Goal: Task Accomplishment & Management: Manage account settings

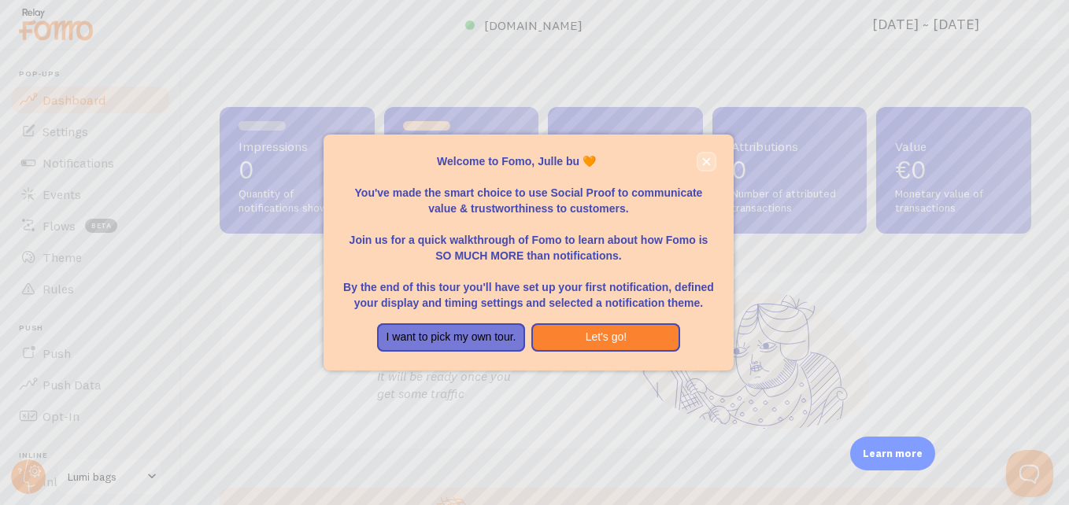
click at [705, 156] on button "close," at bounding box center [706, 162] width 17 height 17
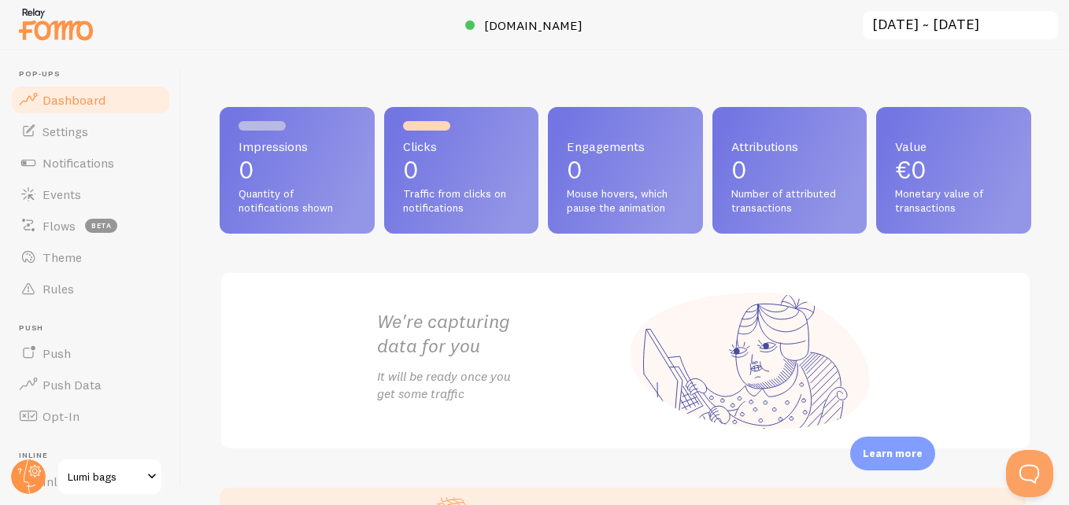
click at [385, 169] on div "Clicks 0 Traffic from clicks on notifications" at bounding box center [461, 170] width 155 height 127
click at [79, 133] on span "Settings" at bounding box center [66, 132] width 46 height 16
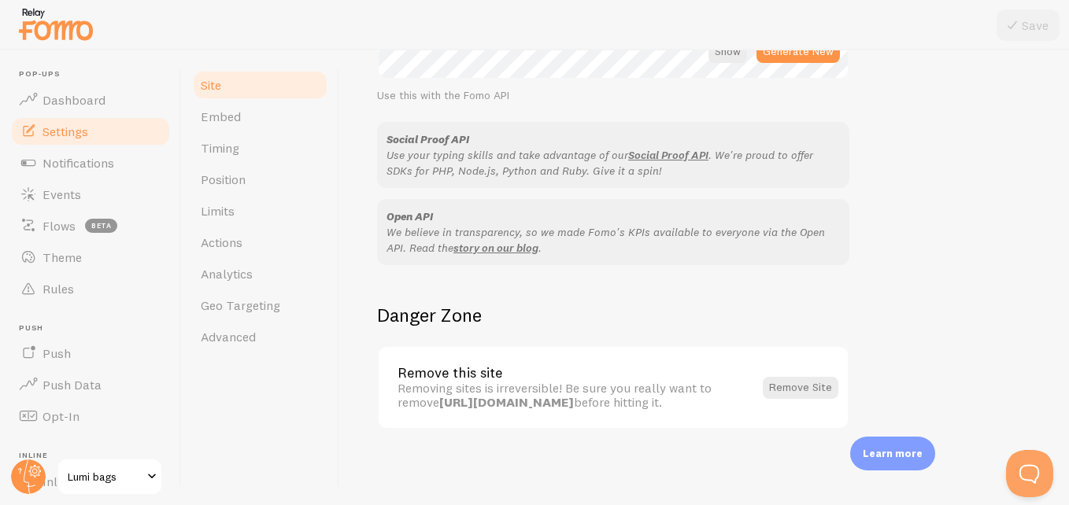
scroll to position [996, 0]
click at [257, 116] on link "Embed" at bounding box center [260, 116] width 138 height 31
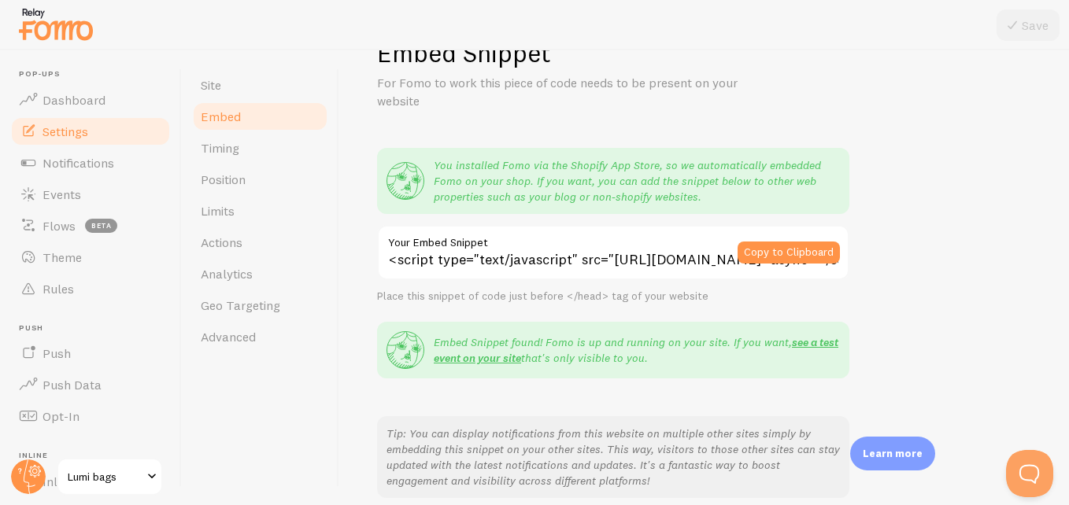
scroll to position [31, 0]
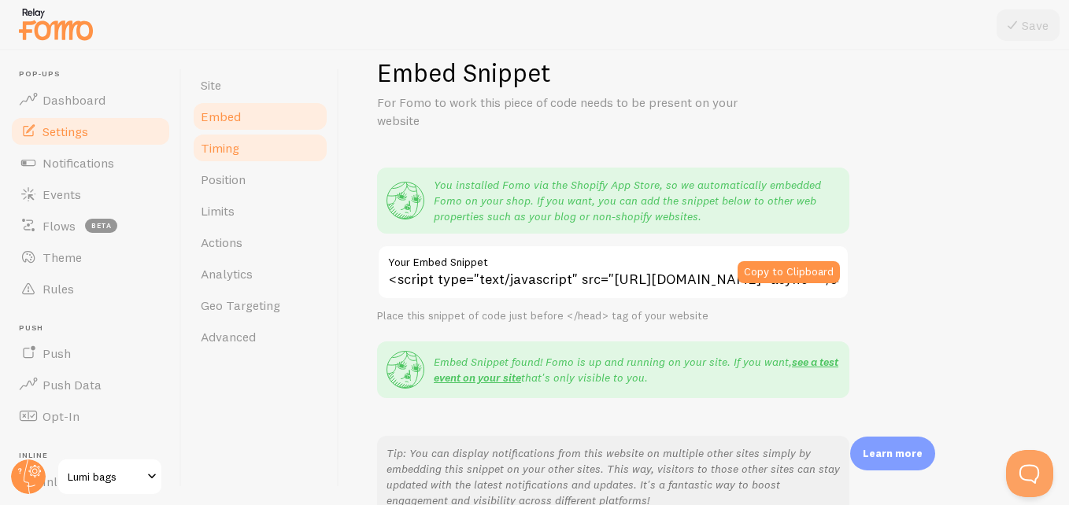
click at [263, 152] on link "Timing" at bounding box center [260, 147] width 138 height 31
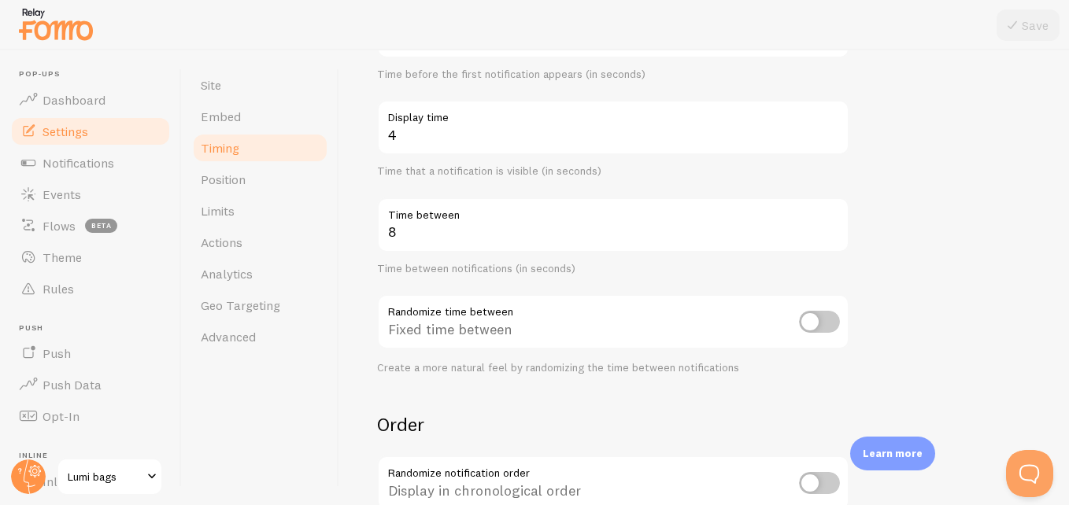
scroll to position [222, 0]
click at [289, 173] on link "Position" at bounding box center [260, 179] width 138 height 31
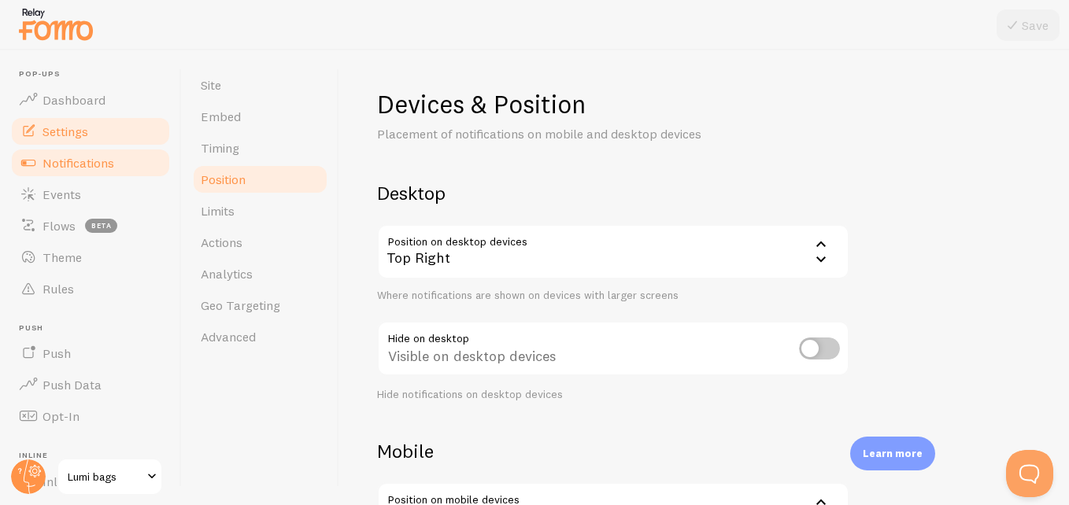
click at [95, 165] on span "Notifications" at bounding box center [79, 163] width 72 height 16
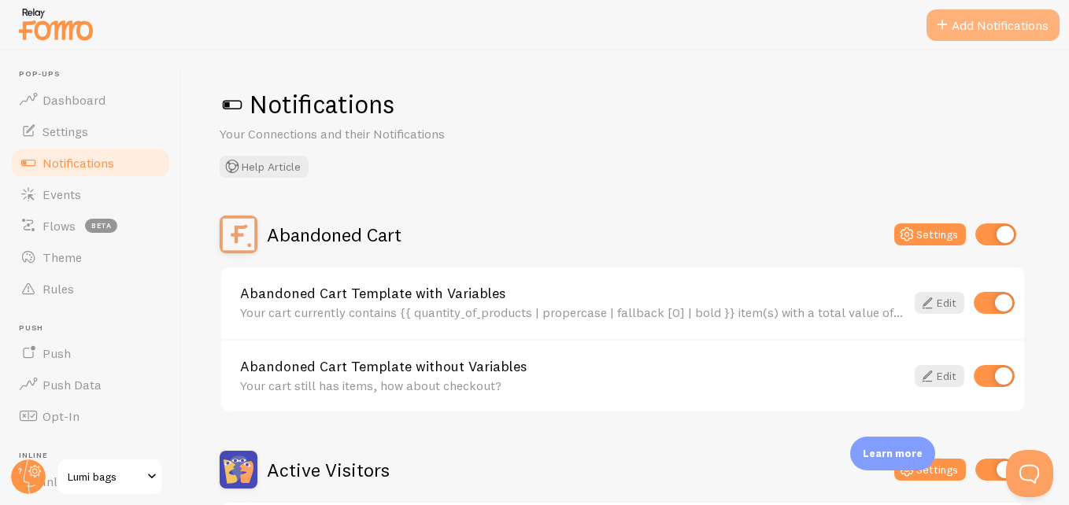
click at [975, 15] on button "Add Notifications" at bounding box center [993, 24] width 133 height 31
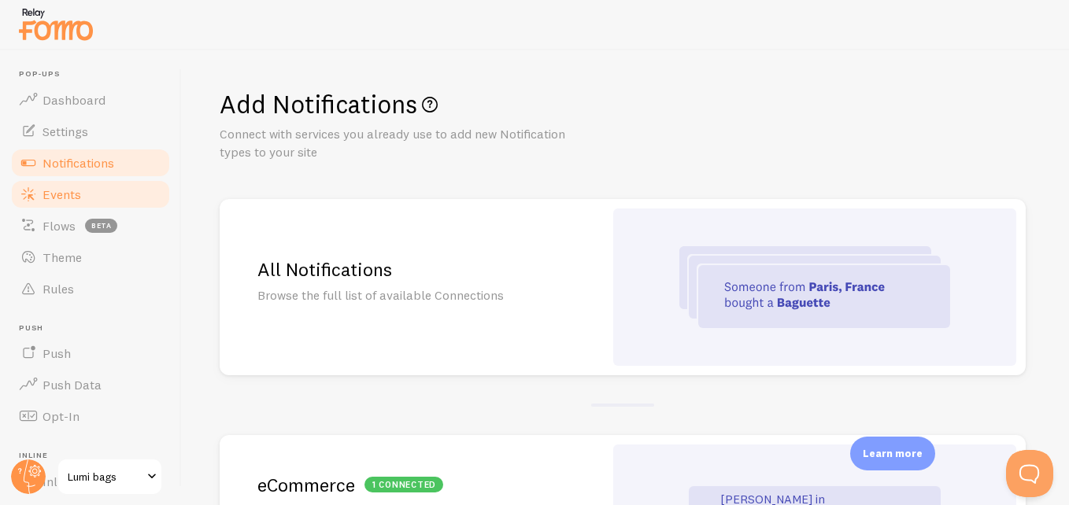
click at [111, 186] on link "Events" at bounding box center [90, 194] width 162 height 31
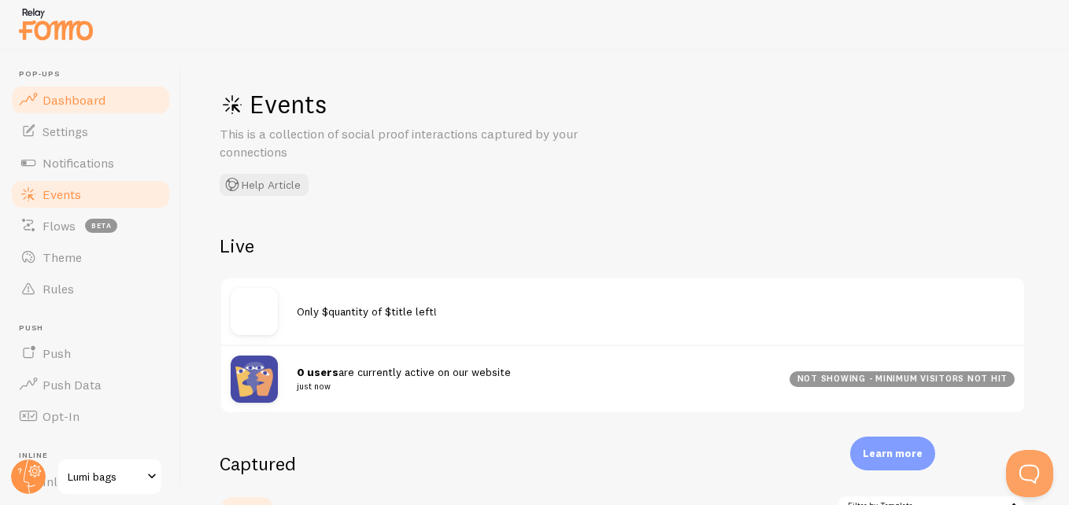
click at [84, 94] on span "Dashboard" at bounding box center [74, 100] width 63 height 16
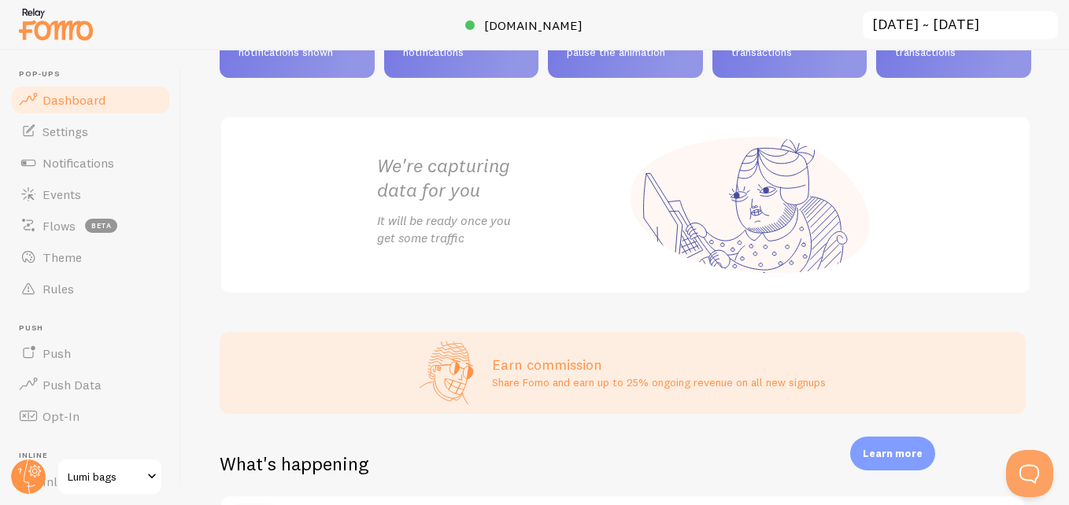
scroll to position [291, 0]
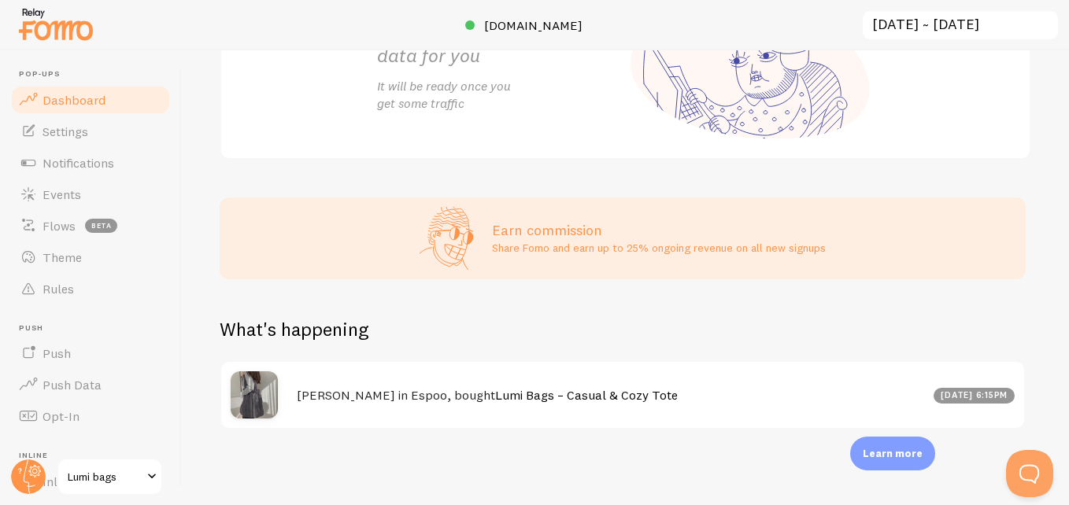
click at [495, 397] on link "Lumi Bags – Casual & Cozy Tote" at bounding box center [586, 395] width 183 height 16
click at [105, 362] on link "Push" at bounding box center [90, 353] width 162 height 31
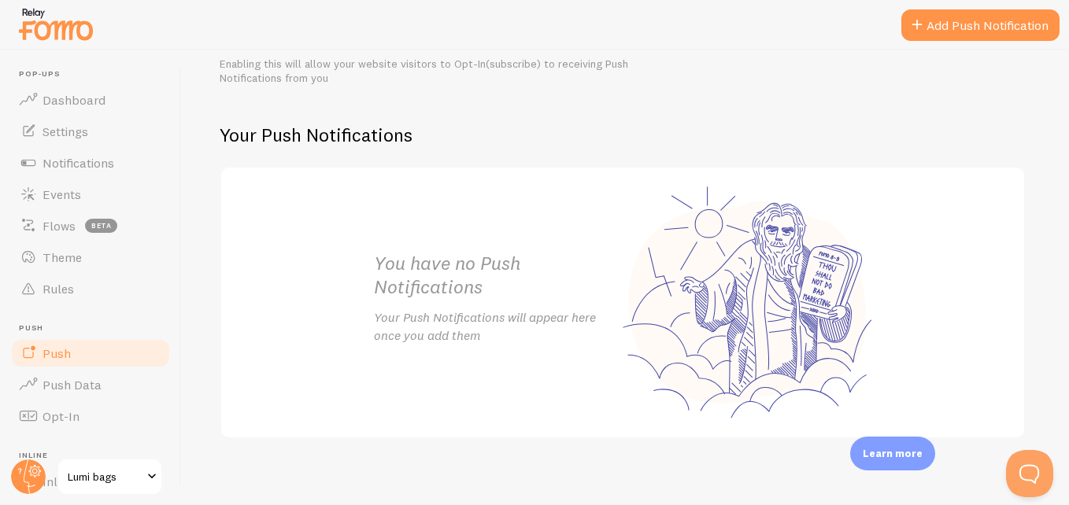
scroll to position [262, 0]
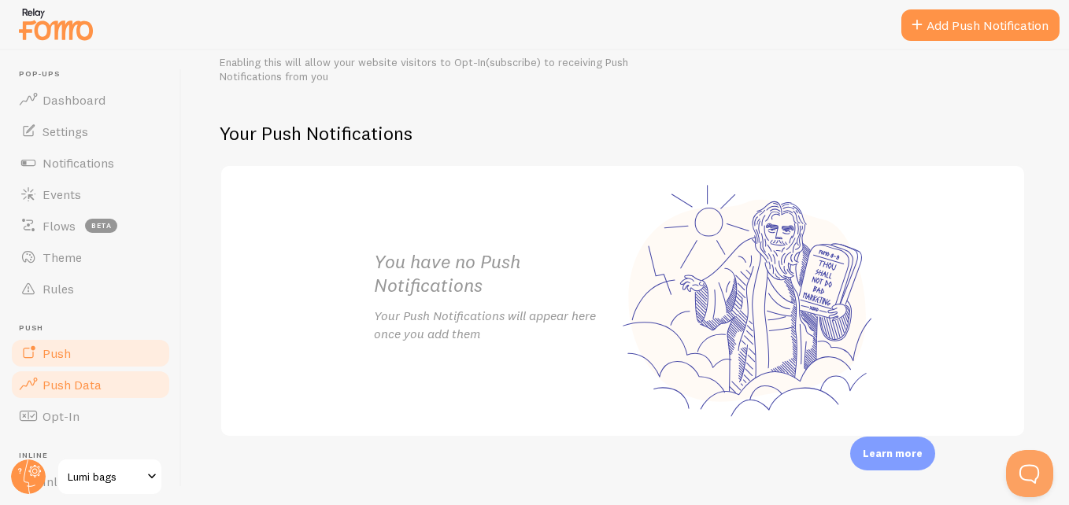
click at [111, 379] on link "Push Data" at bounding box center [90, 384] width 162 height 31
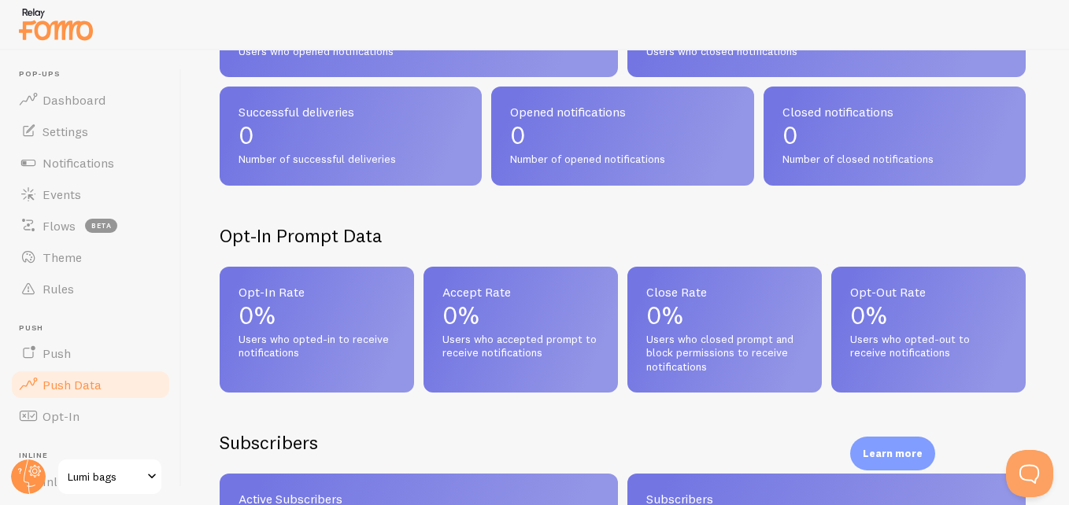
scroll to position [266, 0]
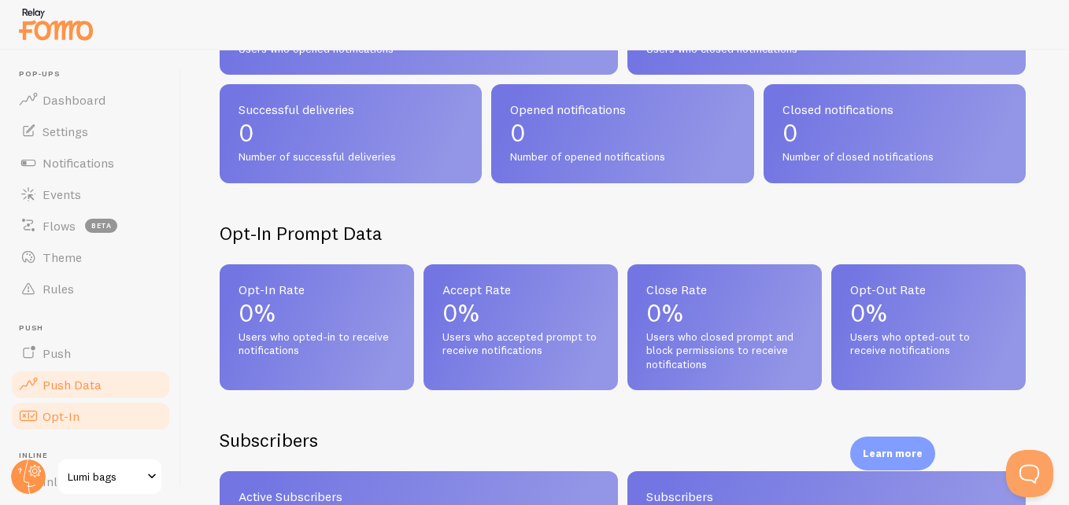
click at [116, 402] on link "Opt-In" at bounding box center [90, 416] width 162 height 31
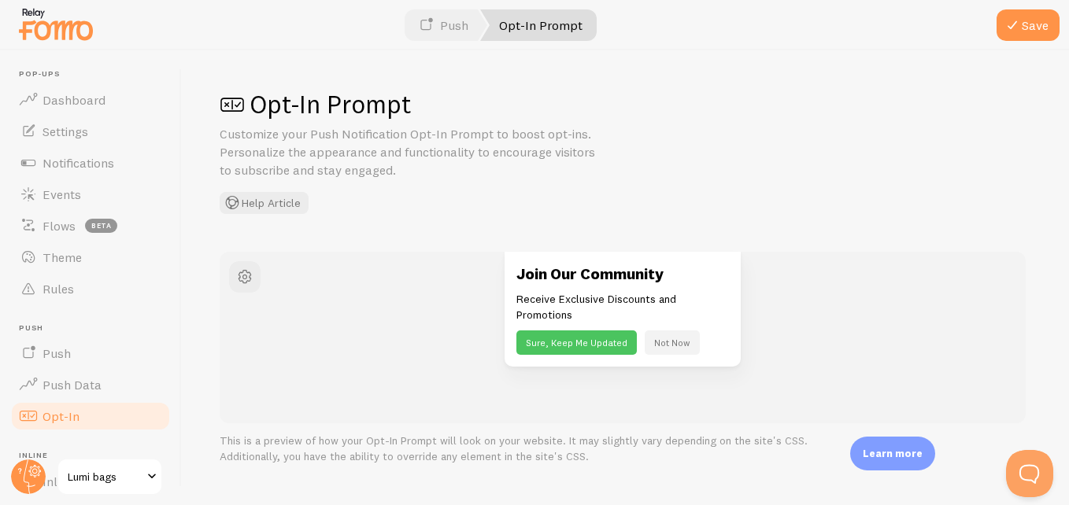
drag, startPoint x: 168, startPoint y: 302, endPoint x: 170, endPoint y: 328, distance: 26.8
click at [170, 328] on header "Pop-ups Dashboard Settings Notifications Events Flows beta Theme Rules Push Pus…" at bounding box center [90, 277] width 181 height 455
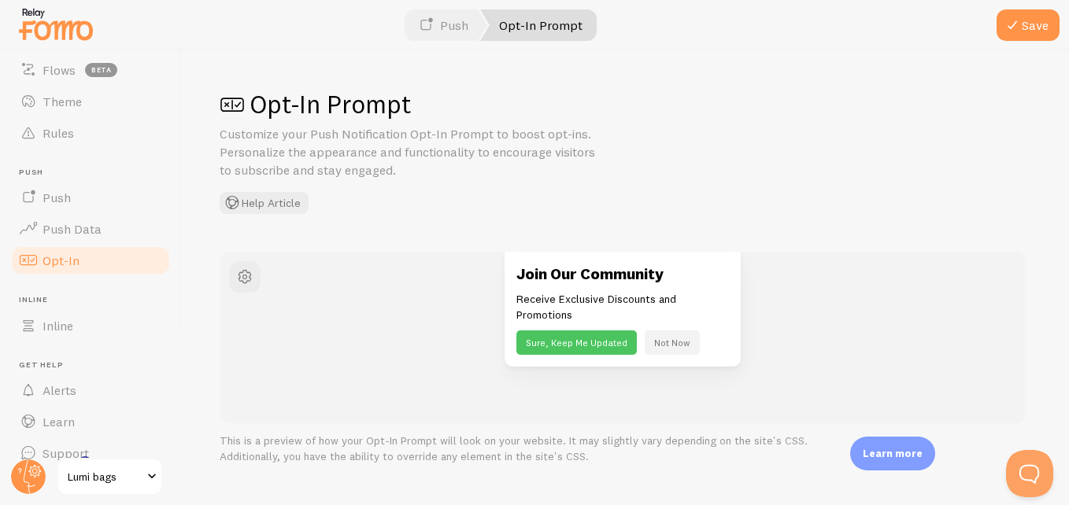
scroll to position [176, 0]
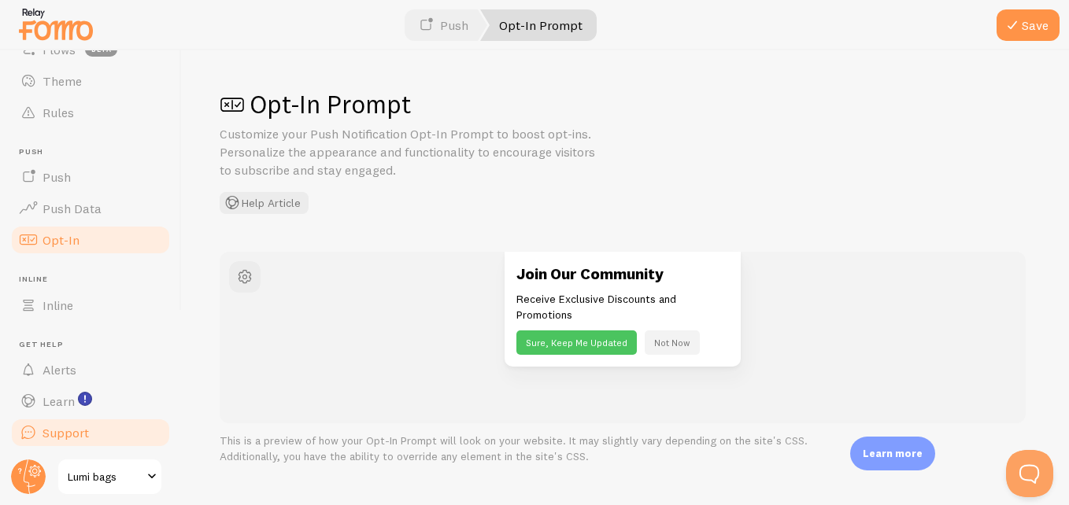
click at [117, 433] on link "Support" at bounding box center [90, 432] width 162 height 31
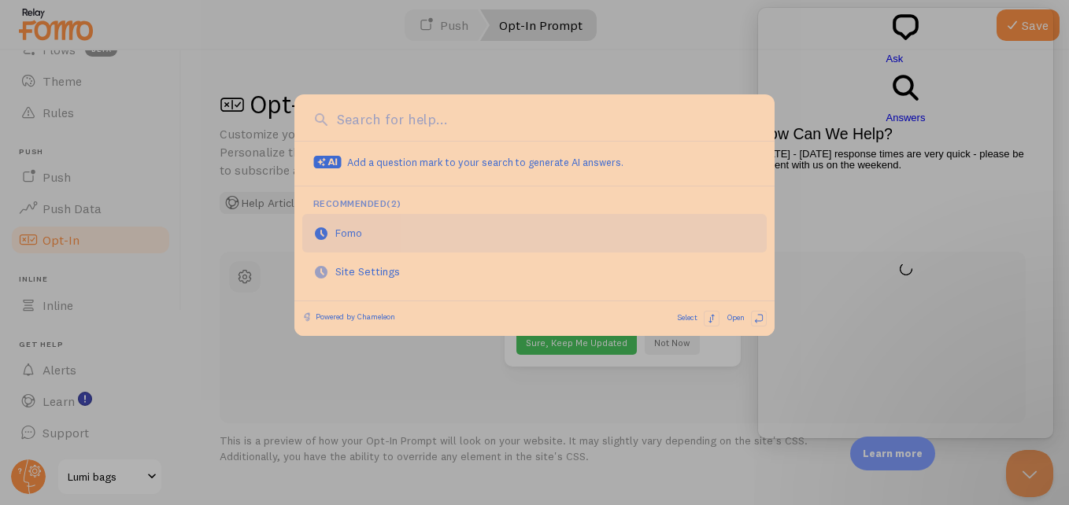
scroll to position [0, 0]
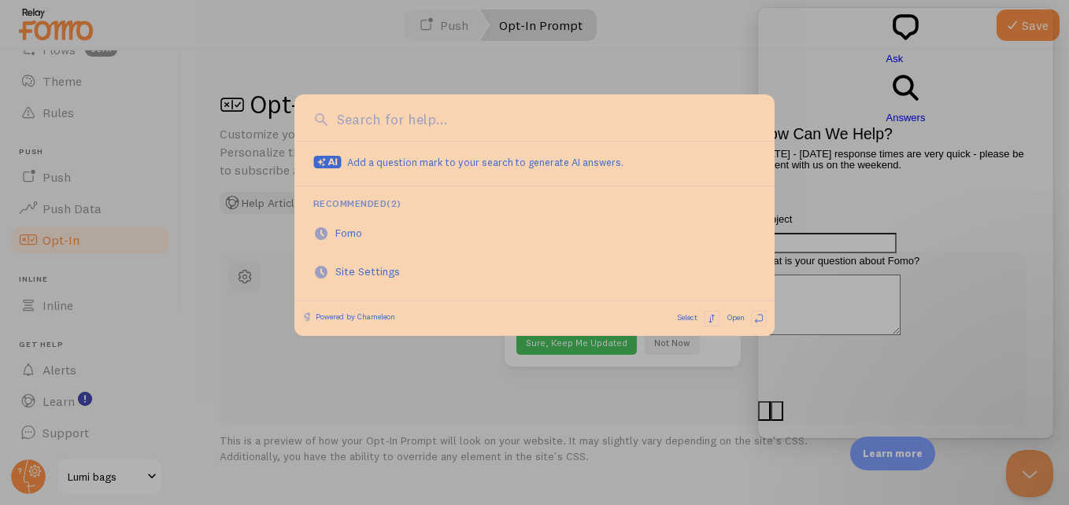
click at [564, 405] on div at bounding box center [534, 252] width 1069 height 505
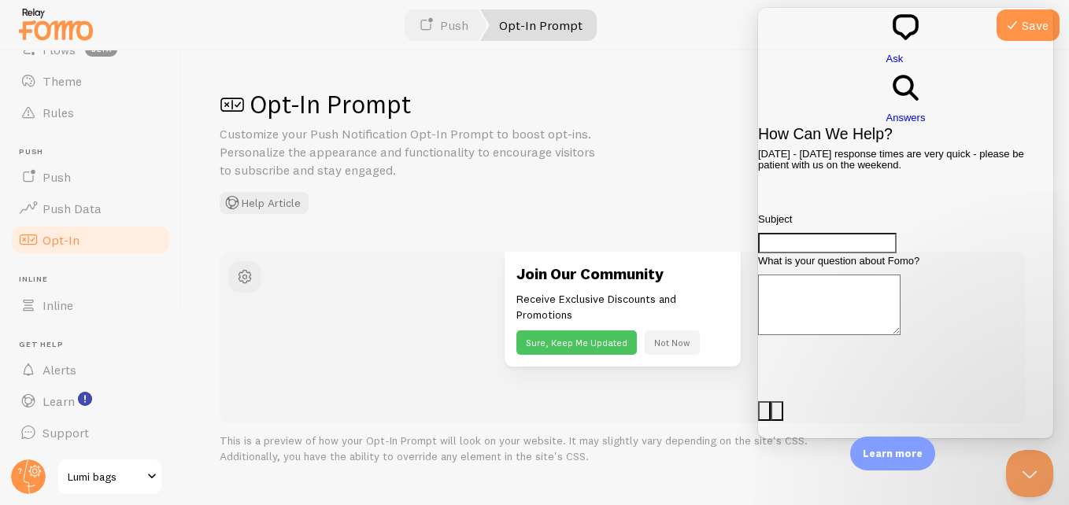
click at [846, 275] on textarea "What is your question about Fomo?" at bounding box center [829, 305] width 142 height 61
paste textarea "want the number of viewers to be displayed on my website, for example: ‘5 peopl…"
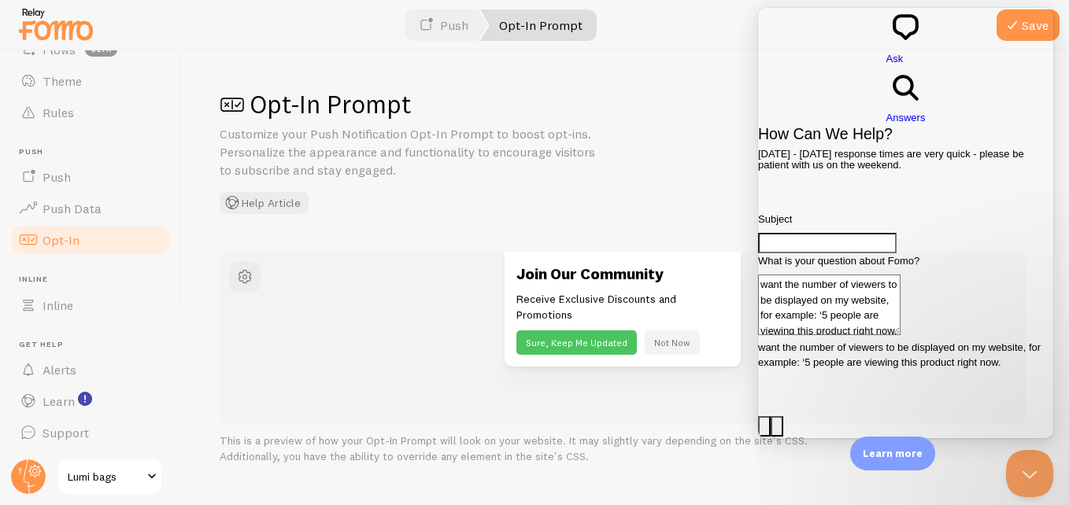
type textarea "want the number of viewers to be displayed on my website, for example: ‘5 peopl…"
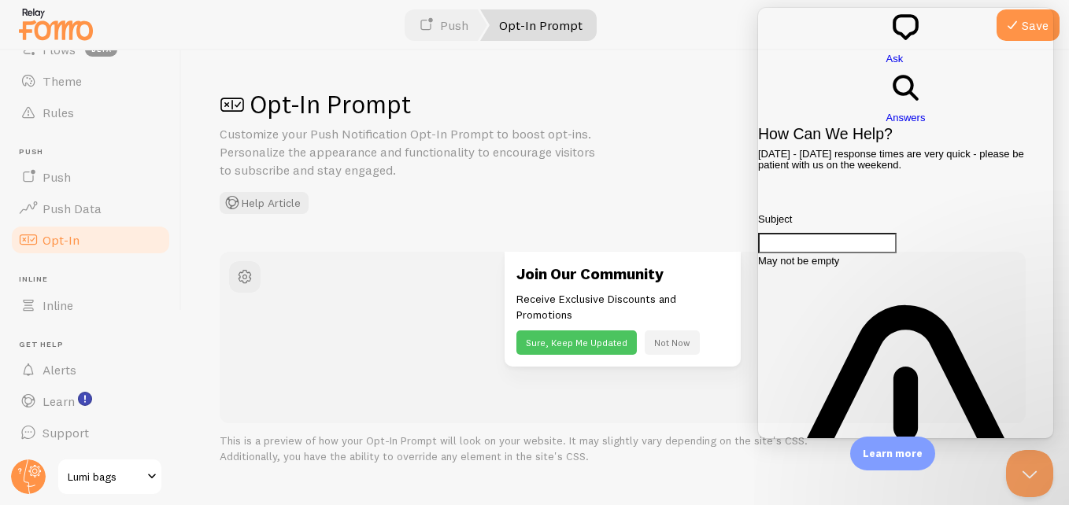
click at [811, 233] on input "Subject" at bounding box center [827, 243] width 139 height 20
type input "h"
type input "v"
type input "i need help"
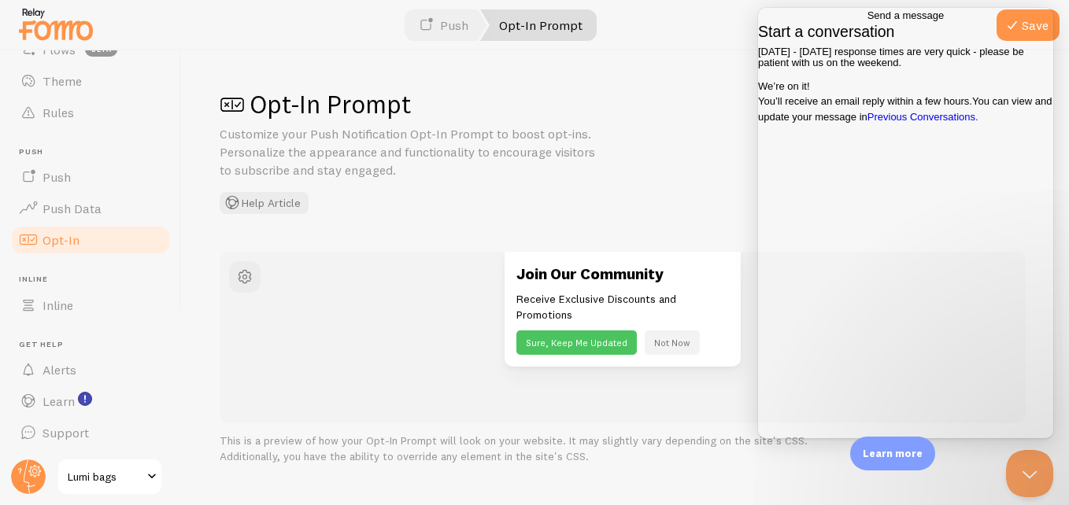
click at [653, 200] on div "Opt-In Prompt Customize your Push Notification Opt-In Prompt to boost opt-ins. …" at bounding box center [626, 151] width 812 height 126
click at [665, 346] on button "Not Now" at bounding box center [672, 343] width 55 height 24
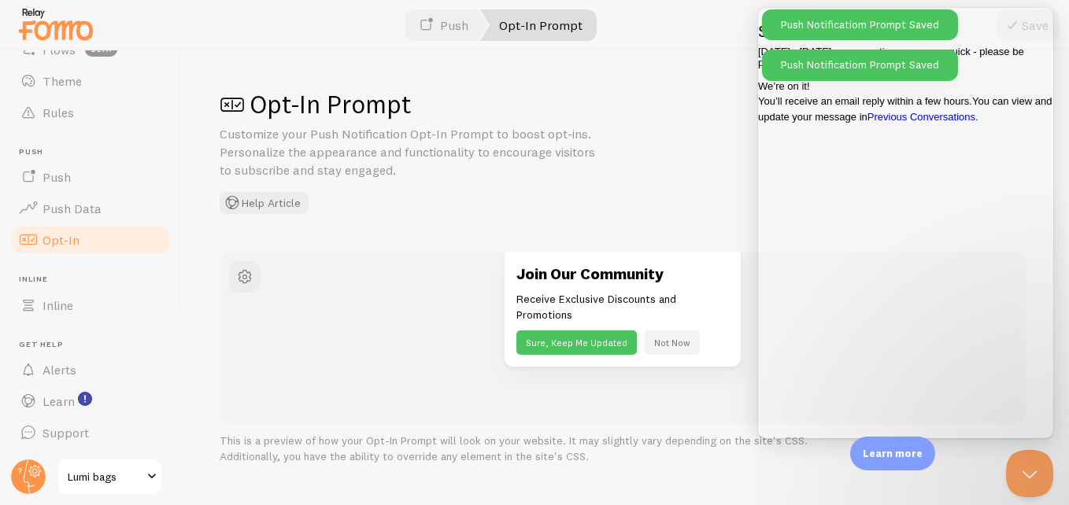
click at [305, 313] on div "Join Our Community Receive Exclusive Discounts and Promotions Sure, Keep Me Upd…" at bounding box center [622, 310] width 693 height 116
click at [579, 340] on button "Sure, Keep Me Updated" at bounding box center [576, 343] width 120 height 24
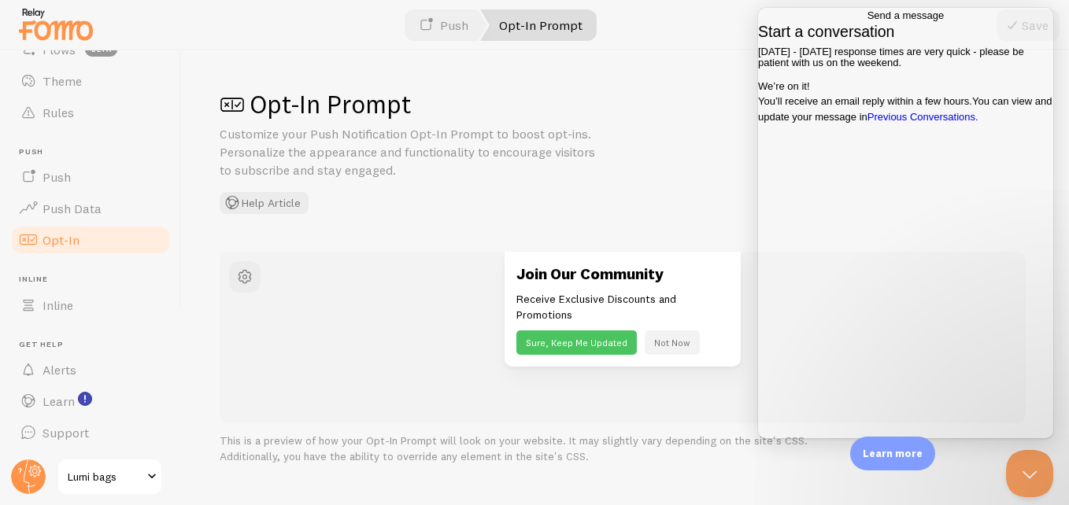
click at [605, 349] on button "Sure, Keep Me Updated" at bounding box center [576, 343] width 120 height 24
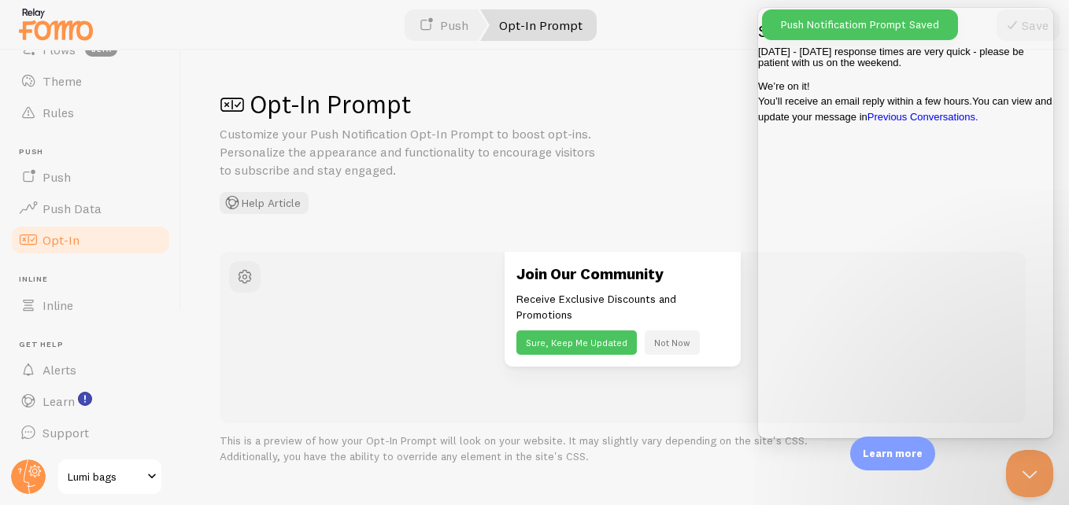
click at [680, 352] on button "Not Now" at bounding box center [672, 343] width 55 height 24
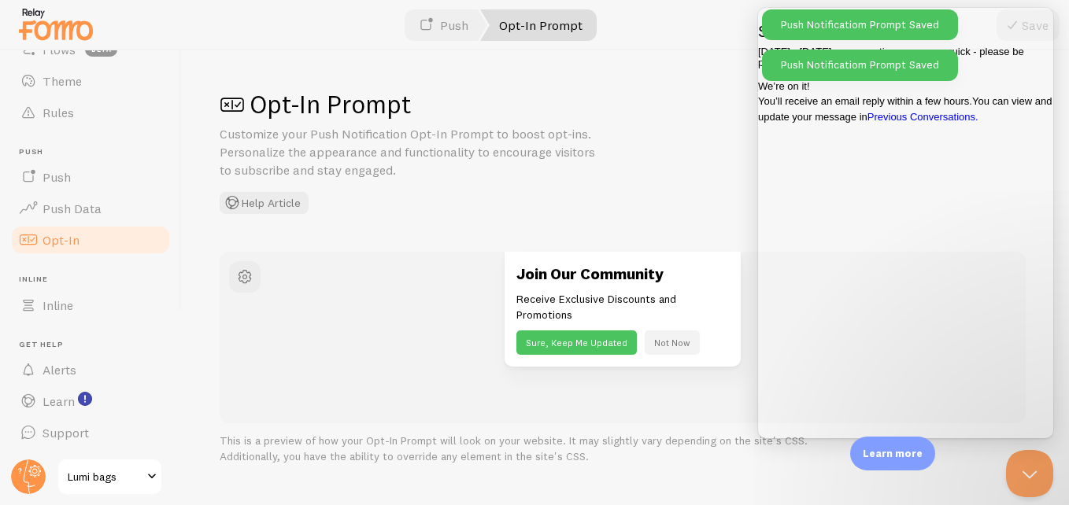
click at [644, 194] on div "Opt-In Prompt Customize your Push Notification Opt-In Prompt to boost opt-ins. …" at bounding box center [626, 151] width 812 height 126
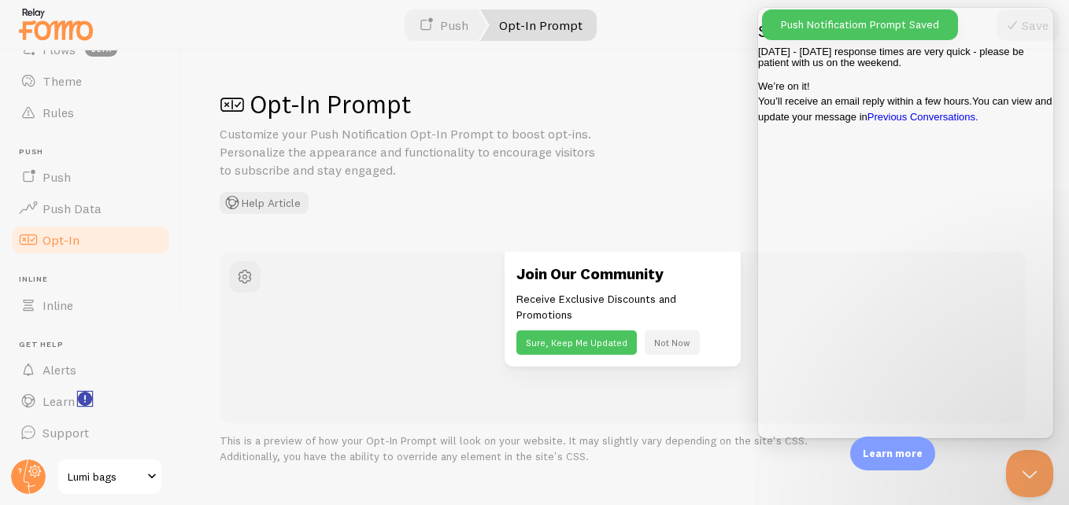
click at [87, 398] on rect "<p>Watch New Feature Tutorials!</p>" at bounding box center [85, 399] width 13 height 13
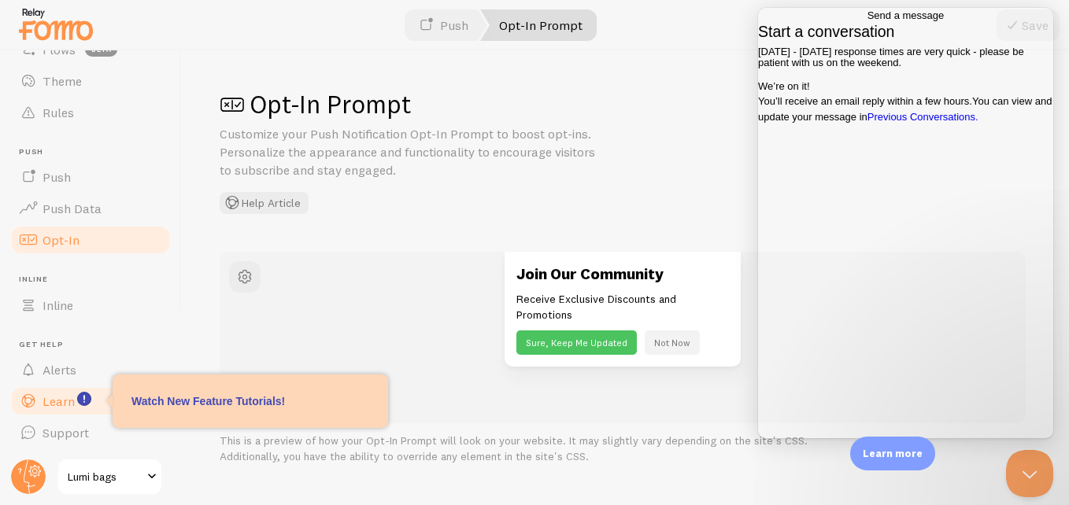
click at [61, 403] on span "Learn" at bounding box center [59, 402] width 32 height 16
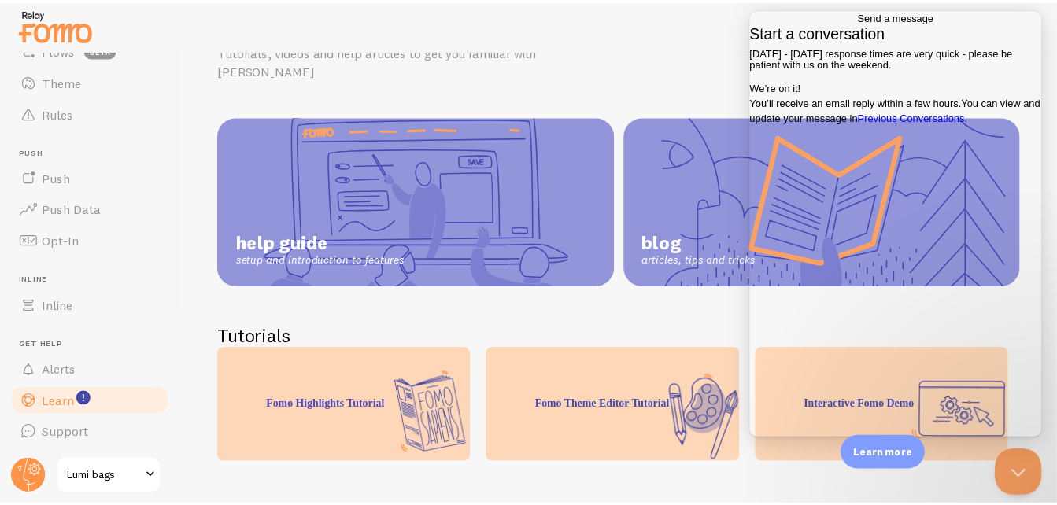
scroll to position [81, 0]
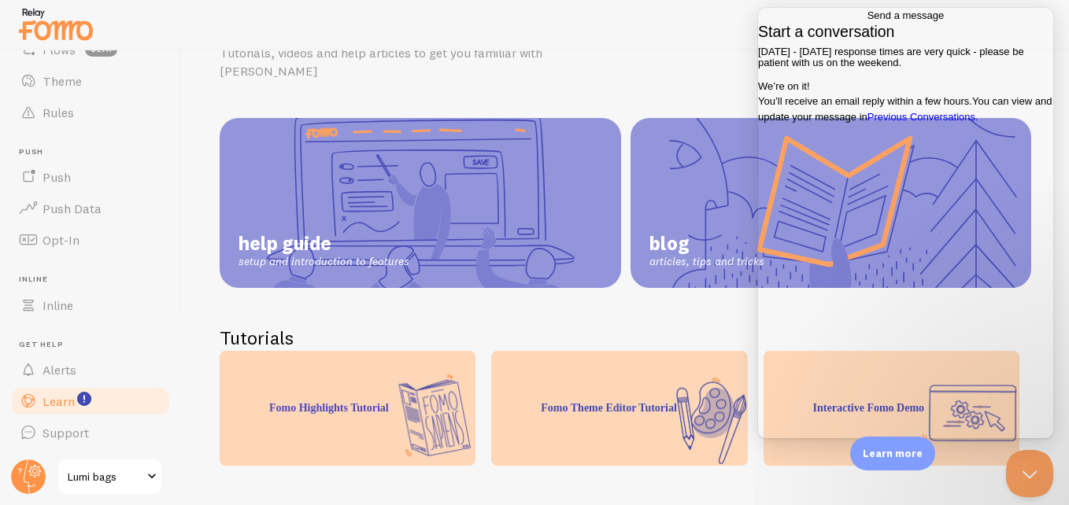
click at [868, 21] on span "Go back" at bounding box center [868, 15] width 0 height 12
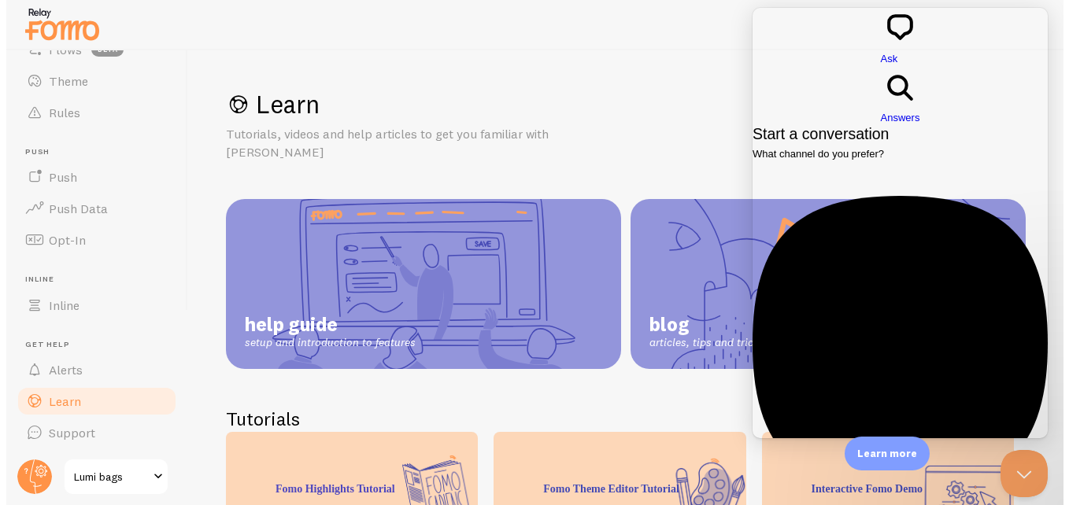
scroll to position [0, 0]
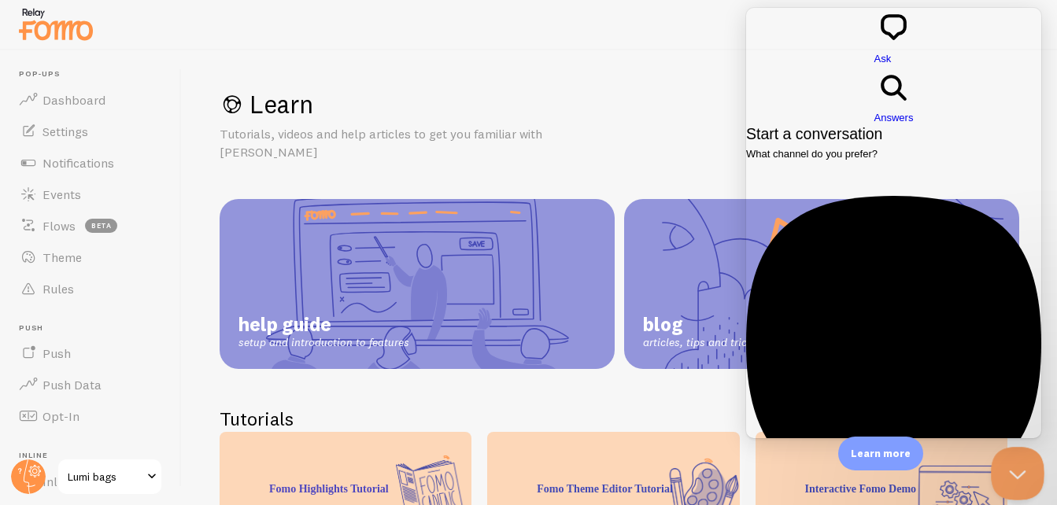
click at [1012, 462] on button "Close Beacon popover" at bounding box center [1014, 470] width 47 height 47
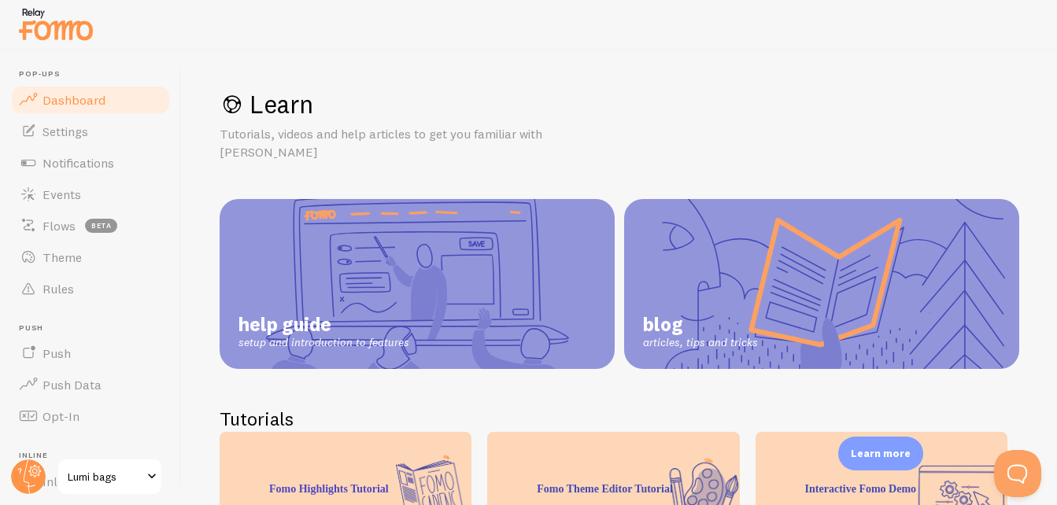
click at [71, 84] on link "Dashboard" at bounding box center [90, 99] width 162 height 31
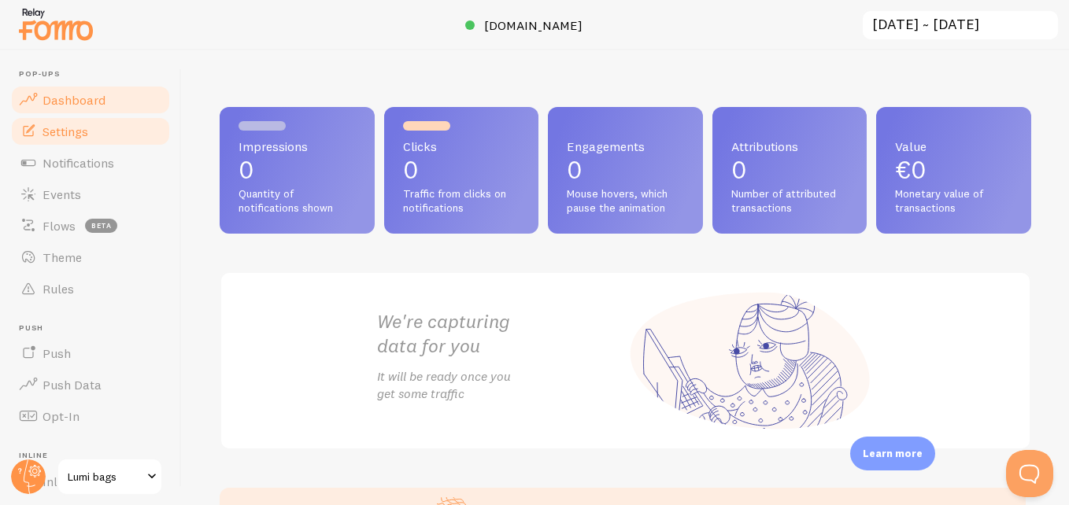
click at [57, 116] on link "Settings" at bounding box center [90, 131] width 162 height 31
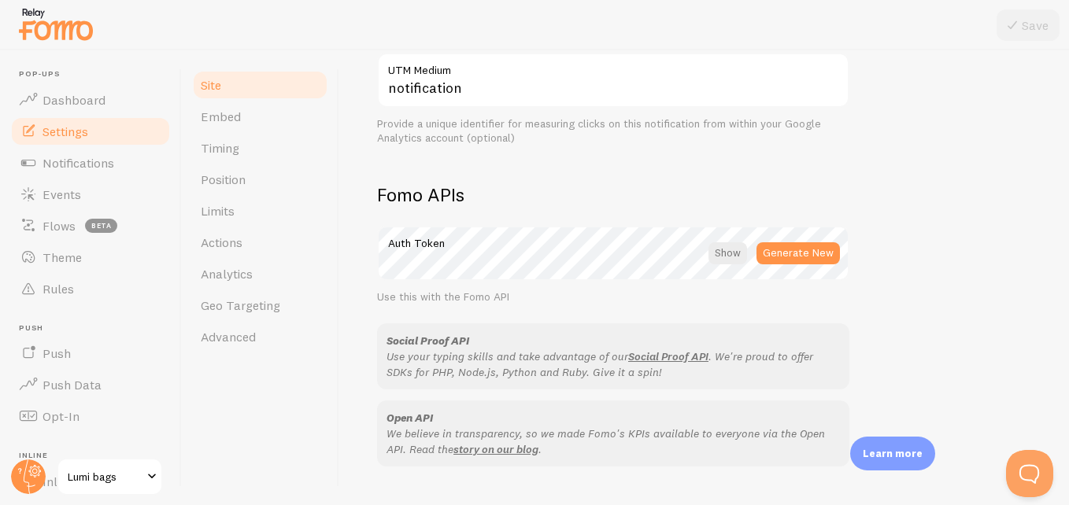
scroll to position [996, 0]
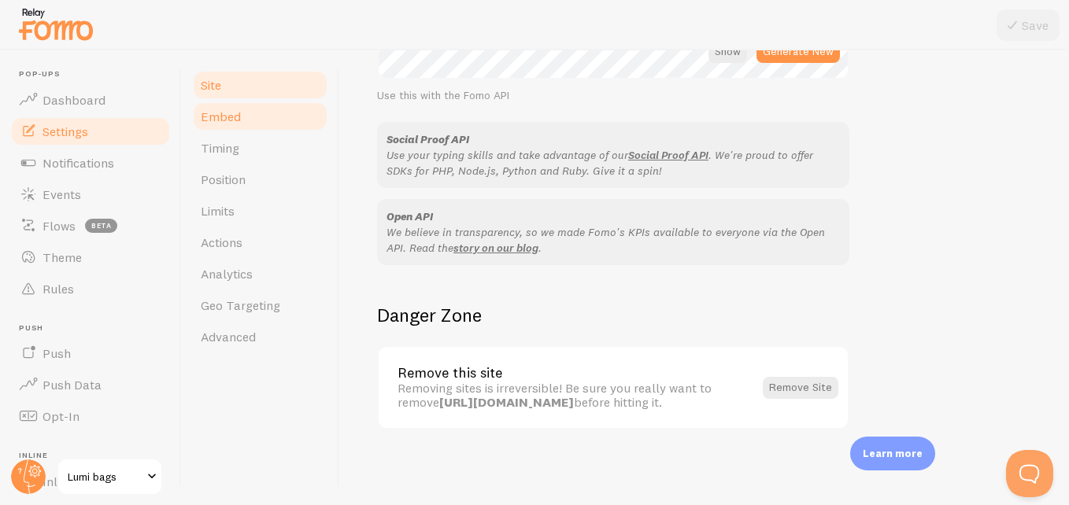
click at [264, 120] on link "Embed" at bounding box center [260, 116] width 138 height 31
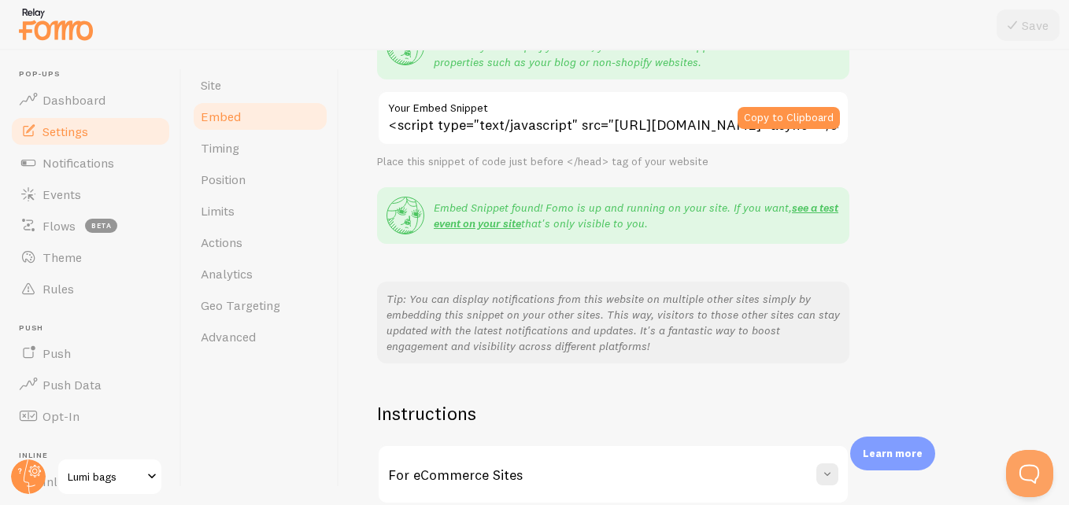
scroll to position [339, 0]
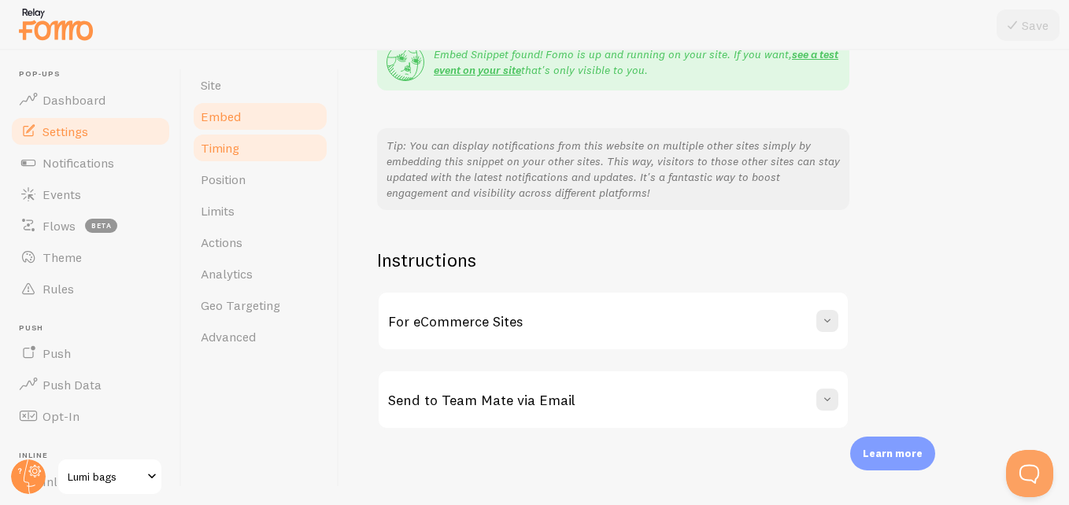
click at [241, 146] on link "Timing" at bounding box center [260, 147] width 138 height 31
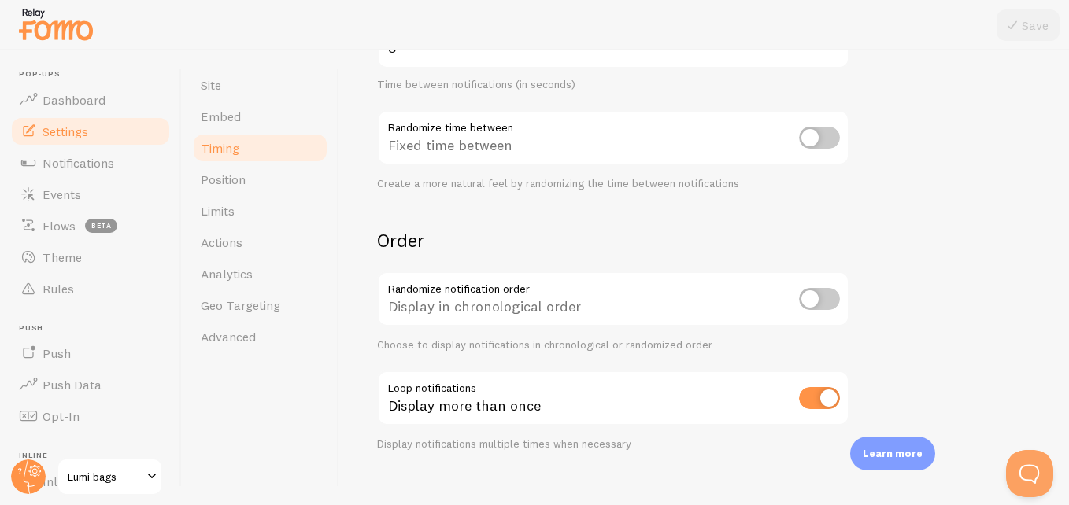
scroll to position [427, 0]
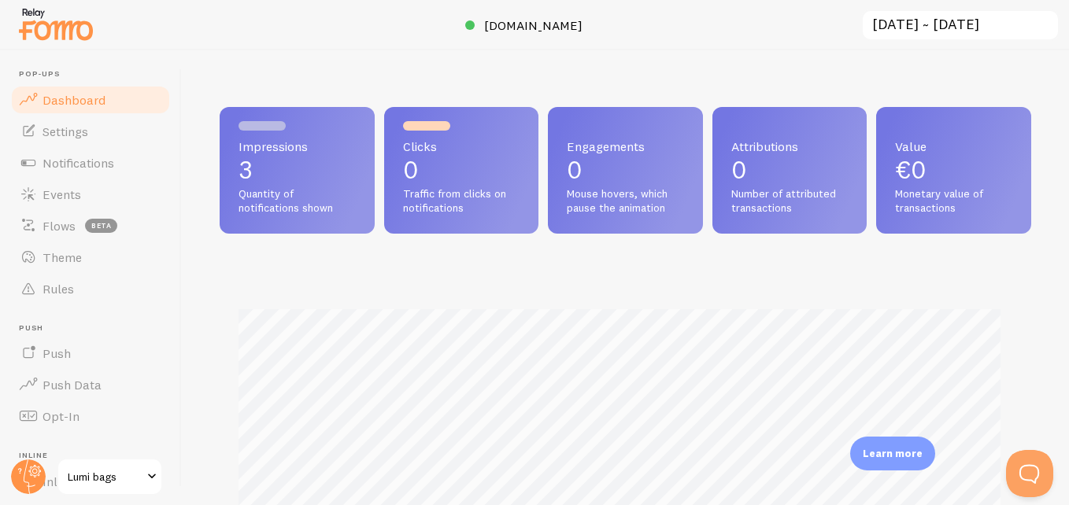
scroll to position [413, 800]
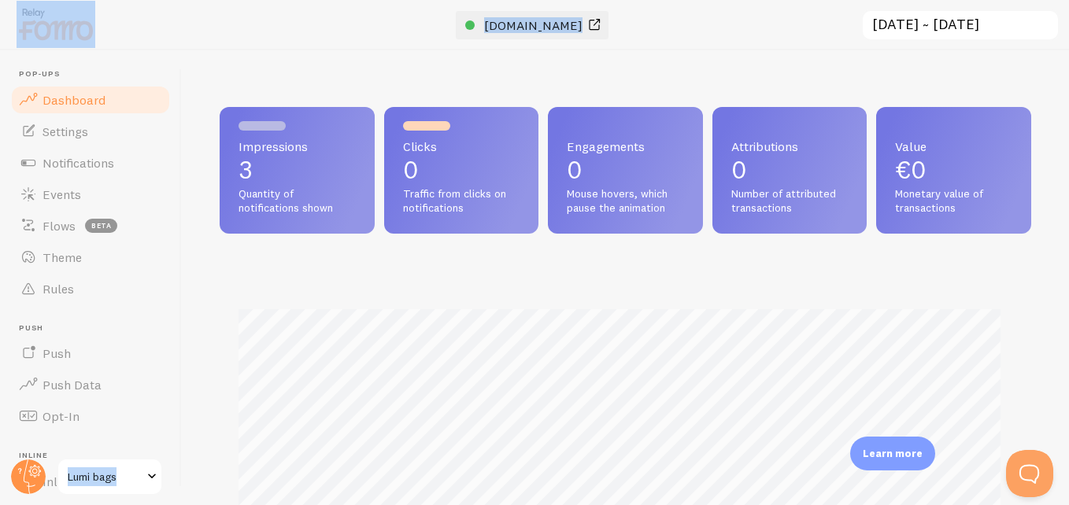
drag, startPoint x: 490, startPoint y: 35, endPoint x: 517, endPoint y: 27, distance: 27.9
click at [517, 27] on div "Pop-ups Dashboard Settings Notifications Events Flows beta Theme Rules [GEOGRAP…" at bounding box center [534, 252] width 1069 height 505
click at [517, 27] on span "[DOMAIN_NAME]" at bounding box center [533, 25] width 98 height 16
click at [107, 131] on link "Settings" at bounding box center [90, 131] width 162 height 31
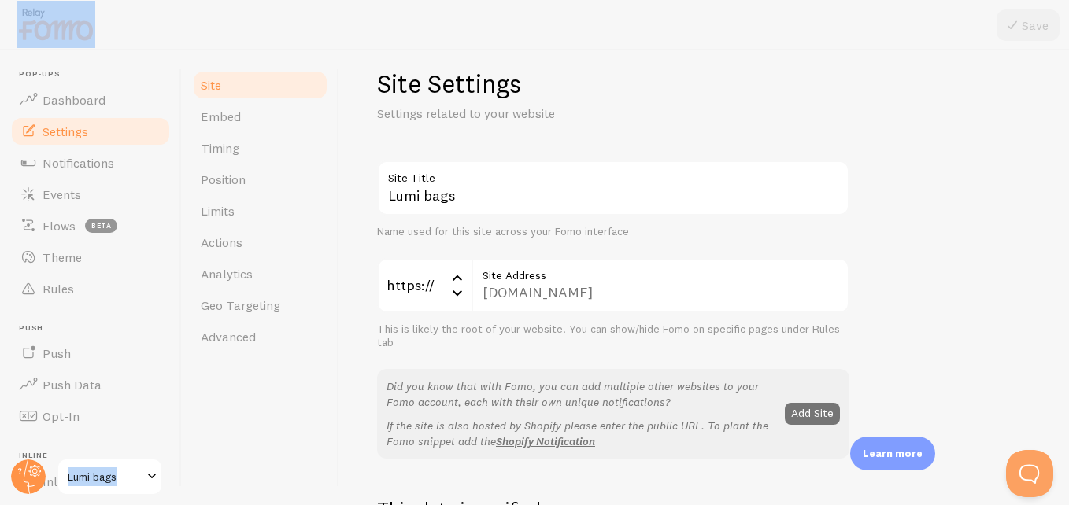
scroll to position [21, 0]
click at [303, 311] on link "Geo Targeting" at bounding box center [260, 305] width 138 height 31
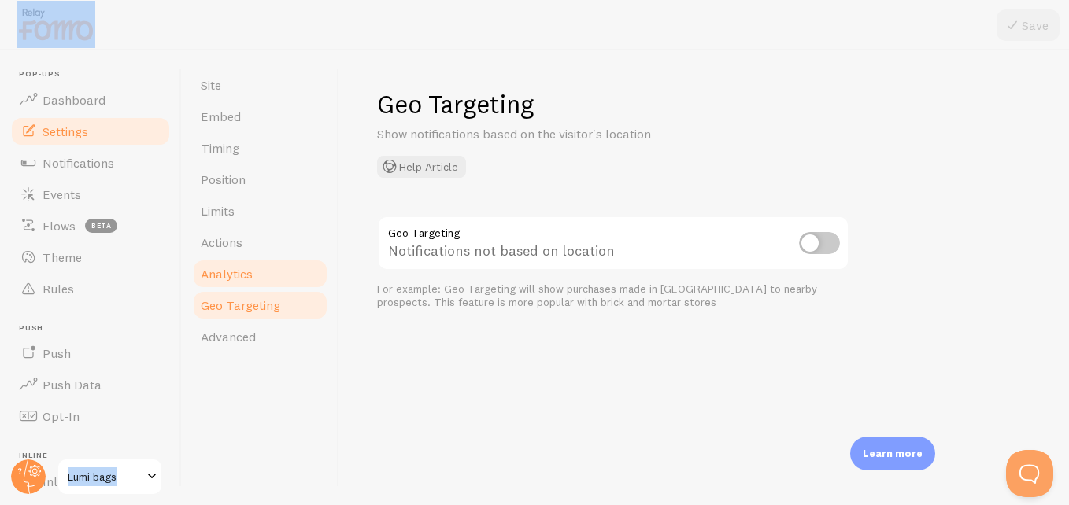
click at [273, 288] on link "Analytics" at bounding box center [260, 273] width 138 height 31
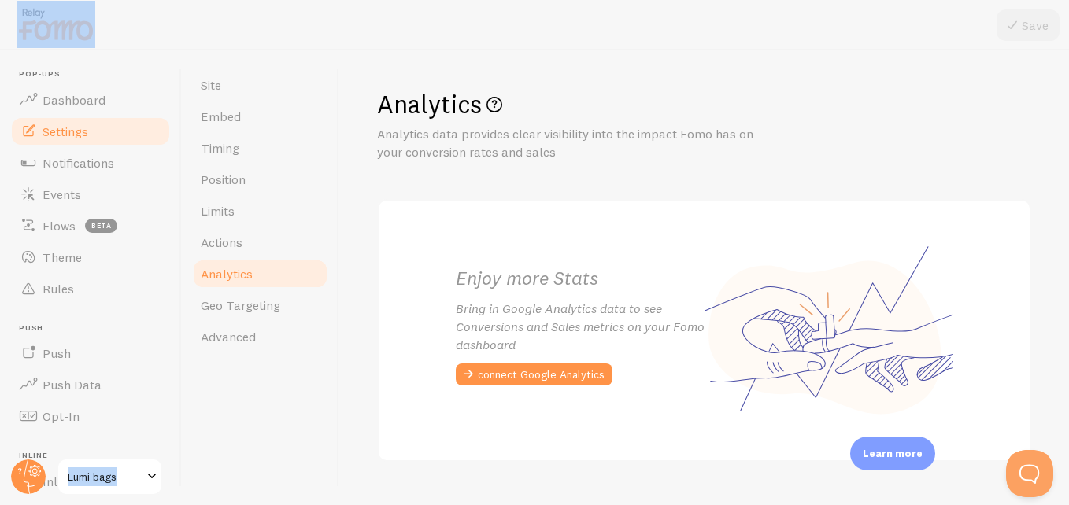
click at [284, 263] on link "Analytics" at bounding box center [260, 273] width 138 height 31
click at [237, 324] on link "Advanced" at bounding box center [260, 336] width 138 height 31
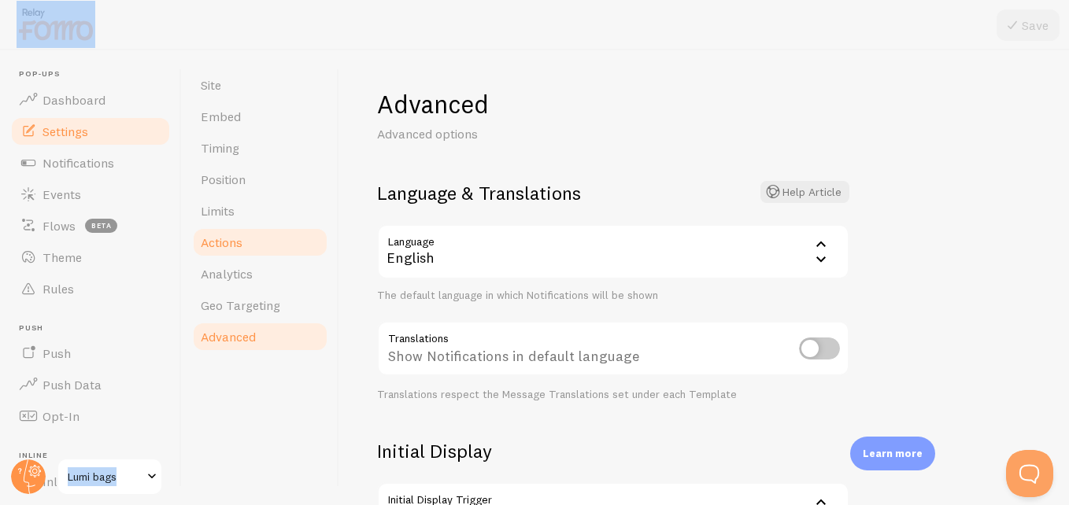
click at [238, 235] on span "Actions" at bounding box center [222, 243] width 42 height 16
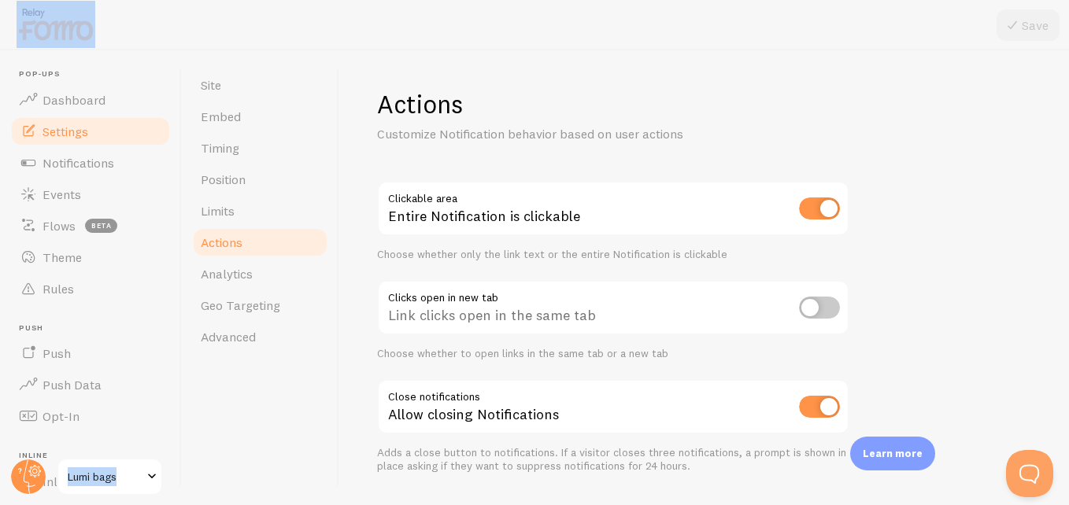
click at [242, 414] on div "Site Embed Timing Position Limits Actions Analytics Geo Targeting Advanced" at bounding box center [260, 277] width 157 height 455
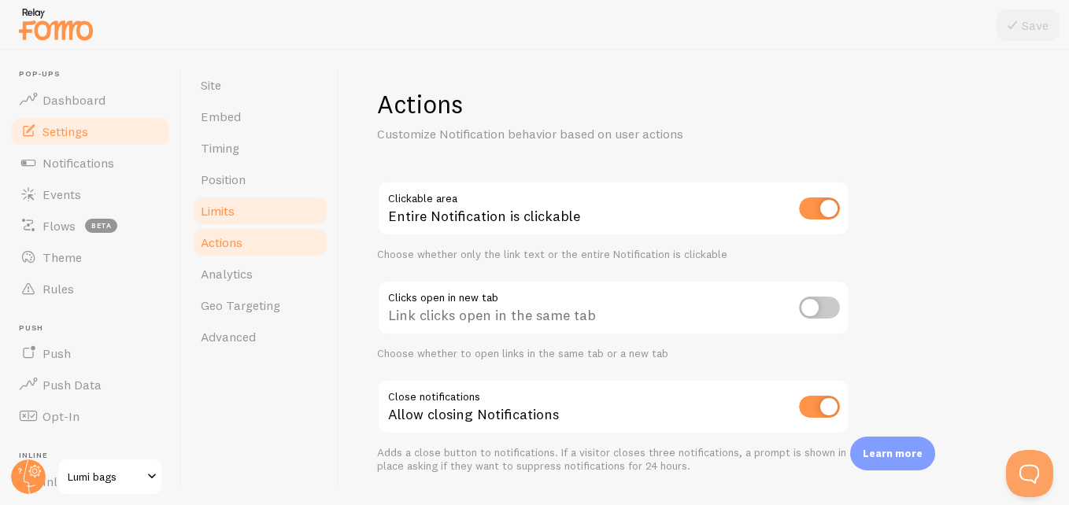
click at [277, 205] on link "Limits" at bounding box center [260, 210] width 138 height 31
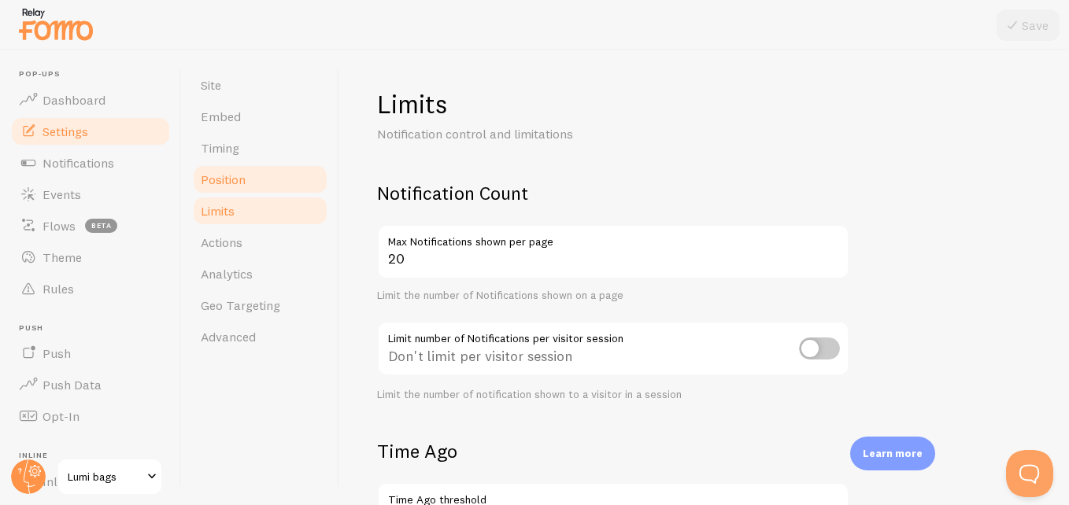
click at [296, 183] on link "Position" at bounding box center [260, 179] width 138 height 31
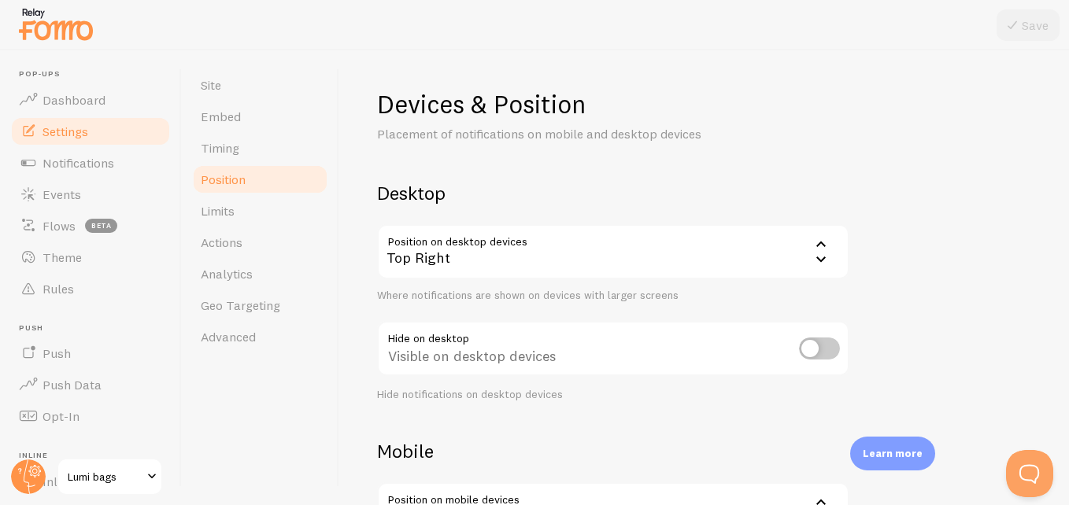
click at [285, 172] on link "Position" at bounding box center [260, 179] width 138 height 31
click at [276, 159] on link "Timing" at bounding box center [260, 147] width 138 height 31
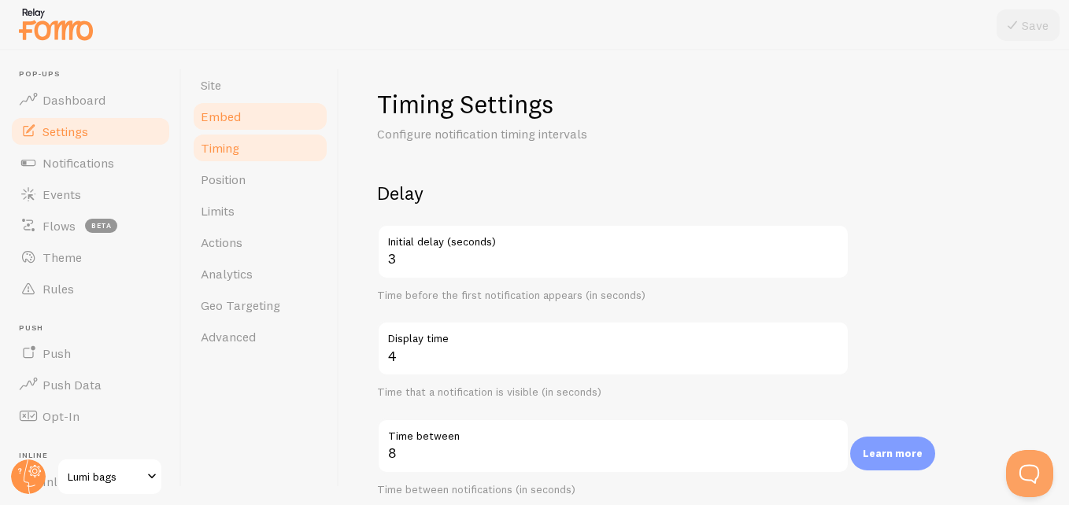
click at [276, 128] on link "Embed" at bounding box center [260, 116] width 138 height 31
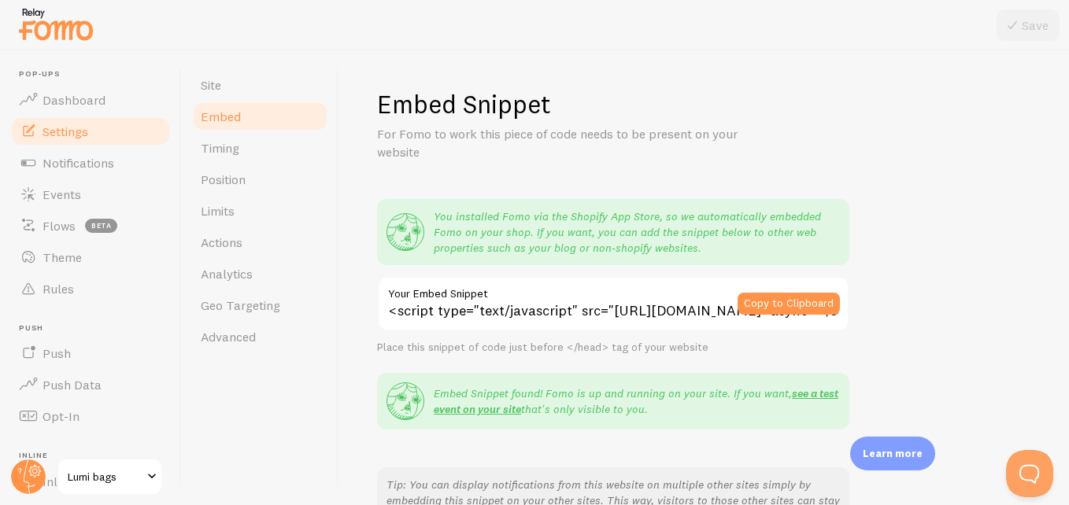
click at [259, 105] on link "Embed" at bounding box center [260, 116] width 138 height 31
click at [142, 156] on link "Notifications" at bounding box center [90, 162] width 162 height 31
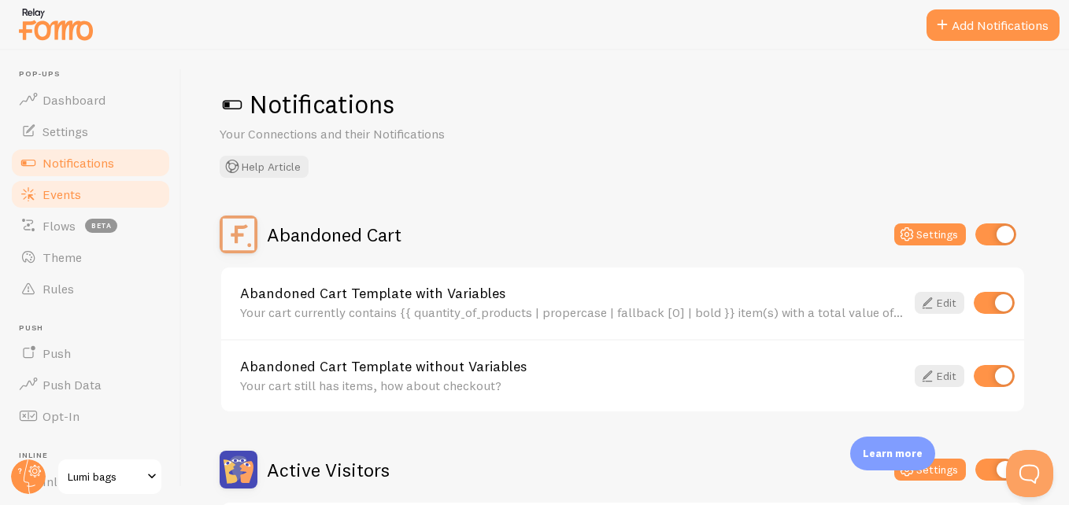
click at [117, 205] on link "Events" at bounding box center [90, 194] width 162 height 31
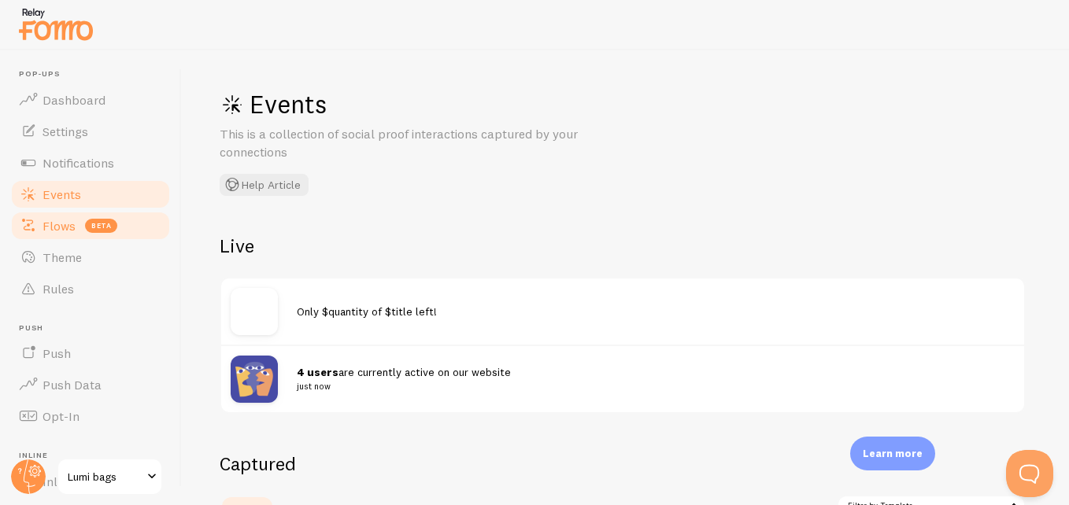
click at [106, 239] on link "Flows beta" at bounding box center [90, 225] width 162 height 31
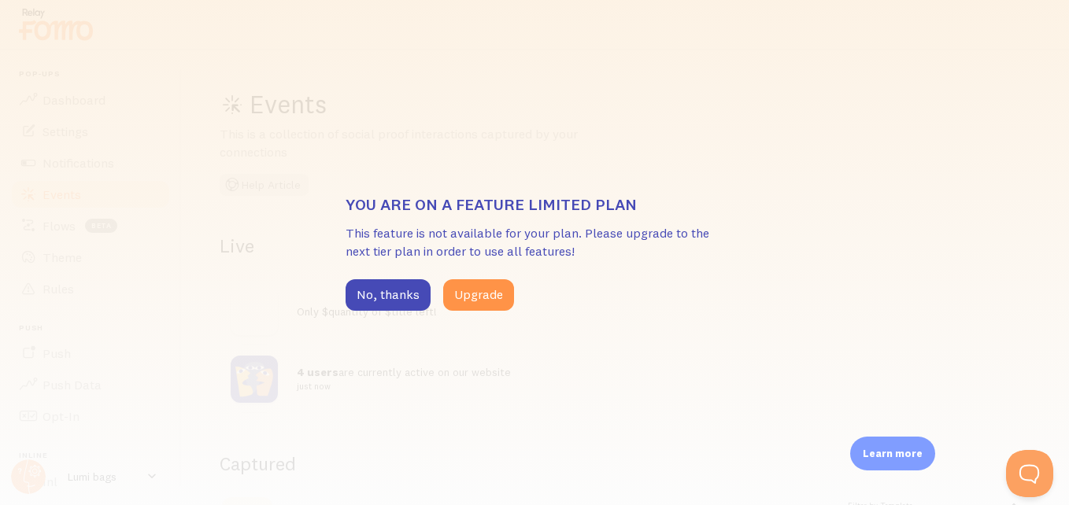
click at [185, 317] on div "You are on a feature limited plan This feature is not available for your plan. …" at bounding box center [534, 252] width 1069 height 505
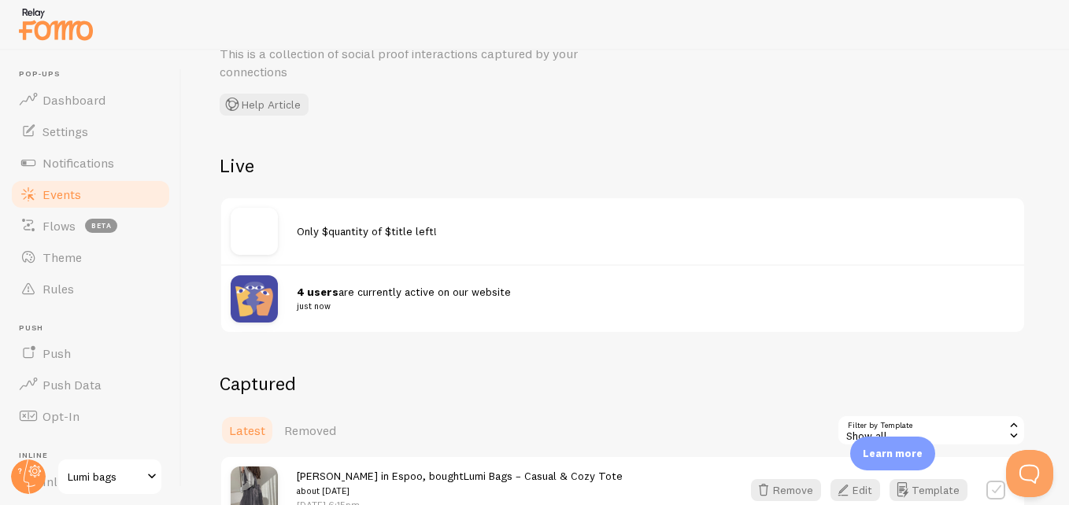
scroll to position [117, 0]
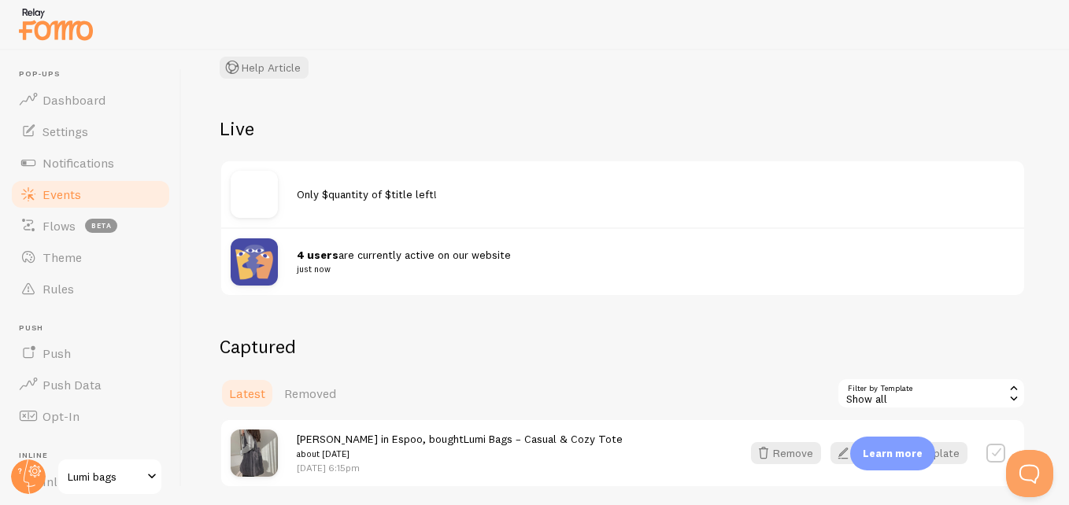
click at [254, 239] on img at bounding box center [254, 262] width 47 height 47
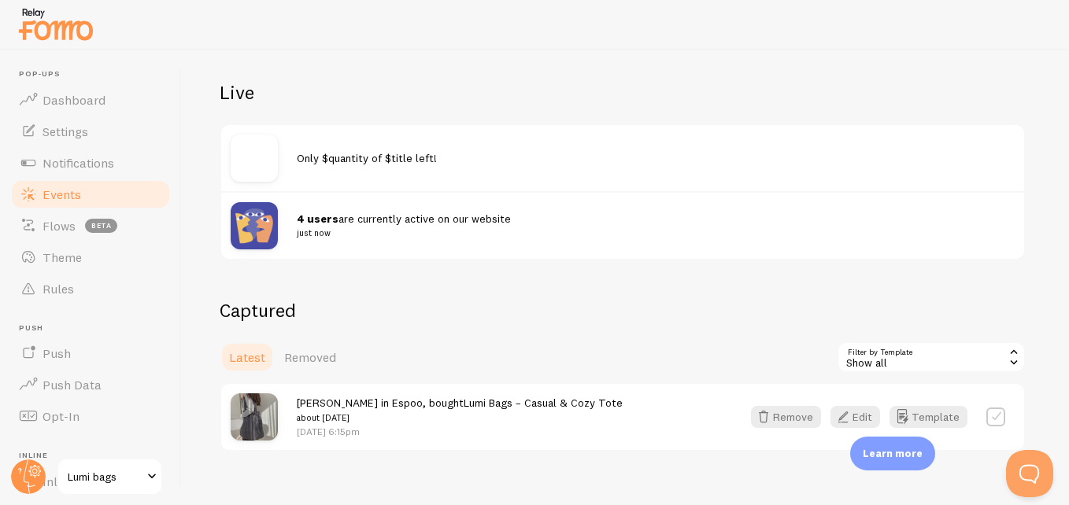
scroll to position [191, 0]
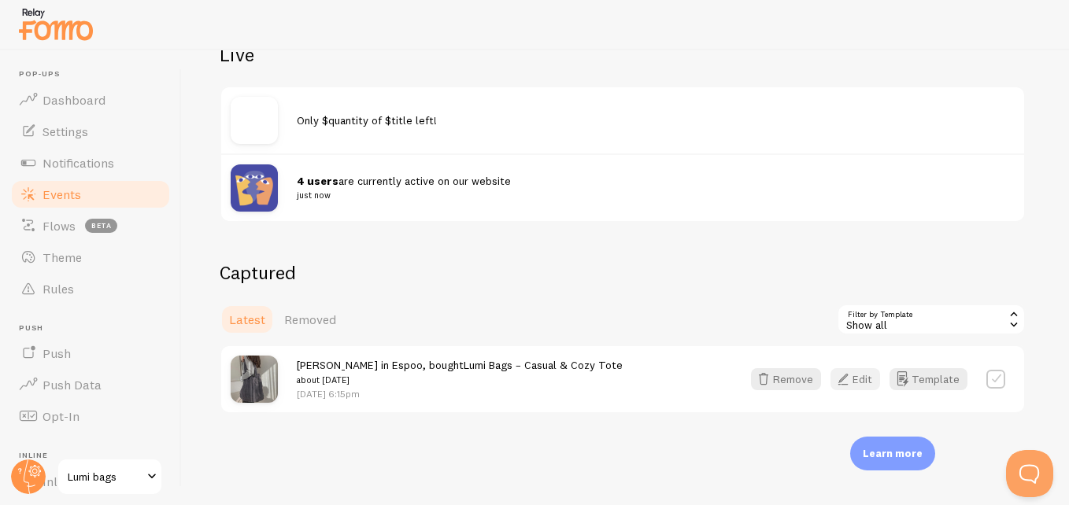
click at [835, 377] on icon "button" at bounding box center [843, 379] width 19 height 19
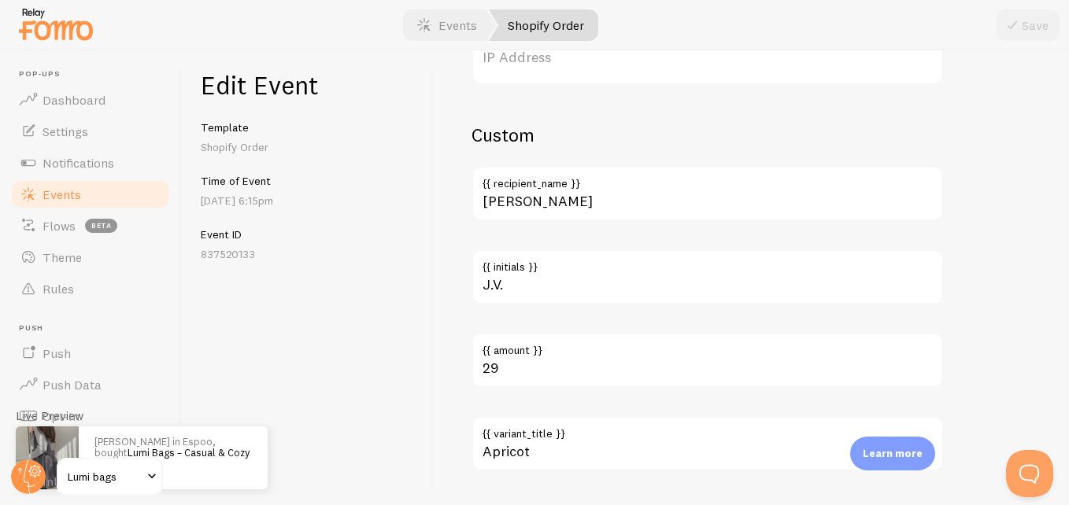
scroll to position [1024, 0]
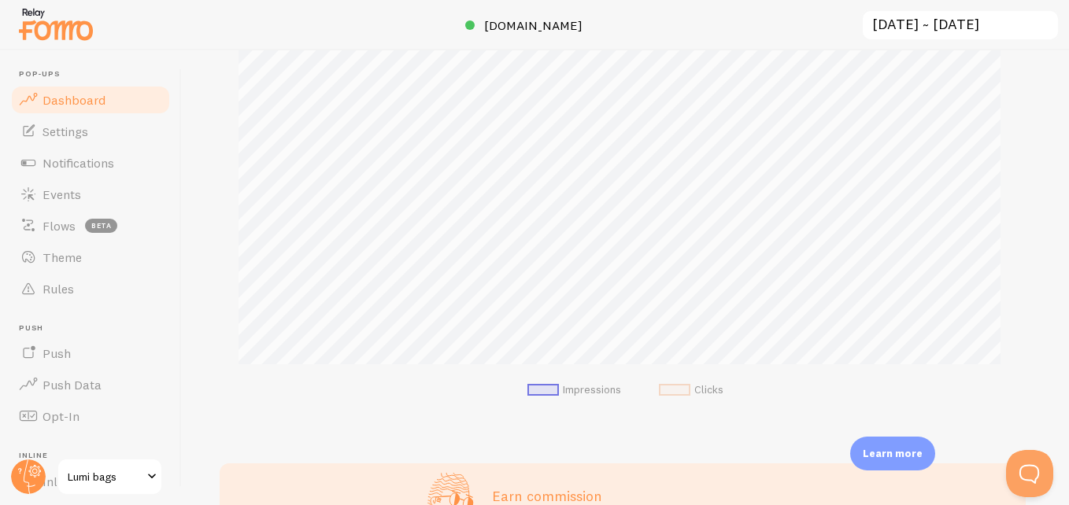
scroll to position [525, 0]
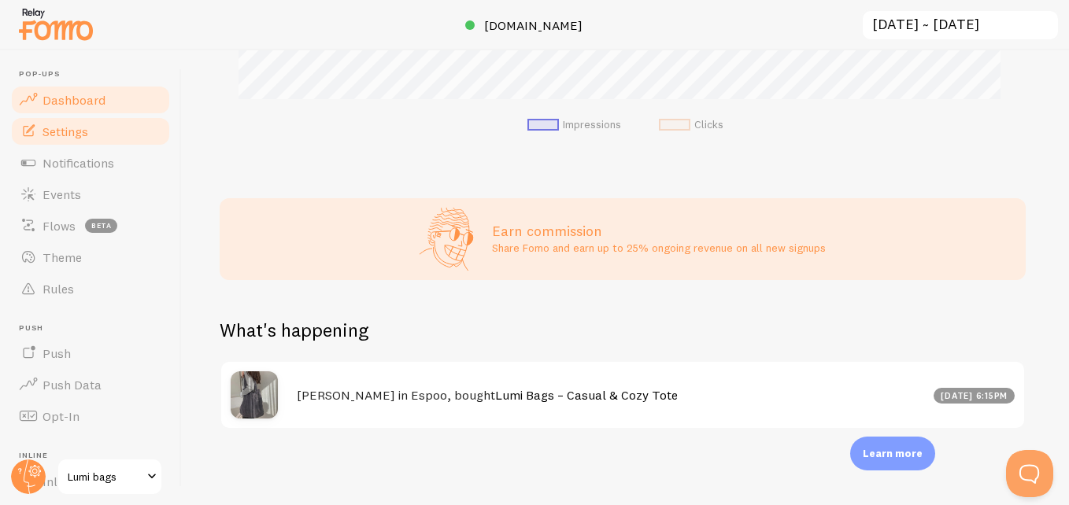
click at [95, 139] on link "Settings" at bounding box center [90, 131] width 162 height 31
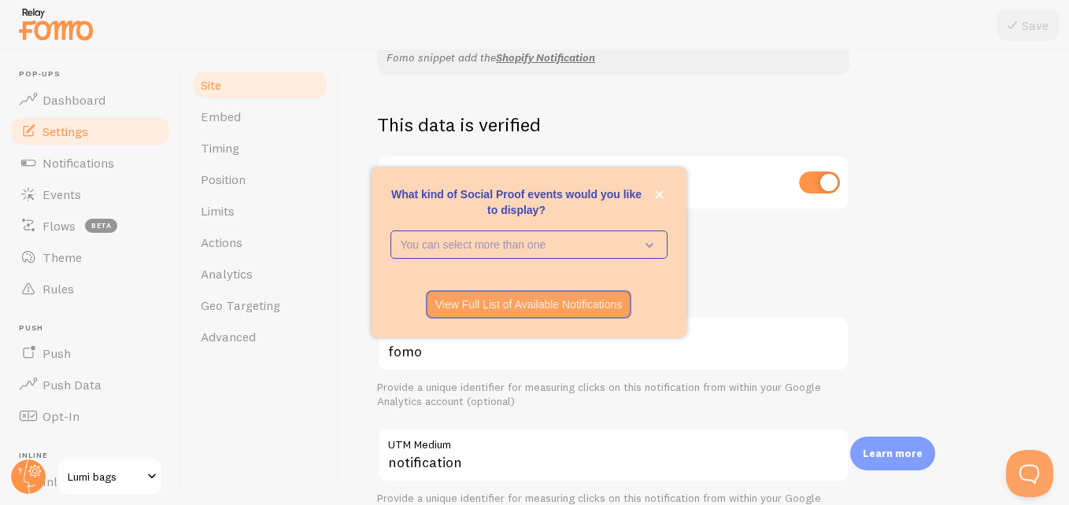
scroll to position [405, 0]
click at [661, 190] on div "What kind of Social Proof events would you like to display? You can select more…" at bounding box center [529, 253] width 315 height 170
click at [661, 190] on button "close," at bounding box center [659, 195] width 17 height 17
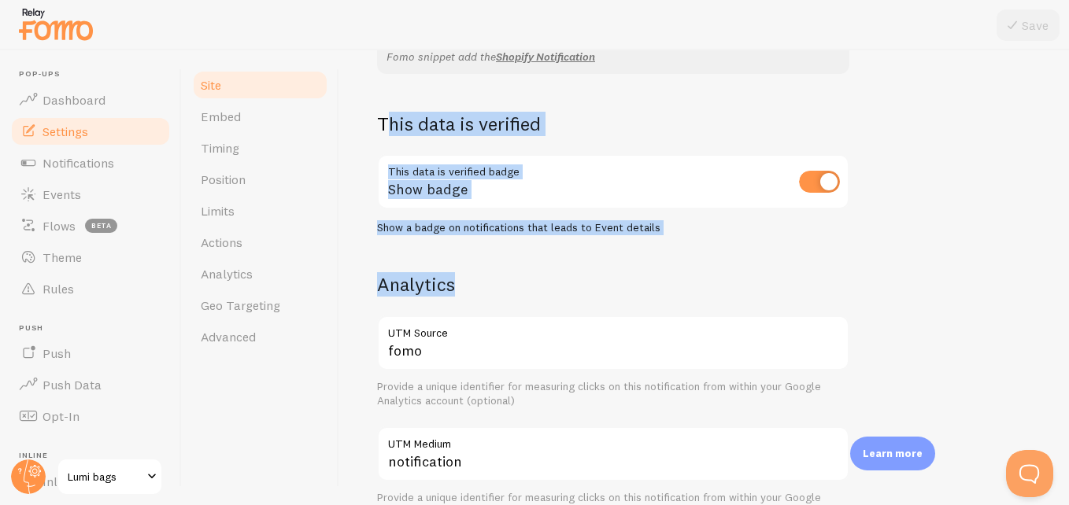
drag, startPoint x: 384, startPoint y: 123, endPoint x: 710, endPoint y: 255, distance: 351.8
click at [710, 255] on div "Lumi bags Site Title Name used for this site across your Fomo interface https:/…" at bounding box center [704, 308] width 654 height 1065
drag, startPoint x: 382, startPoint y: 117, endPoint x: 666, endPoint y: 230, distance: 306.0
click at [666, 230] on div "This data is verified This data is verified badge Show badge Show a badge on no…" at bounding box center [613, 174] width 472 height 124
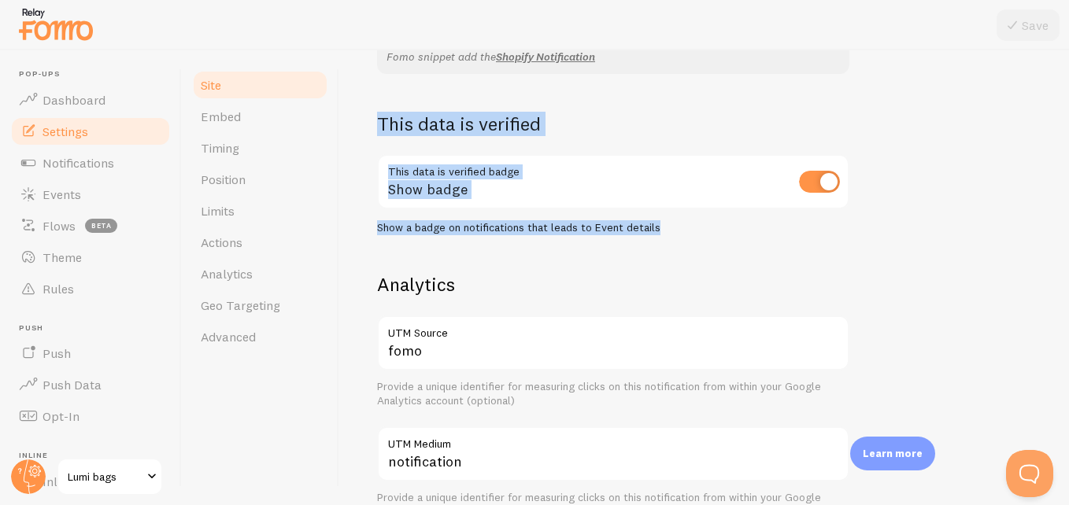
copy div "This data is verified This data is verified badge Show badge Show a badge on no…"
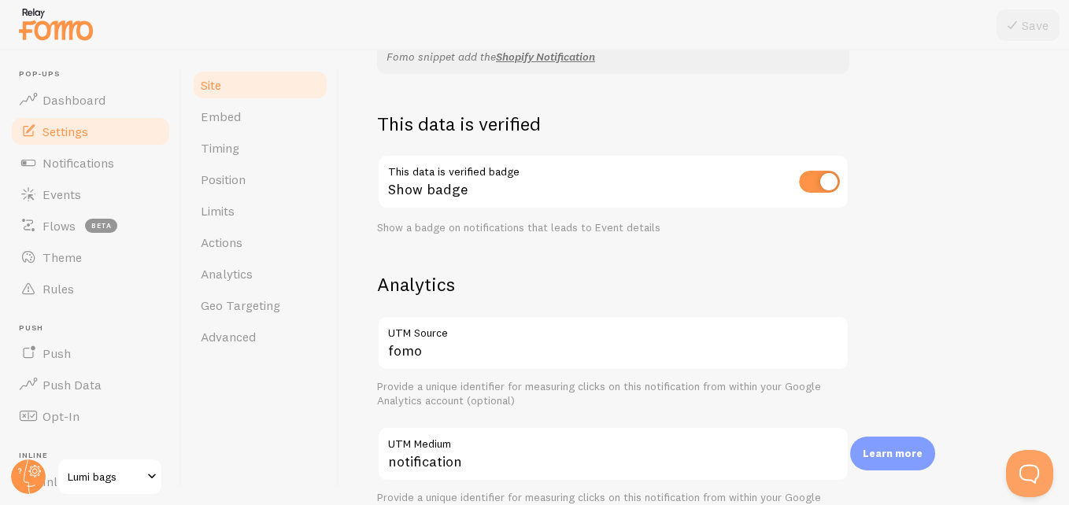
click at [533, 263] on div "Lumi bags Site Title Name used for this site across your Fomo interface https:/…" at bounding box center [704, 308] width 654 height 1065
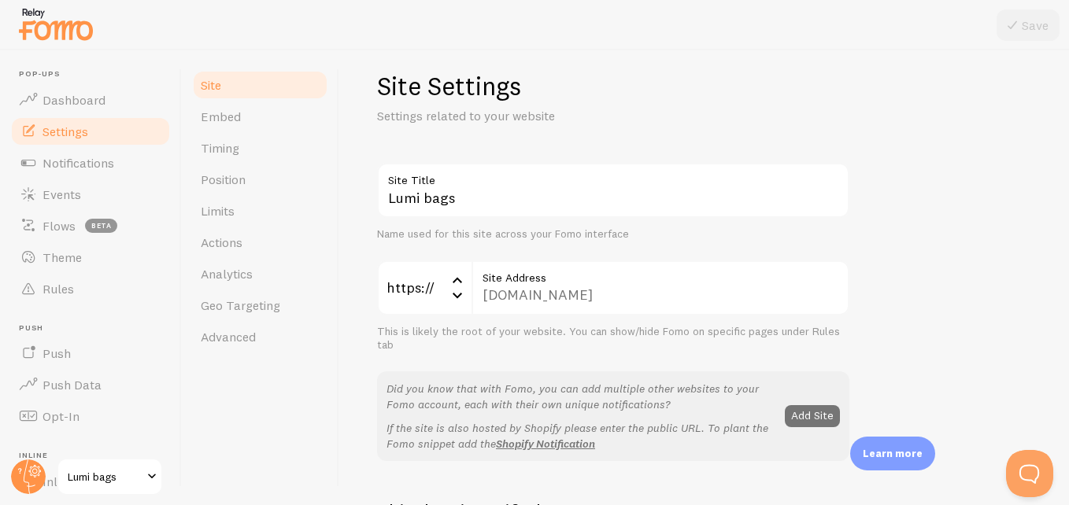
scroll to position [0, 0]
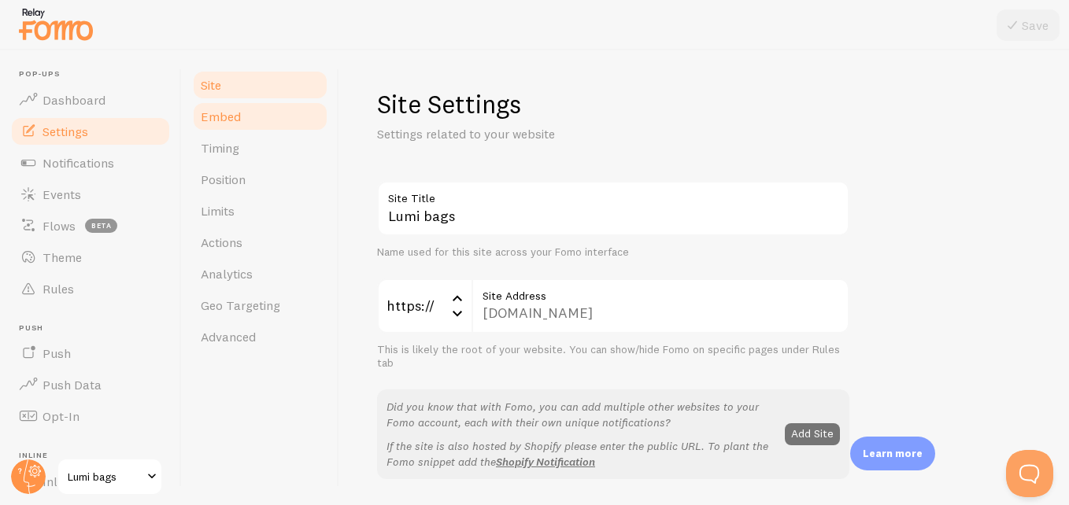
click at [264, 120] on link "Embed" at bounding box center [260, 116] width 138 height 31
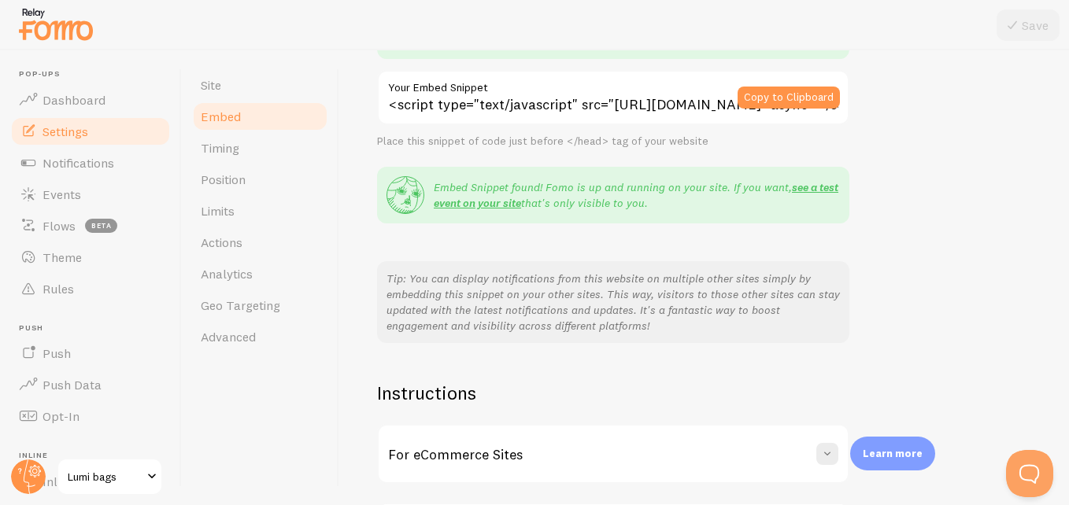
scroll to position [339, 0]
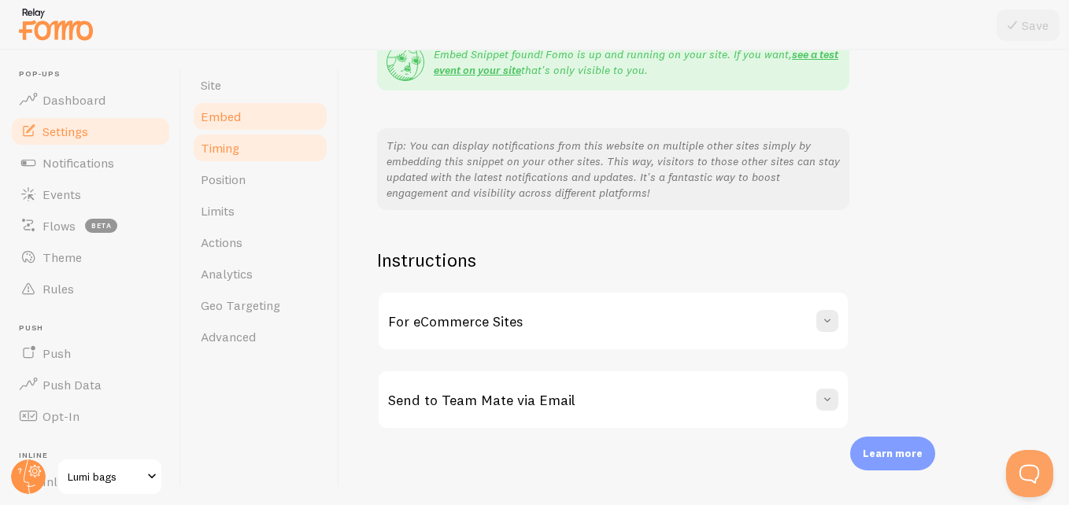
click at [255, 155] on link "Timing" at bounding box center [260, 147] width 138 height 31
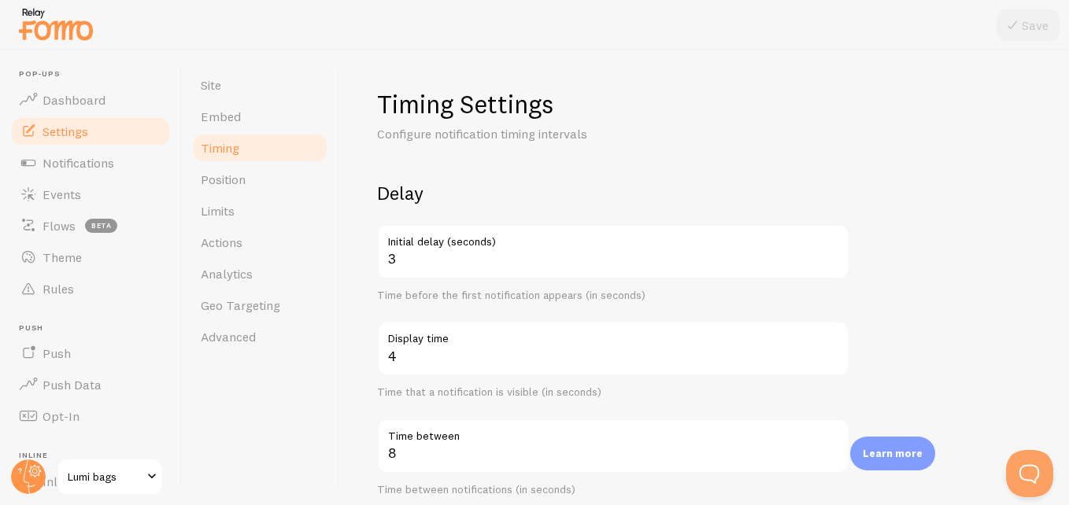
scroll to position [13, 0]
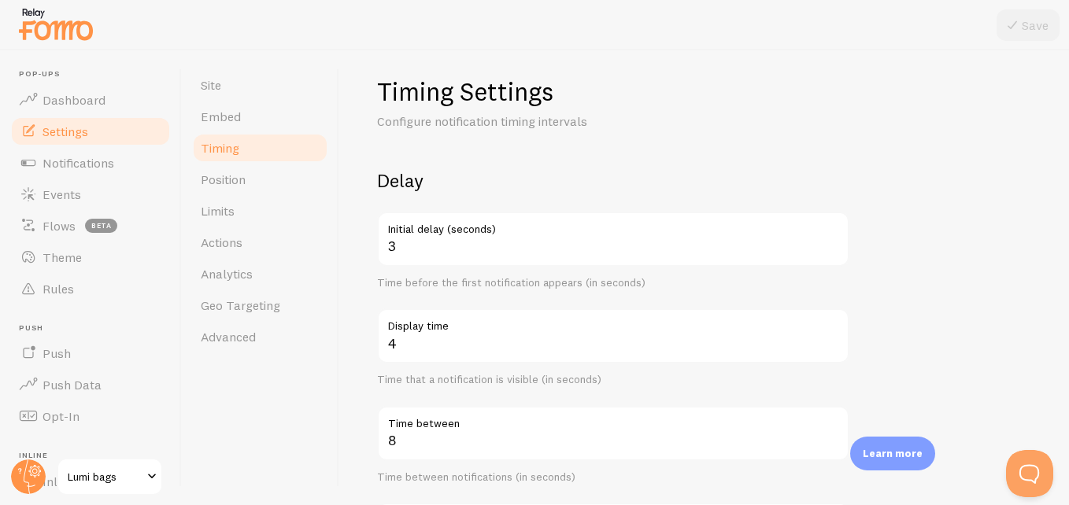
drag, startPoint x: 379, startPoint y: 180, endPoint x: 696, endPoint y: 280, distance: 332.7
click at [696, 280] on div "Delay 3 Initial delay (seconds) Time before the first notification appears (in …" at bounding box center [613, 375] width 472 height 415
copy div "Delay Initial delay (seconds) Time before the first notification appears (in se…"
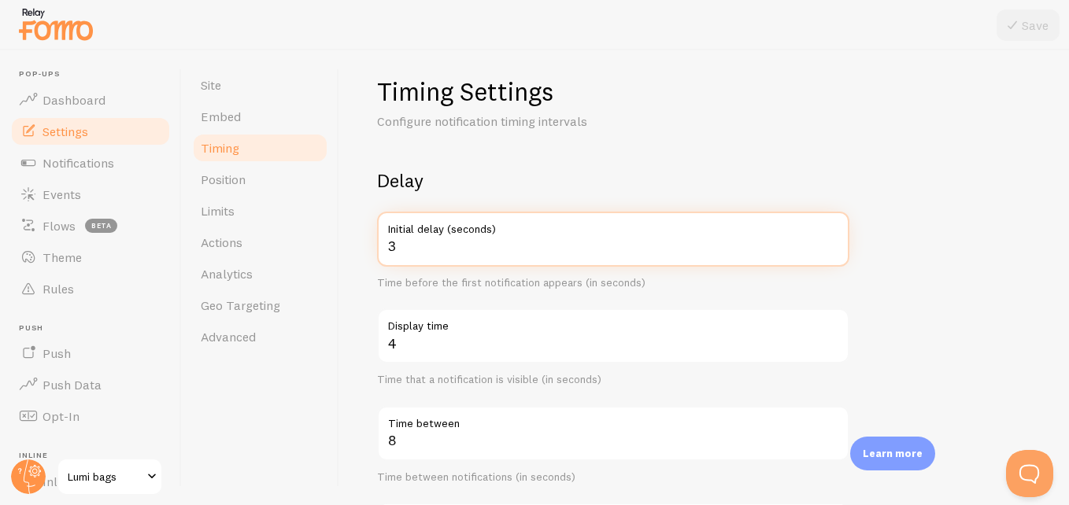
click at [496, 246] on input "3" at bounding box center [613, 239] width 472 height 55
type input "10"
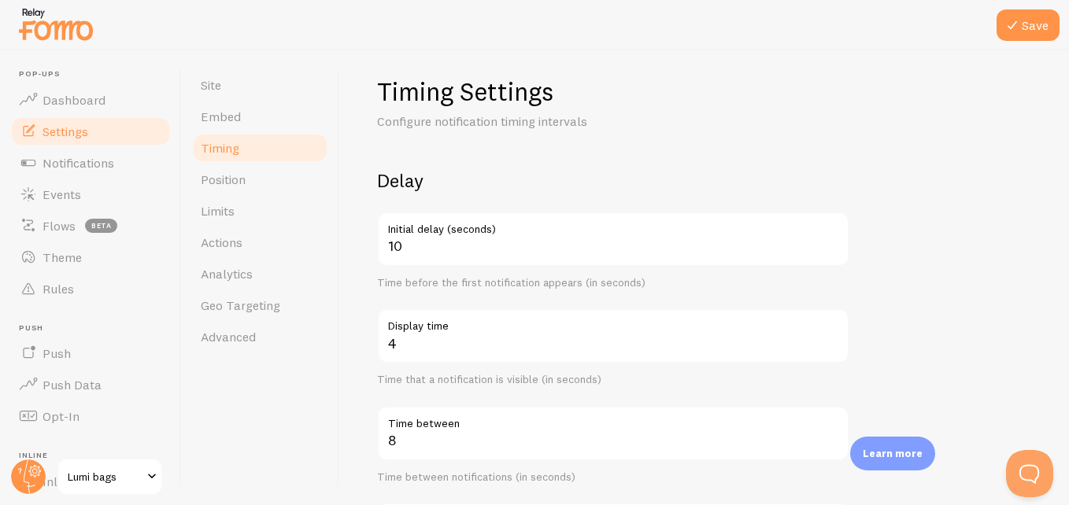
click at [905, 188] on form "Delay 10 Initial delay (seconds) Time before the first notification appears (in…" at bounding box center [704, 505] width 654 height 675
drag, startPoint x: 385, startPoint y: 328, endPoint x: 637, endPoint y: 383, distance: 257.9
click at [637, 383] on div "4 Display time Time that a notification is visible (in seconds)" at bounding box center [613, 348] width 472 height 79
copy div "Display time Time that a notification is visible (in seconds)"
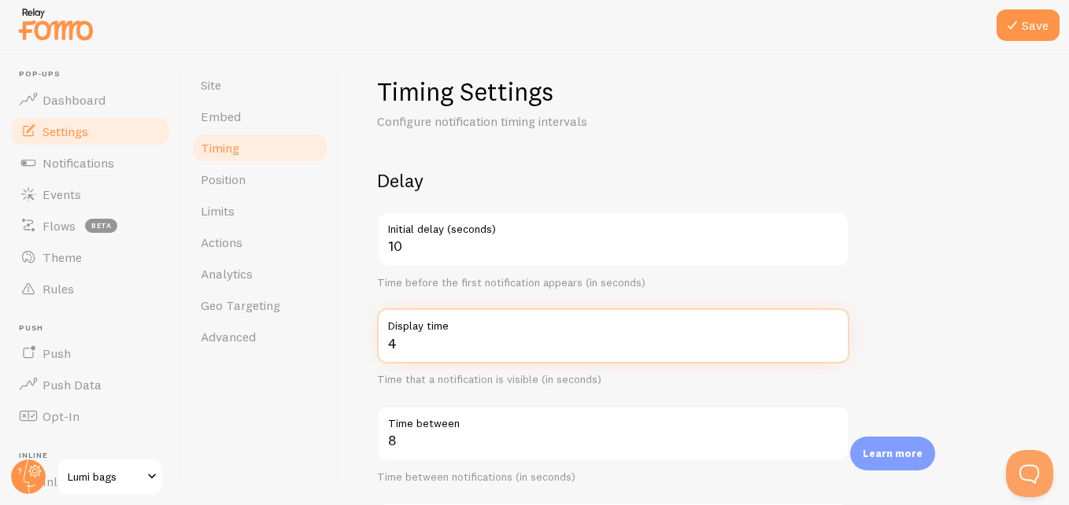
click at [456, 353] on input "4" at bounding box center [613, 336] width 472 height 55
type input "7"
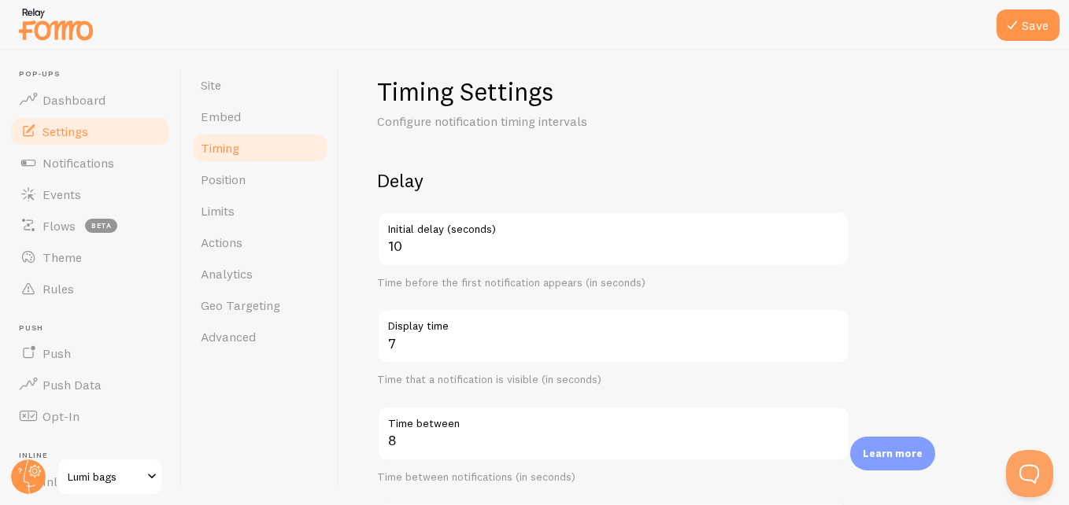
click at [957, 308] on form "Delay 10 Initial delay (seconds) Time before the first notification appears (in…" at bounding box center [704, 505] width 654 height 675
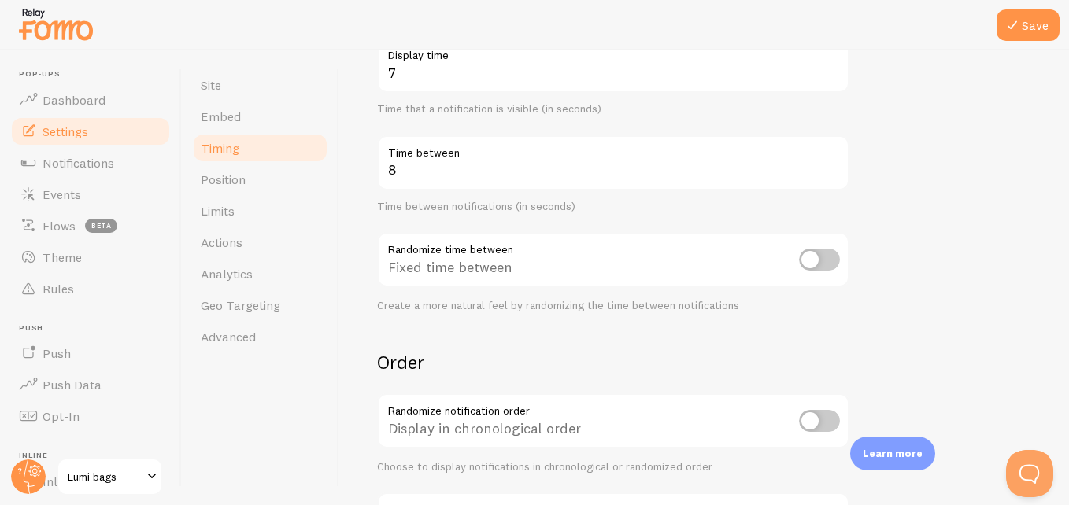
scroll to position [284, 0]
drag, startPoint x: 379, startPoint y: 136, endPoint x: 387, endPoint y: 144, distance: 10.6
click at [387, 144] on label "Time between" at bounding box center [613, 148] width 472 height 27
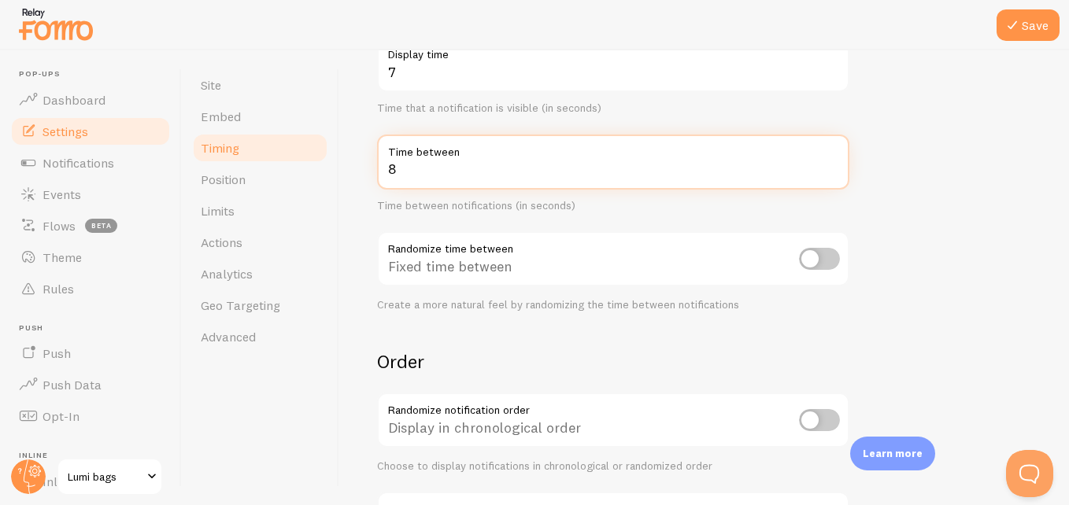
click at [387, 144] on input "8" at bounding box center [613, 162] width 472 height 55
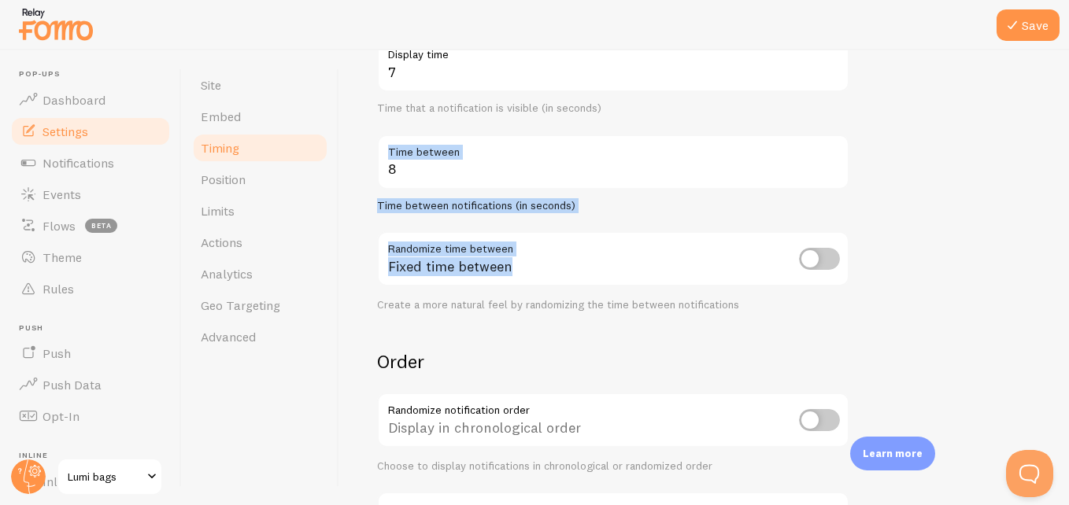
drag, startPoint x: 387, startPoint y: 144, endPoint x: 601, endPoint y: 214, distance: 226.1
click at [601, 214] on div "Delay 10 Initial delay (seconds) Time before the first notification appears (in…" at bounding box center [613, 104] width 472 height 415
click at [387, 135] on label "Time between" at bounding box center [613, 148] width 472 height 27
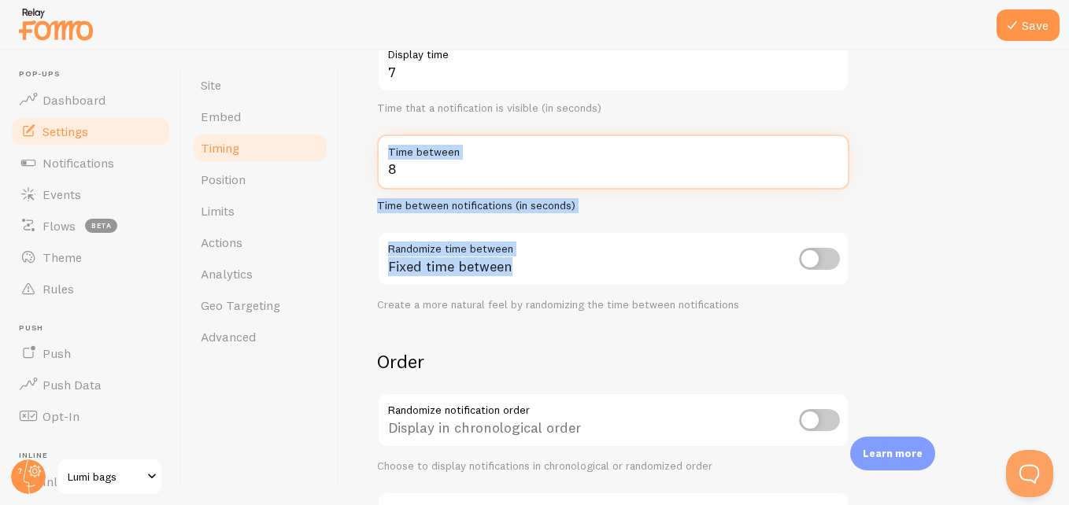
click at [387, 135] on input "8" at bounding box center [613, 162] width 472 height 55
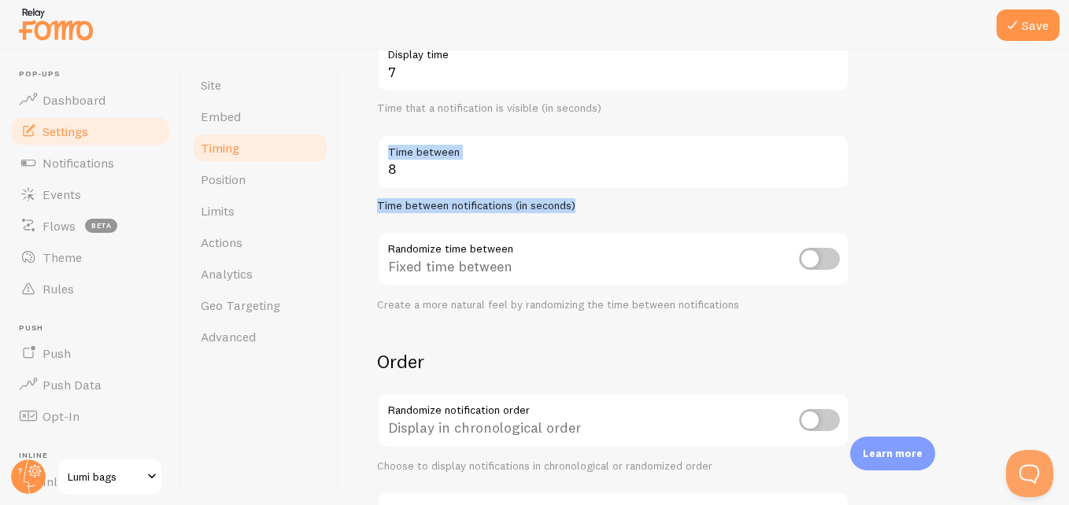
drag, startPoint x: 388, startPoint y: 142, endPoint x: 582, endPoint y: 207, distance: 204.1
click at [582, 207] on div "8 Time between Time between notifications (in seconds)" at bounding box center [613, 174] width 472 height 79
copy div "Time between Time between notifications (in seconds)"
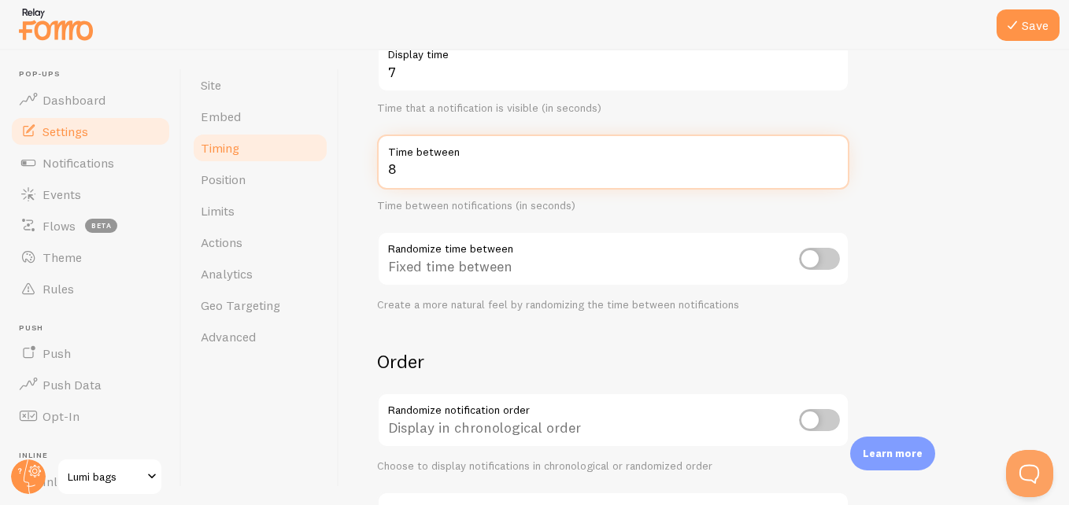
click at [507, 183] on input "8" at bounding box center [613, 162] width 472 height 55
type input "1"
type input "20"
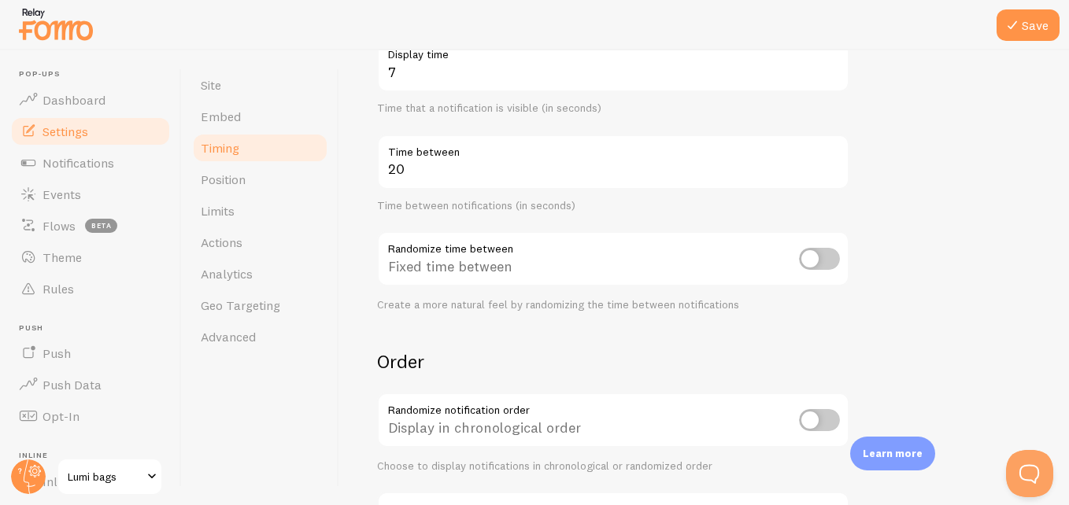
click at [1016, 192] on form "Delay 10 Initial delay (seconds) Time before the first notification appears (in…" at bounding box center [704, 234] width 654 height 675
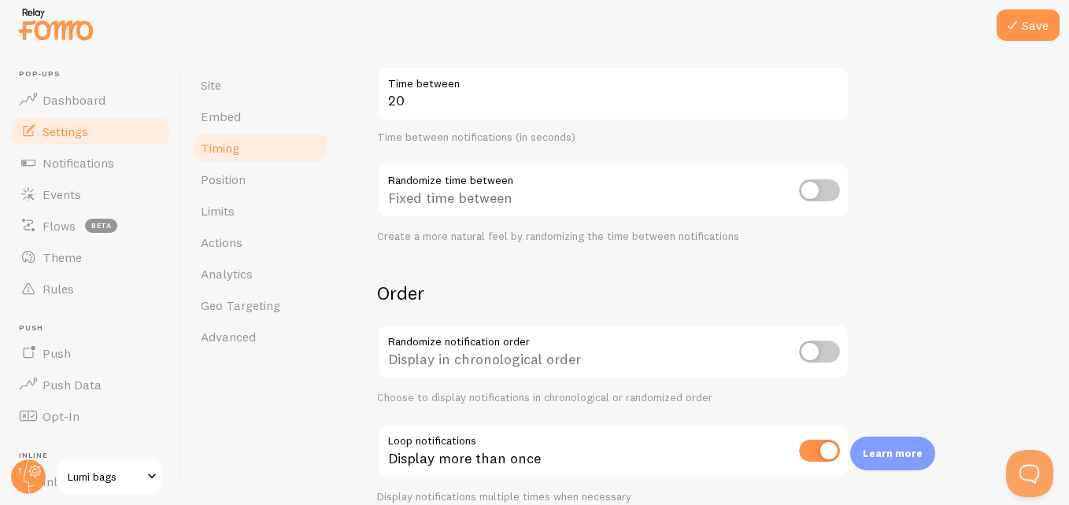
scroll to position [353, 0]
drag, startPoint x: 391, startPoint y: 180, endPoint x: 562, endPoint y: 210, distance: 173.6
click at [562, 210] on div "Fixed time between" at bounding box center [613, 190] width 472 height 57
click at [390, 173] on div "Fixed time between" at bounding box center [613, 190] width 472 height 57
click at [1052, 24] on button "Save" at bounding box center [1028, 24] width 63 height 31
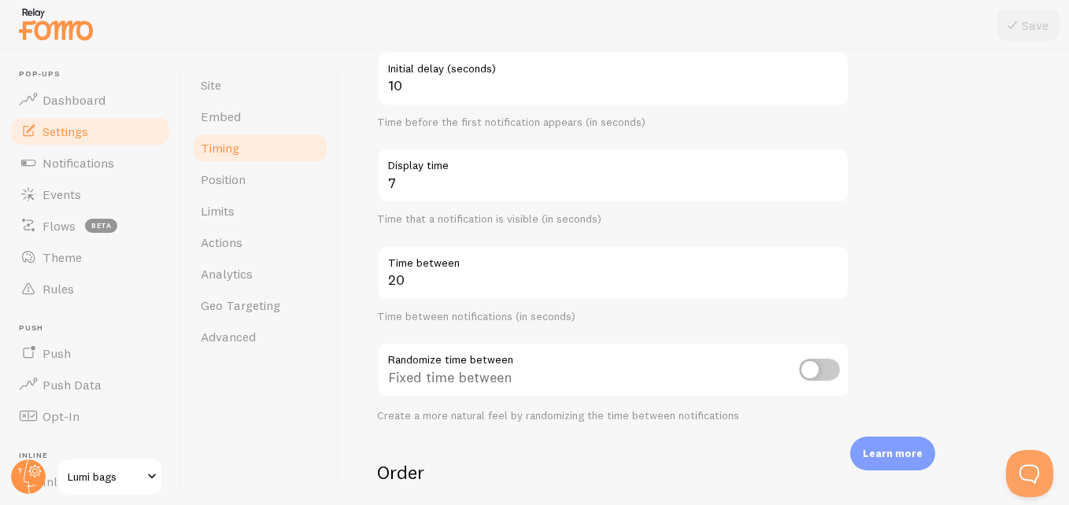
scroll to position [172, 0]
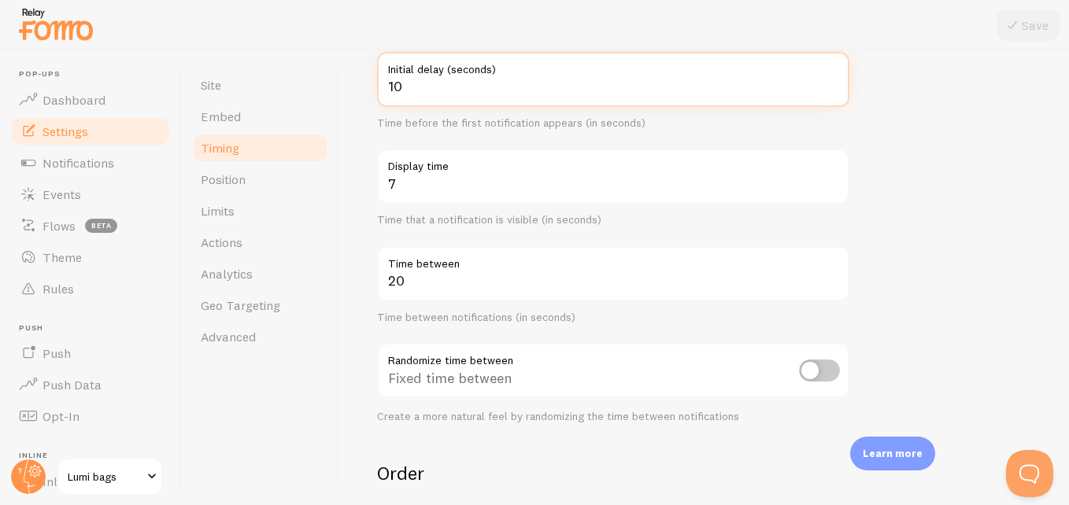
click at [454, 101] on input "10" at bounding box center [613, 79] width 472 height 55
type input "1"
type input "3"
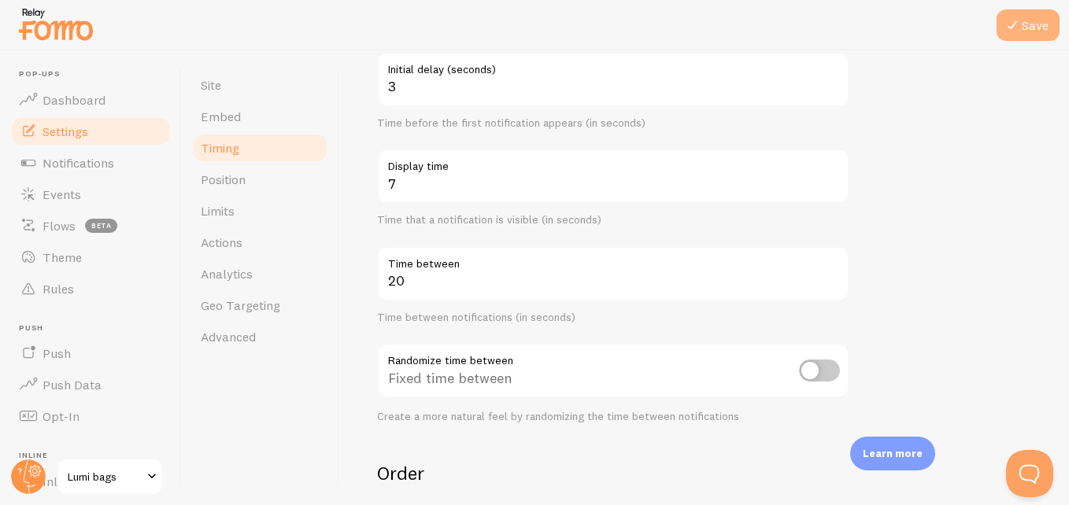
click at [1014, 25] on icon at bounding box center [1012, 25] width 19 height 19
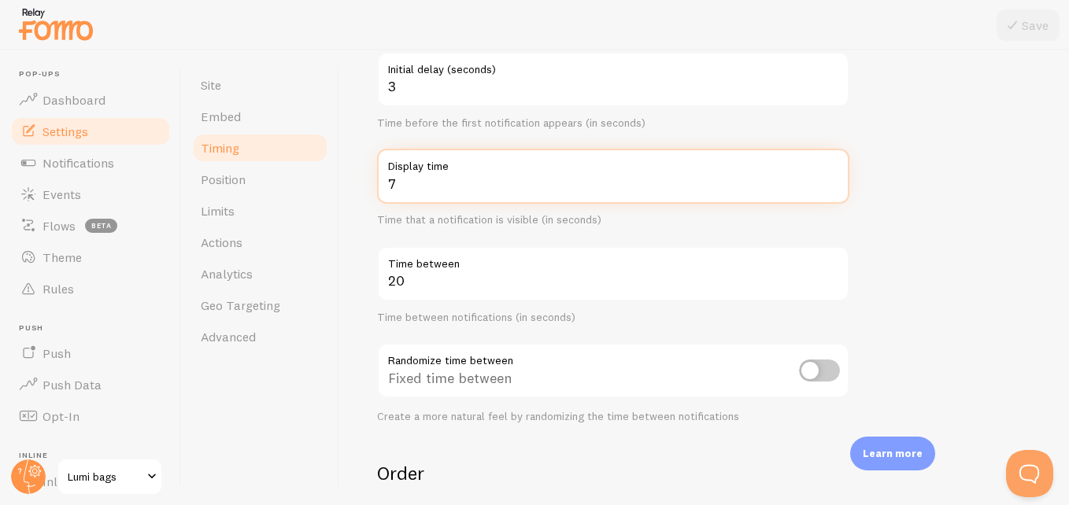
click at [462, 187] on input "7" at bounding box center [613, 176] width 472 height 55
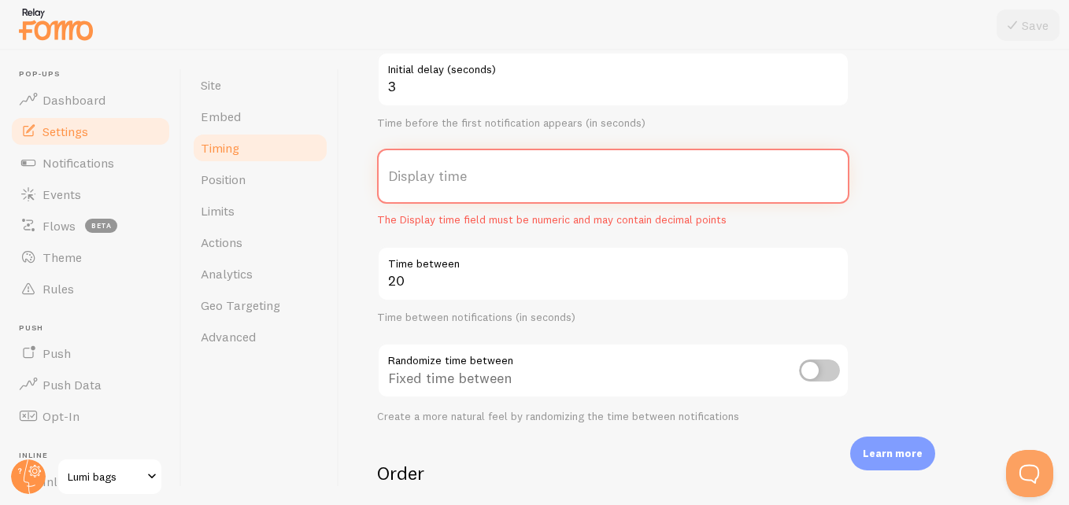
type input "3"
type input "1"
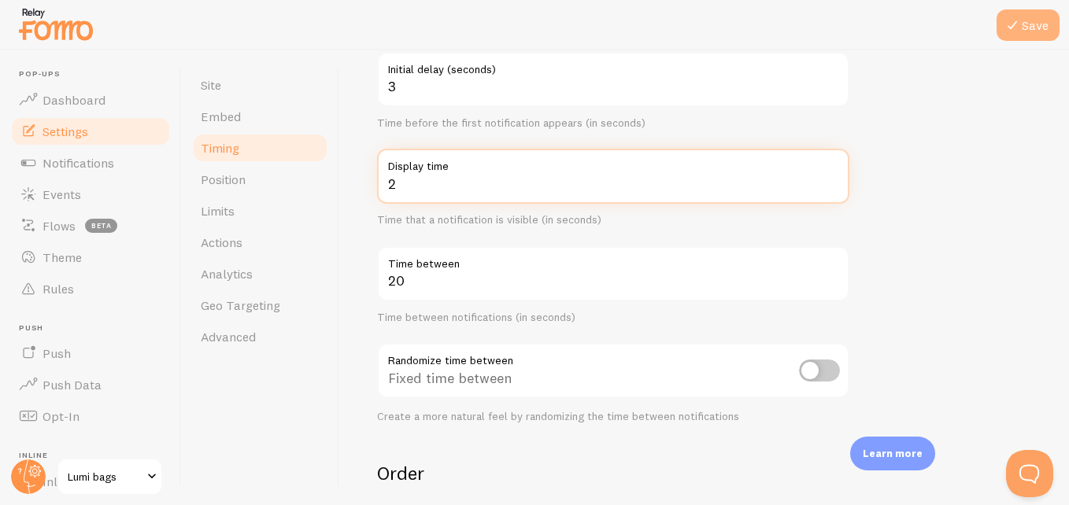
type input "2"
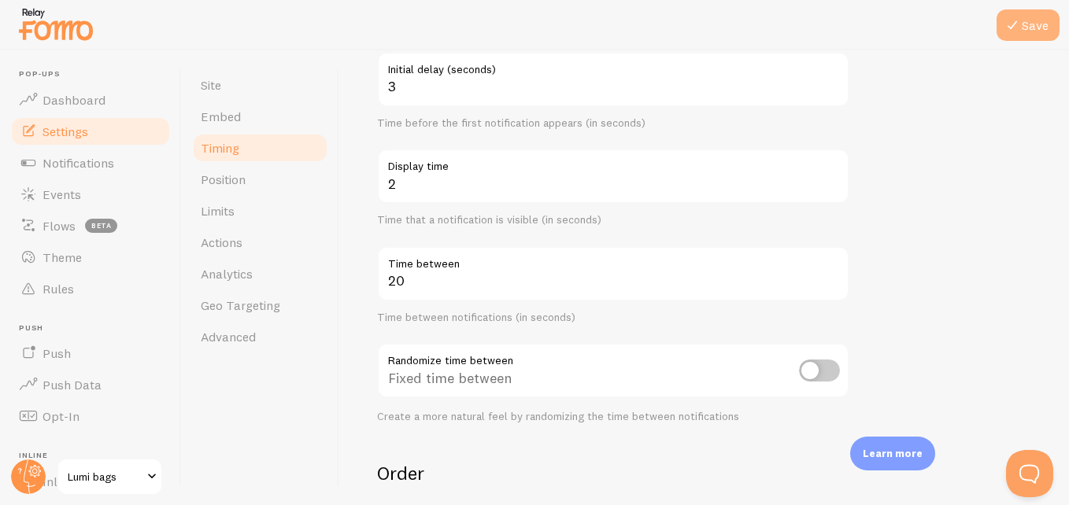
click at [1030, 31] on button "Save" at bounding box center [1028, 24] width 63 height 31
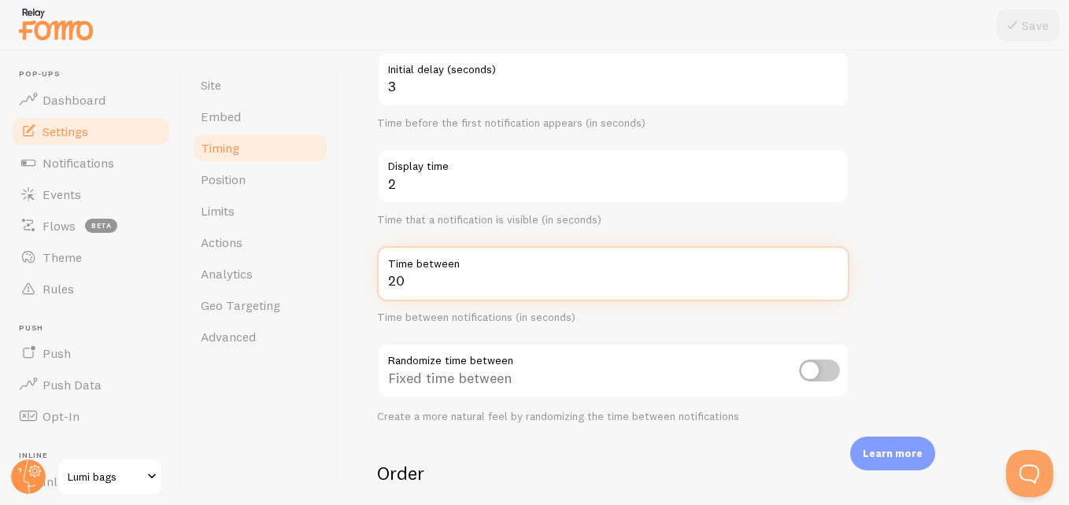
click at [480, 283] on input "20" at bounding box center [613, 273] width 472 height 55
type input "25"
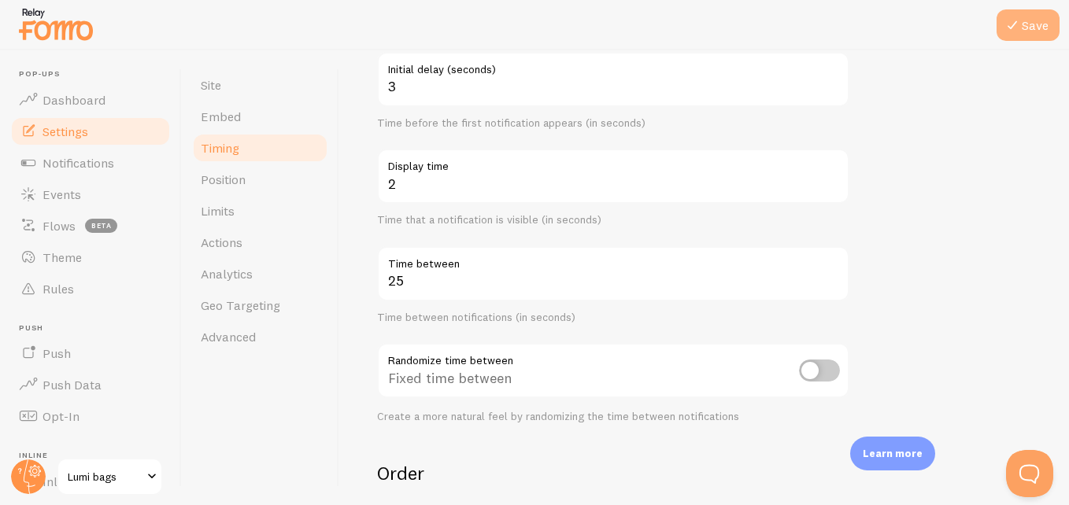
click at [1008, 28] on icon at bounding box center [1012, 25] width 19 height 19
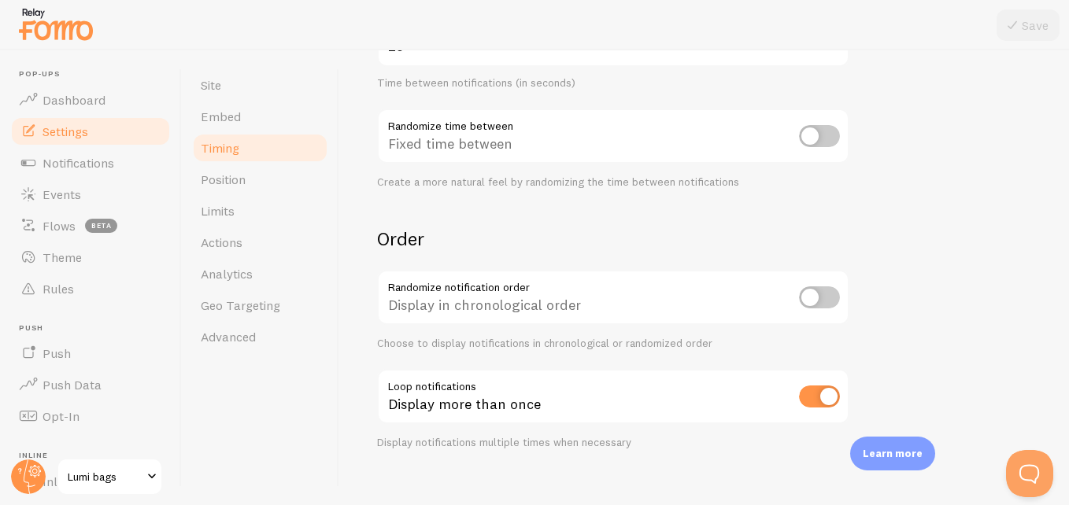
scroll to position [408, 0]
drag, startPoint x: 388, startPoint y: 122, endPoint x: 594, endPoint y: 194, distance: 217.6
click at [594, 194] on form "Delay 3 Initial delay (seconds) Time before the first notification appears (in …" at bounding box center [704, 110] width 654 height 675
click at [392, 124] on div "Fixed time between" at bounding box center [613, 136] width 472 height 57
drag, startPoint x: 392, startPoint y: 124, endPoint x: 426, endPoint y: 126, distance: 33.9
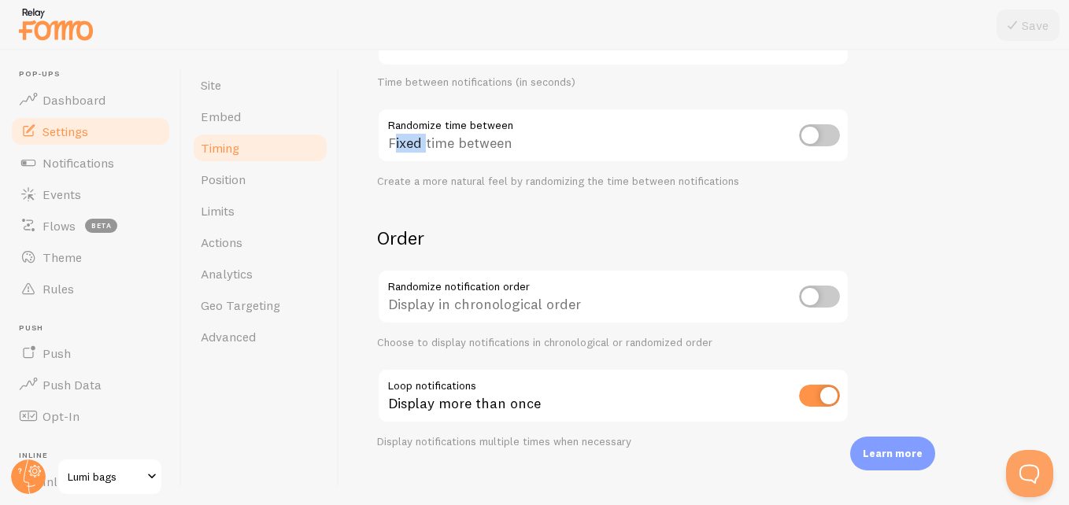
click at [426, 126] on div "Fixed time between" at bounding box center [613, 136] width 472 height 57
drag, startPoint x: 426, startPoint y: 126, endPoint x: 382, endPoint y: 112, distance: 46.3
click at [382, 112] on div "Fixed time between" at bounding box center [613, 136] width 472 height 57
drag, startPoint x: 387, startPoint y: 120, endPoint x: 416, endPoint y: 124, distance: 30.1
click at [416, 124] on div "Fixed time between" at bounding box center [613, 136] width 472 height 57
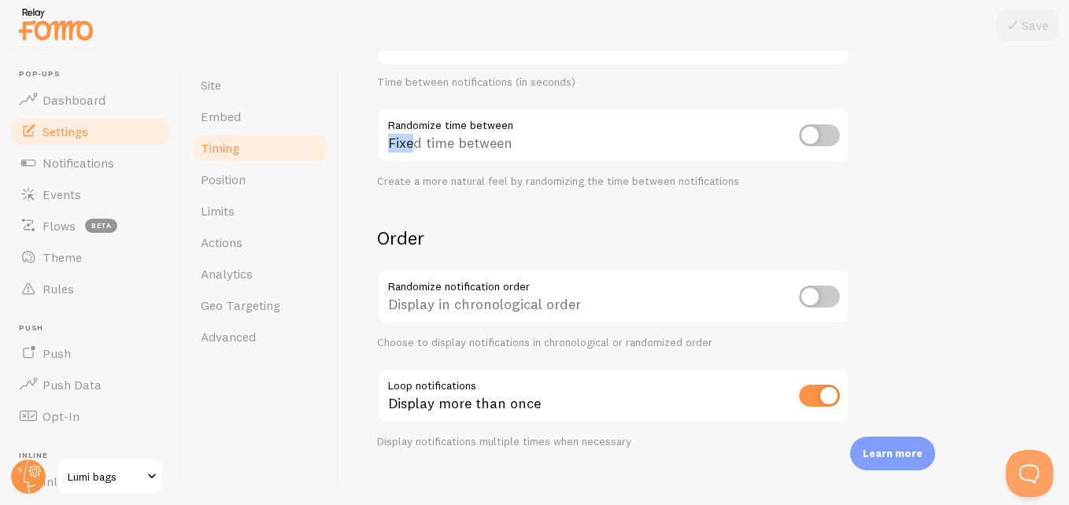
drag, startPoint x: 416, startPoint y: 124, endPoint x: 402, endPoint y: 128, distance: 14.7
click at [402, 128] on div "Fixed time between" at bounding box center [613, 136] width 472 height 57
drag, startPoint x: 393, startPoint y: 121, endPoint x: 479, endPoint y: 152, distance: 91.1
click at [479, 152] on div "Fixed time between" at bounding box center [613, 136] width 472 height 57
drag, startPoint x: 479, startPoint y: 152, endPoint x: 387, endPoint y: 137, distance: 92.5
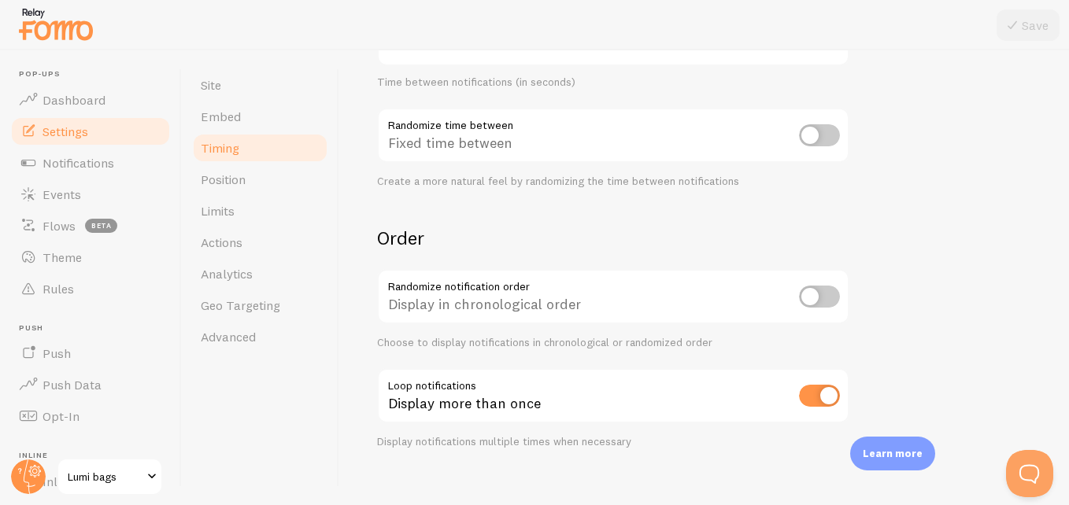
click at [387, 137] on div "Fixed time between" at bounding box center [613, 136] width 472 height 57
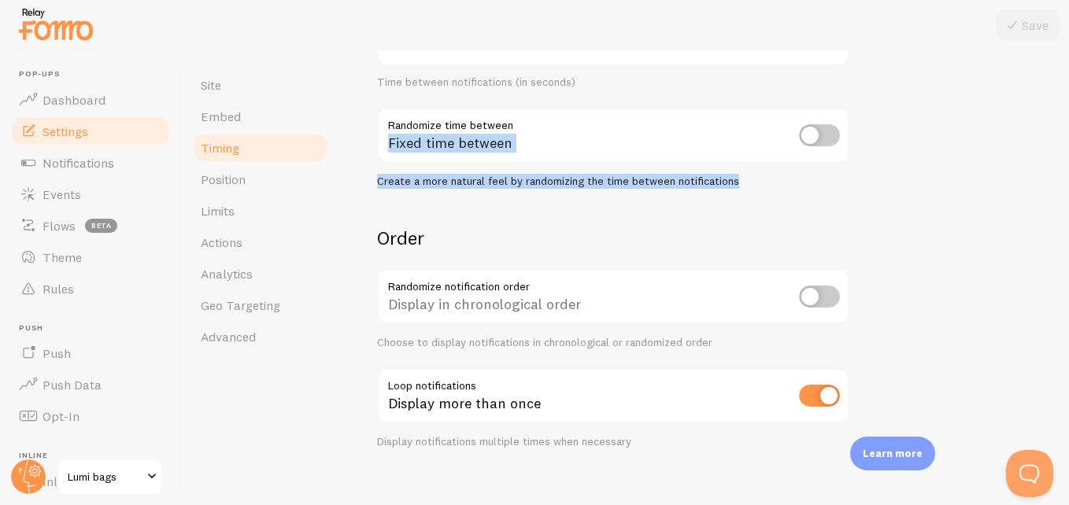
drag, startPoint x: 387, startPoint y: 137, endPoint x: 855, endPoint y: 177, distance: 469.4
click at [855, 177] on form "Delay 3 Initial delay (seconds) Time before the first notification appears (in …" at bounding box center [704, 110] width 654 height 675
copy div "Fixed time between Create a more natural feel by randomizing the time between n…"
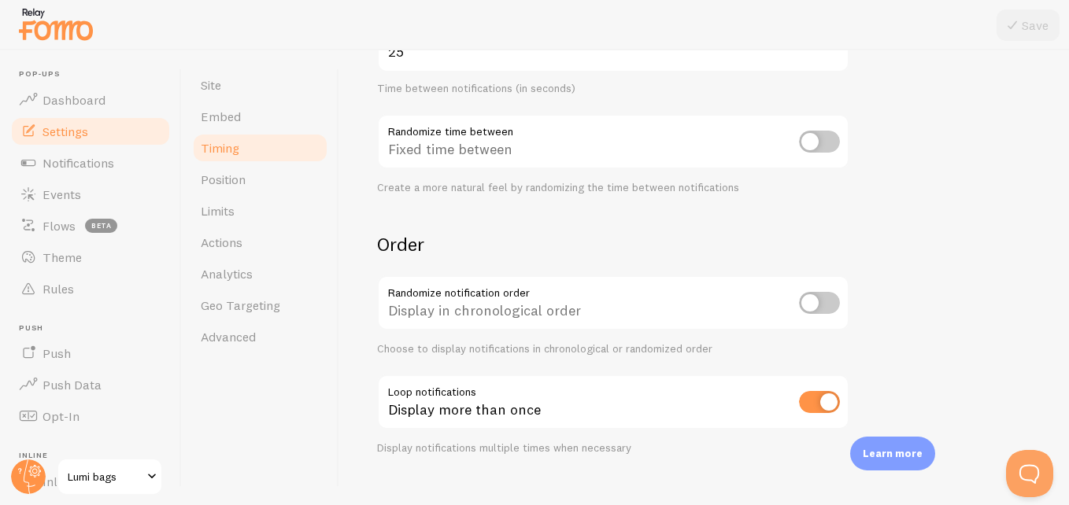
click at [724, 256] on h2 "Order" at bounding box center [613, 244] width 472 height 24
drag, startPoint x: 577, startPoint y: 316, endPoint x: 382, endPoint y: 260, distance: 203.1
click at [382, 260] on div "Order Randomize notification order Display in chronological order Choose to dis…" at bounding box center [613, 343] width 472 height 223
copy div "Display in chronological order"
click at [816, 311] on input "checkbox" at bounding box center [819, 303] width 41 height 22
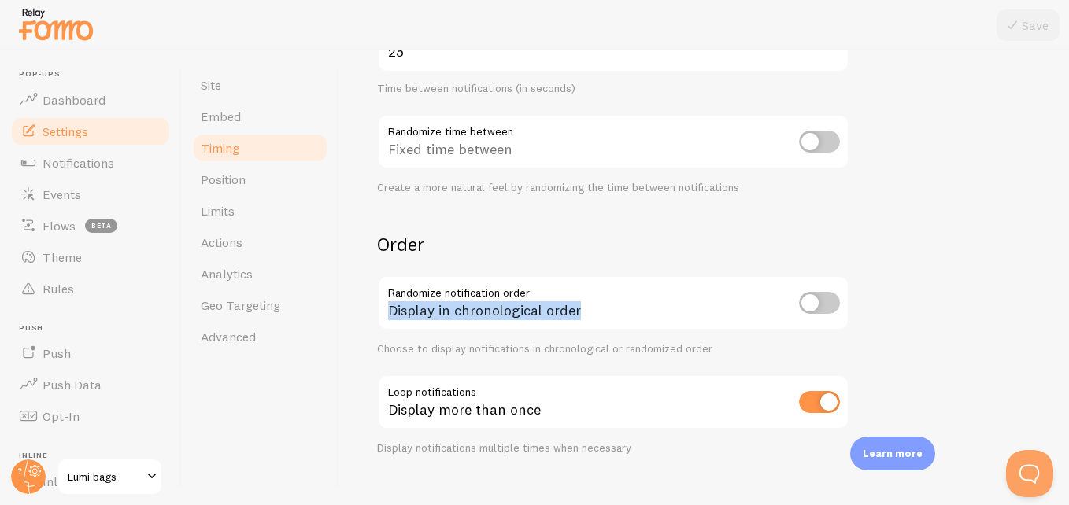
checkbox input "true"
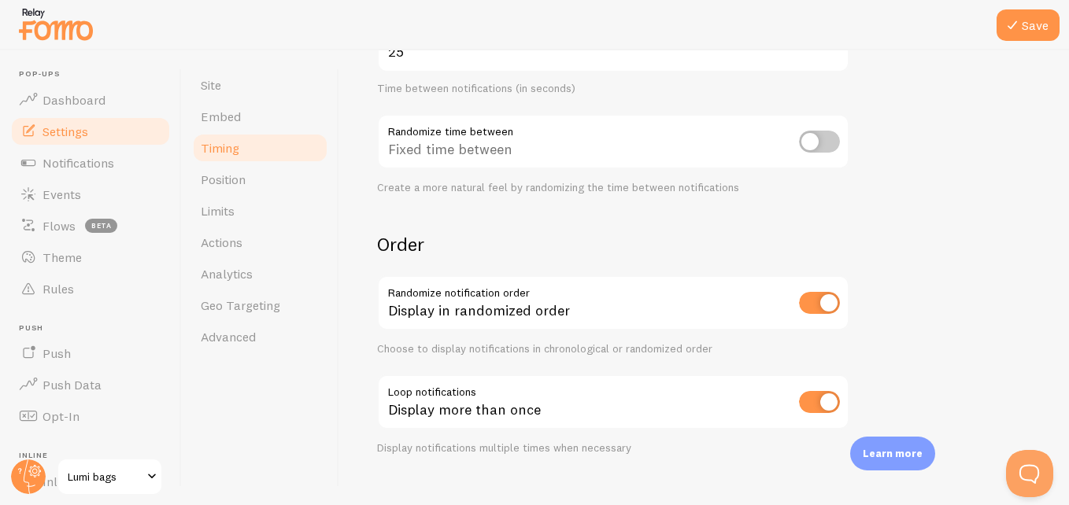
scroll to position [427, 0]
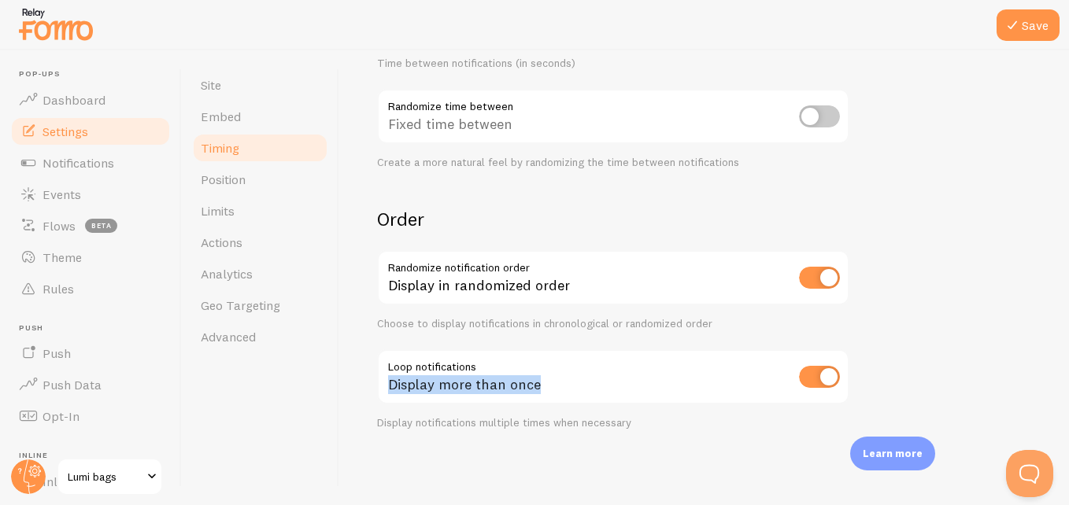
drag, startPoint x: 551, startPoint y: 387, endPoint x: 376, endPoint y: 357, distance: 178.1
click at [376, 357] on div "Timing Settings Configure notification timing intervals Delay 3 Initial delay (…" at bounding box center [704, 277] width 730 height 455
copy div "Display more than once"
click at [820, 381] on input "checkbox" at bounding box center [819, 377] width 41 height 22
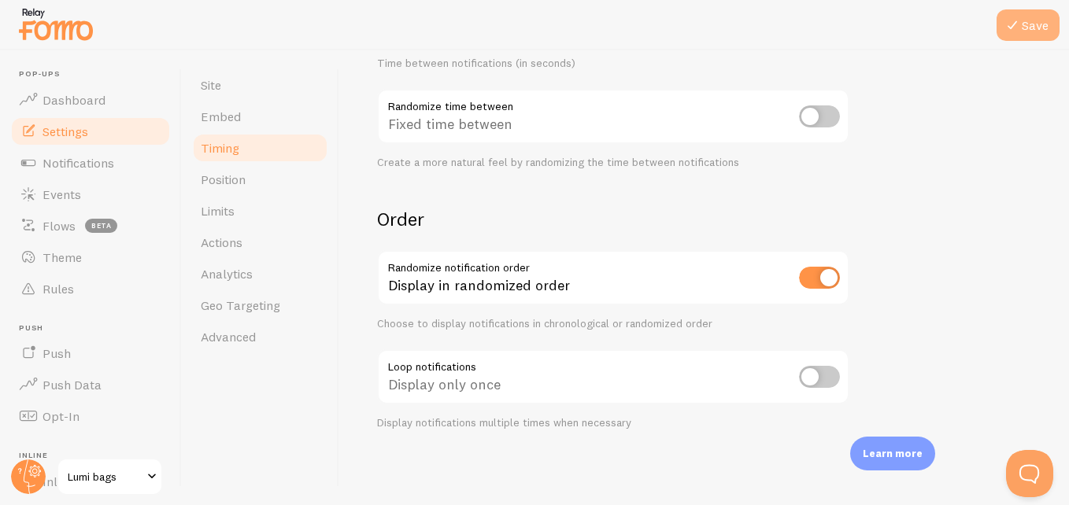
click at [1024, 34] on button "Save" at bounding box center [1028, 24] width 63 height 31
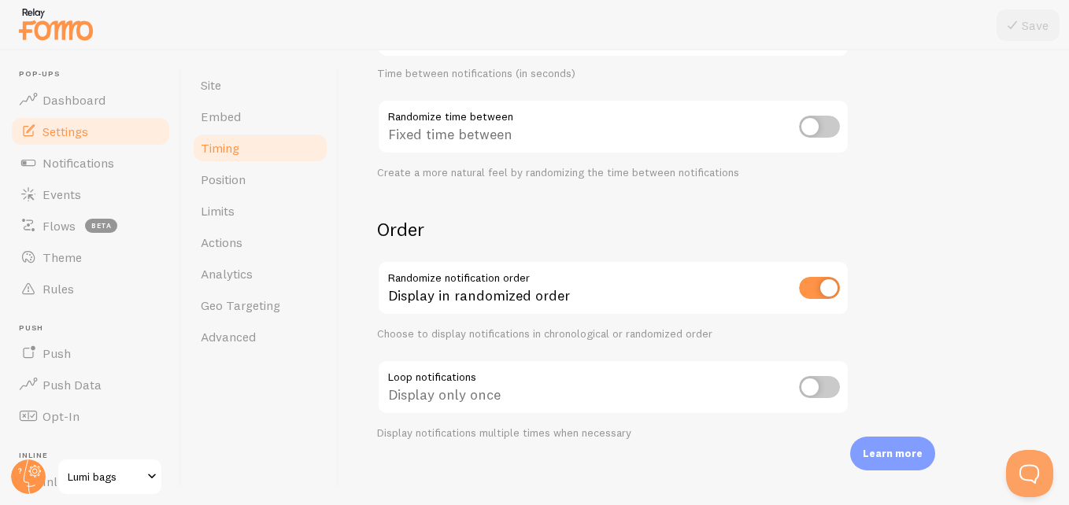
click at [819, 390] on input "checkbox" at bounding box center [819, 387] width 41 height 22
checkbox input "true"
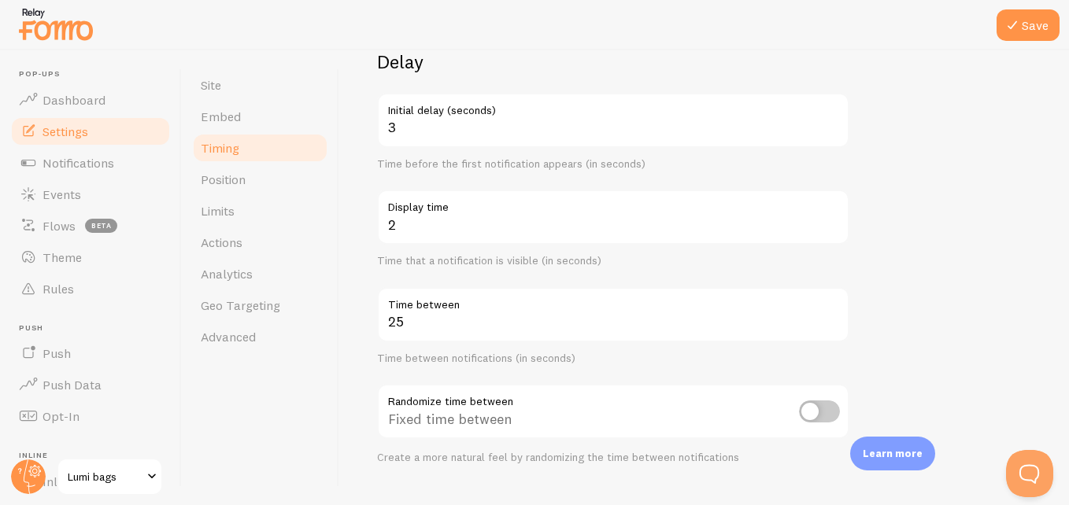
scroll to position [138, 0]
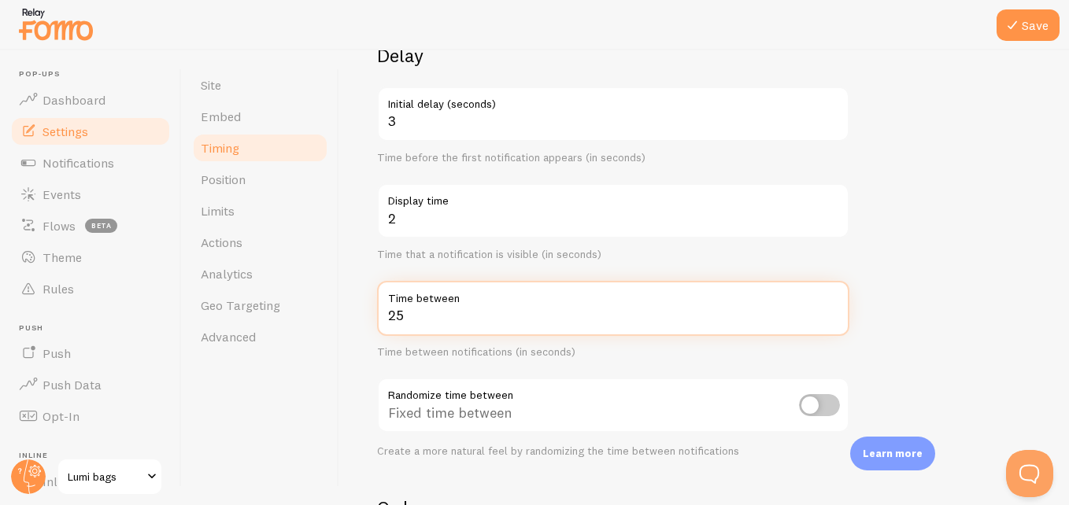
click at [682, 329] on input "25" at bounding box center [613, 308] width 472 height 55
type input "2"
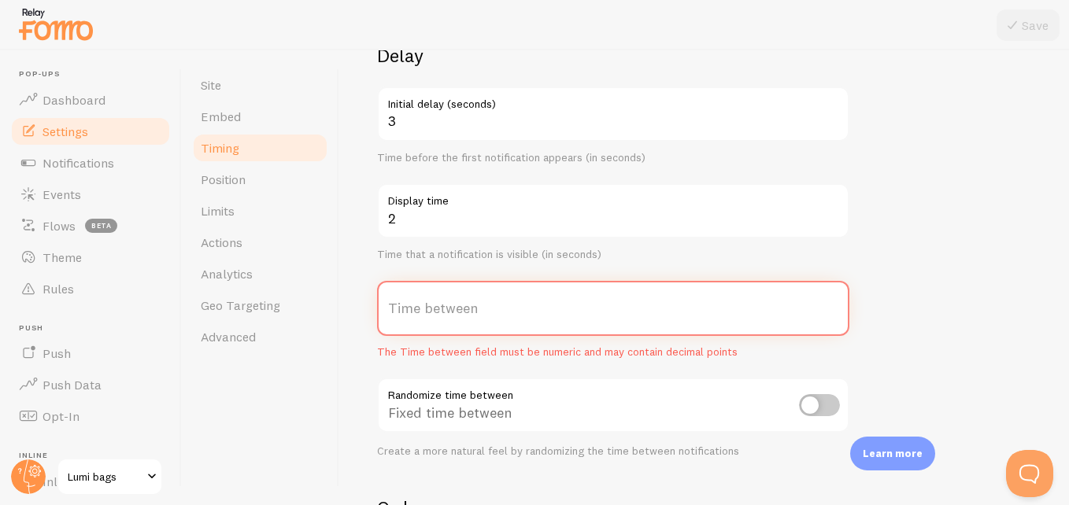
type input "6"
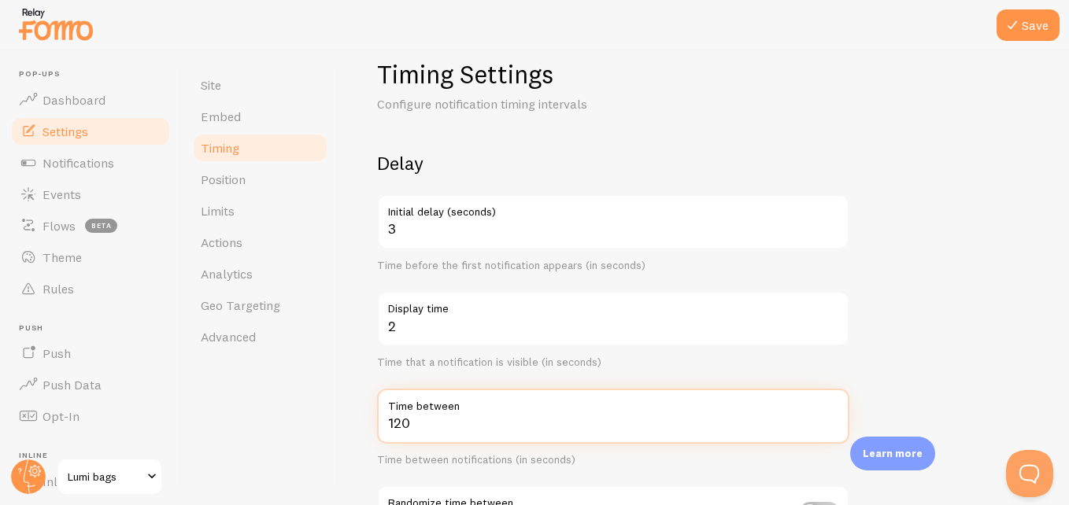
scroll to position [0, 0]
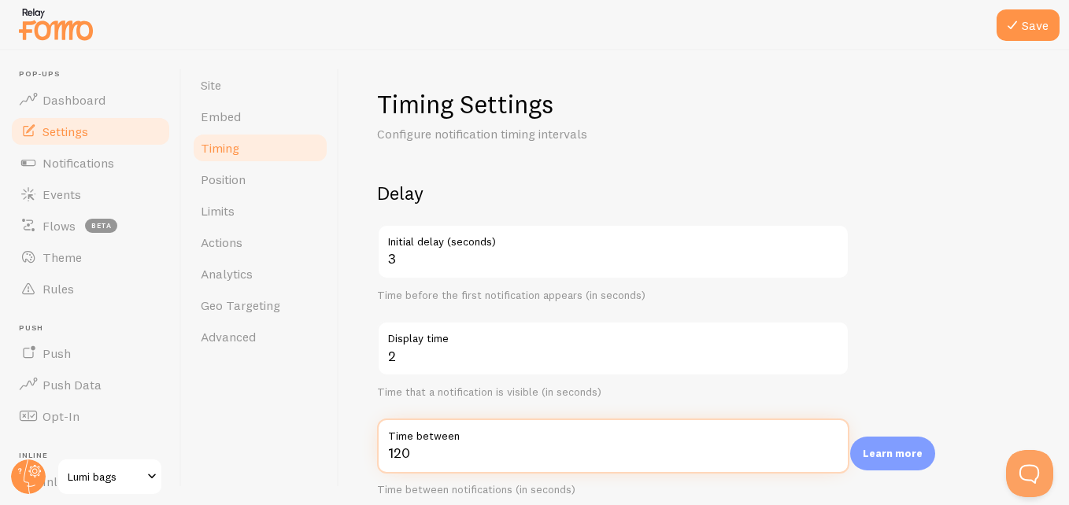
type input "120"
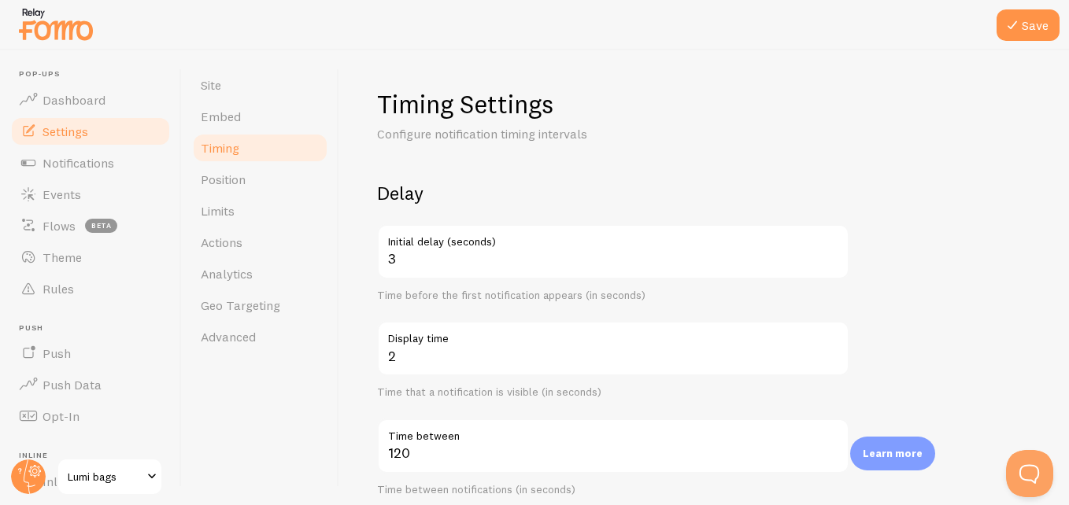
click at [1012, 119] on div "Timing Settings Configure notification timing intervals Delay 3 Initial delay (…" at bounding box center [704, 472] width 654 height 768
click at [1016, 16] on icon at bounding box center [1012, 25] width 19 height 19
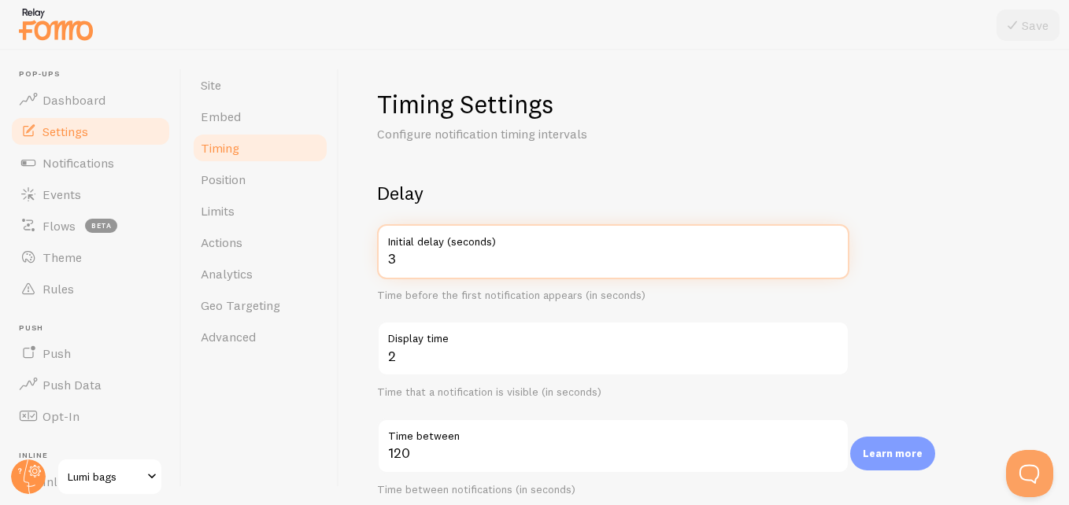
click at [515, 262] on input "3" at bounding box center [613, 251] width 472 height 55
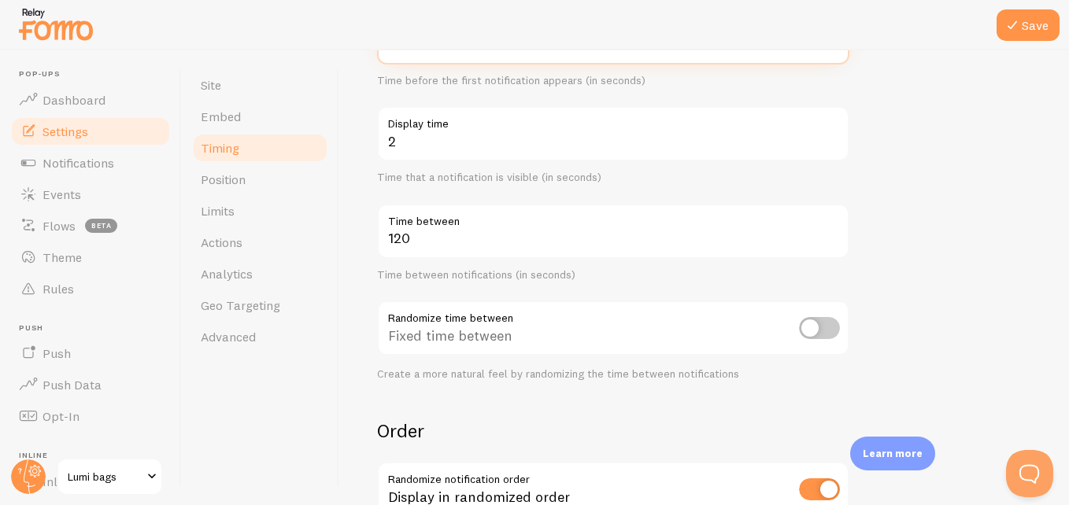
scroll to position [216, 0]
type input "20"
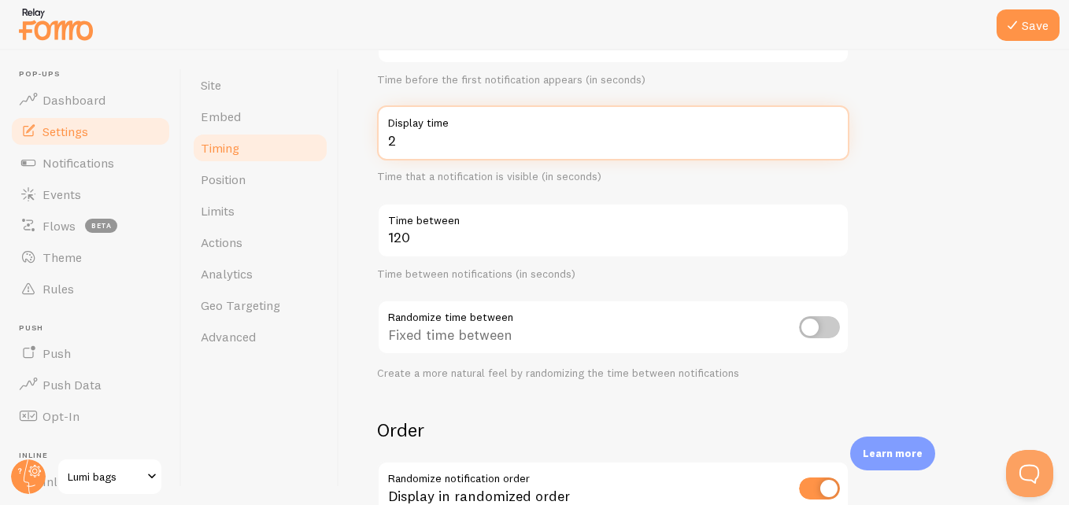
click at [473, 133] on input "2" at bounding box center [613, 132] width 472 height 55
type input "20"
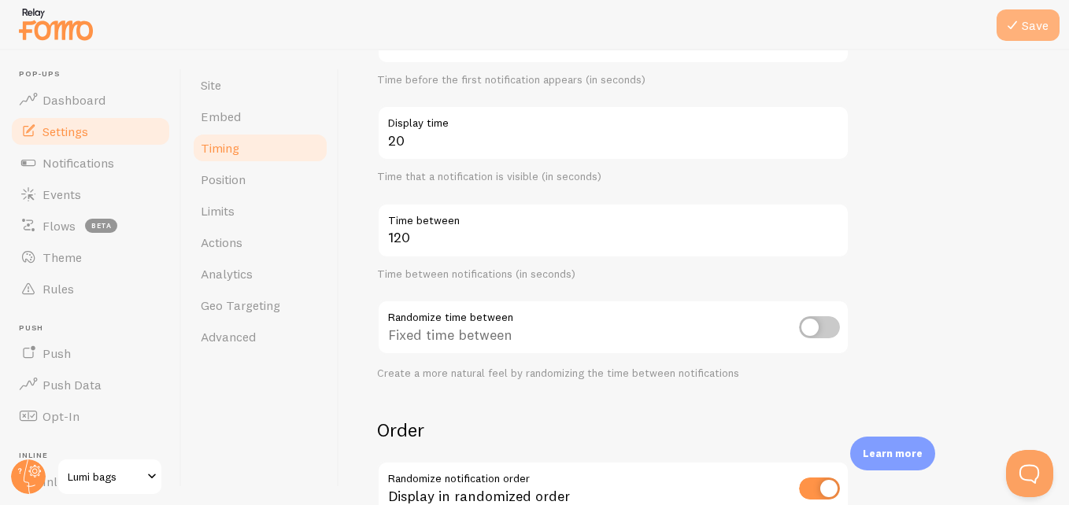
click at [1012, 13] on button "Save" at bounding box center [1028, 24] width 63 height 31
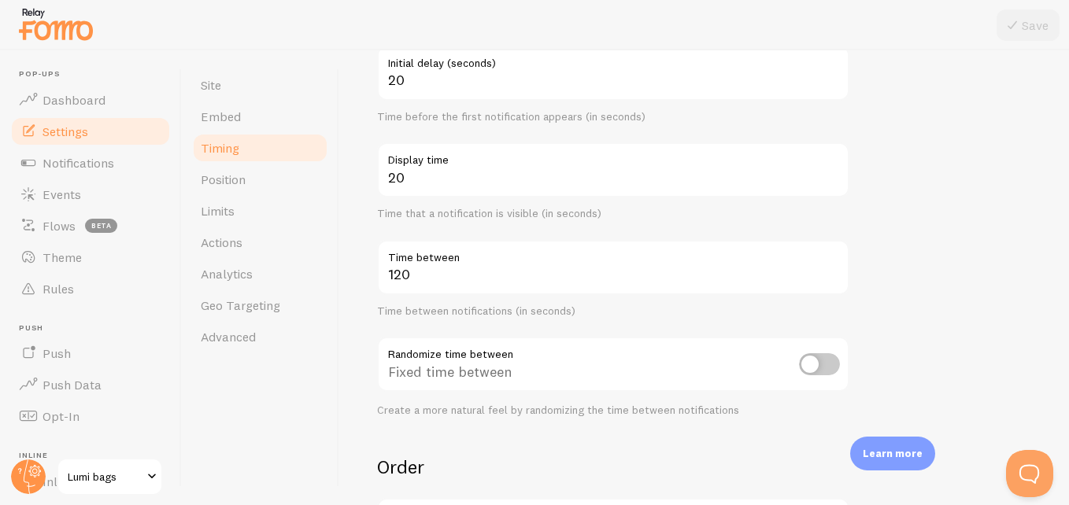
scroll to position [178, 0]
click at [263, 164] on link "Position" at bounding box center [260, 179] width 138 height 31
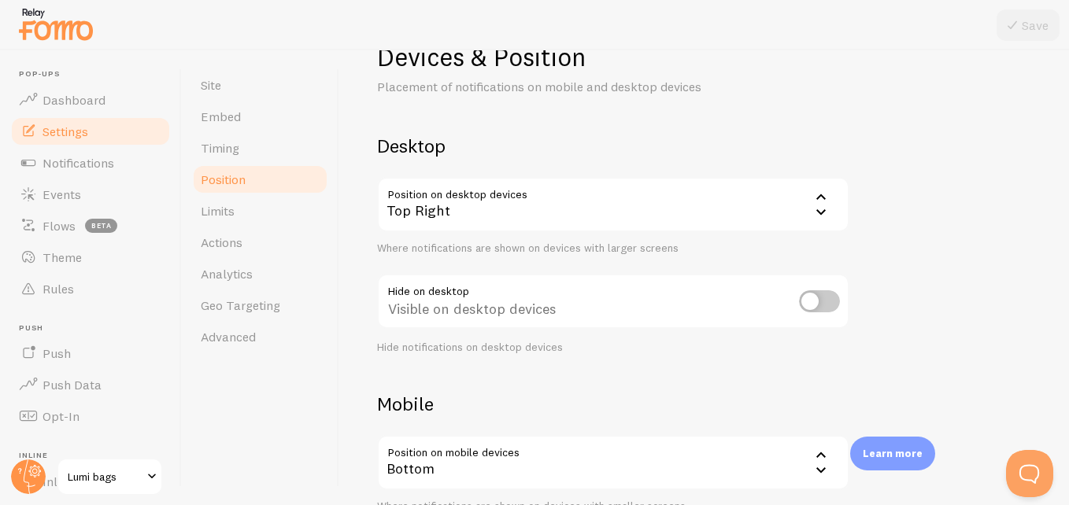
scroll to position [65, 0]
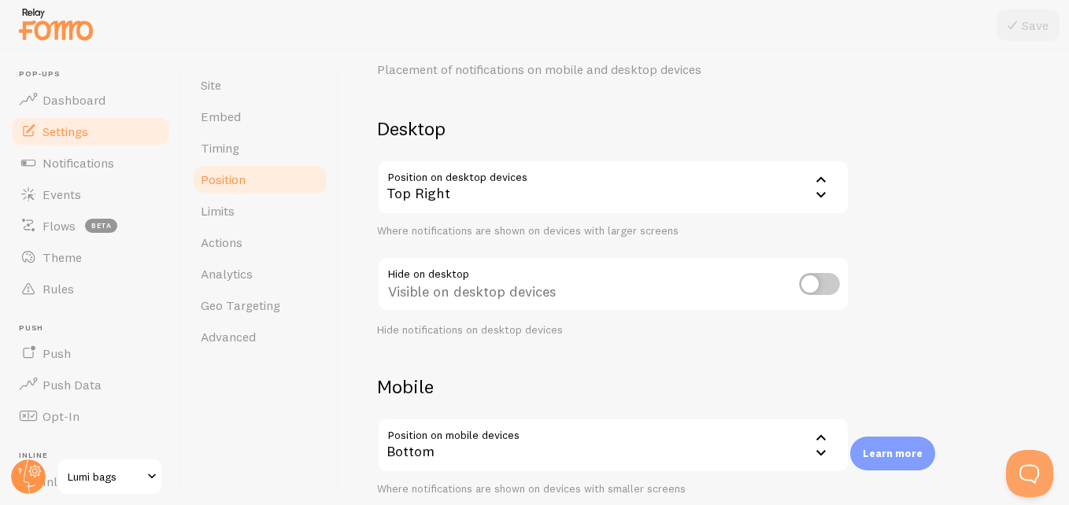
click at [732, 181] on div "Top Right" at bounding box center [613, 187] width 472 height 55
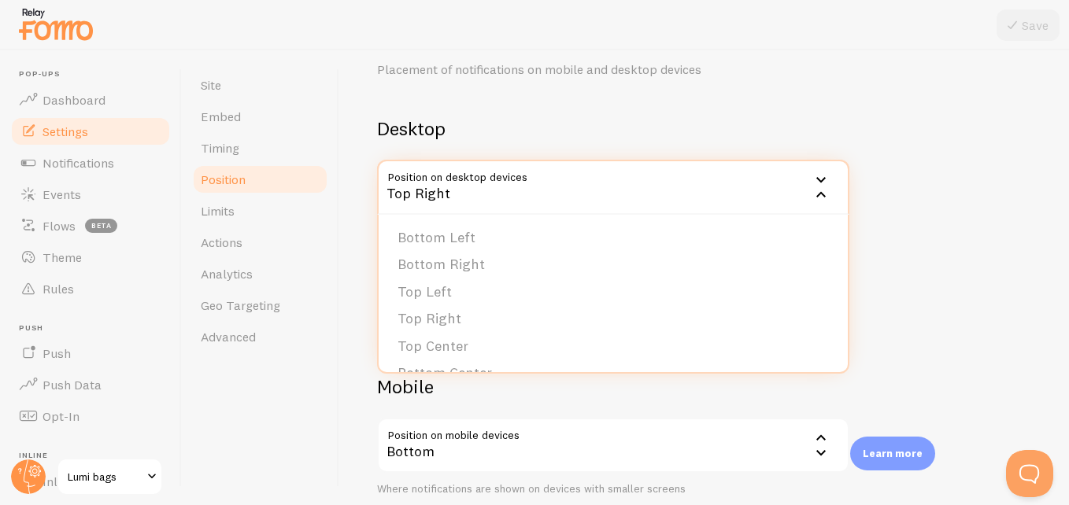
click at [750, 176] on div "Top Right" at bounding box center [613, 187] width 472 height 55
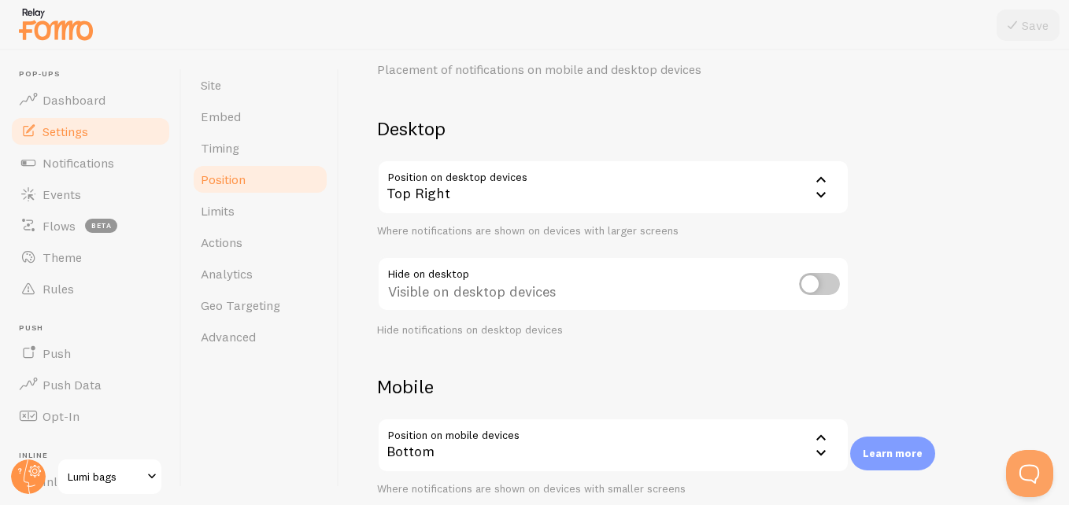
click at [544, 186] on div "Top Right" at bounding box center [613, 187] width 472 height 55
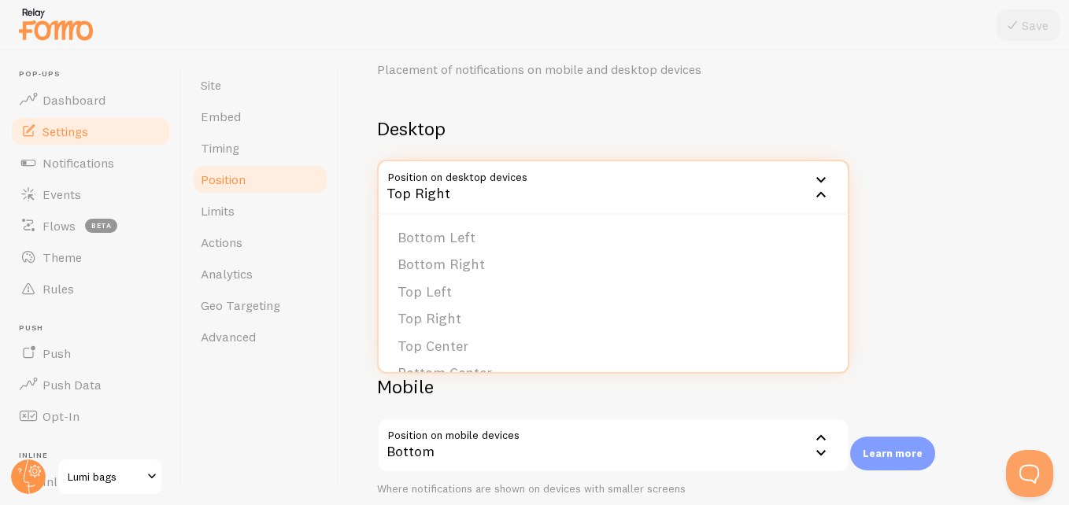
click at [843, 98] on div "Devices & Position Placement of notifications on mobile and desktop devices Des…" at bounding box center [704, 310] width 654 height 572
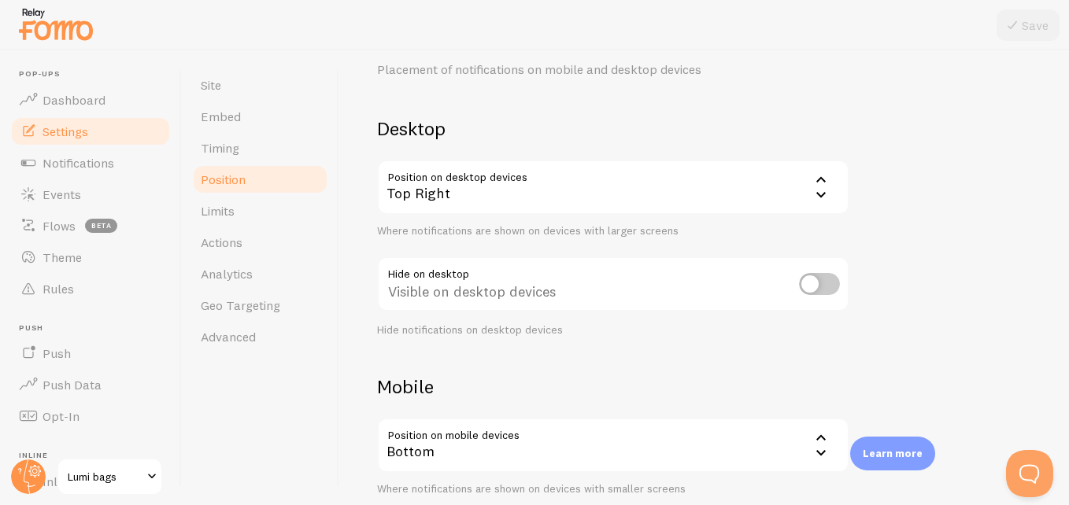
click at [799, 172] on div "Top Right" at bounding box center [613, 187] width 472 height 55
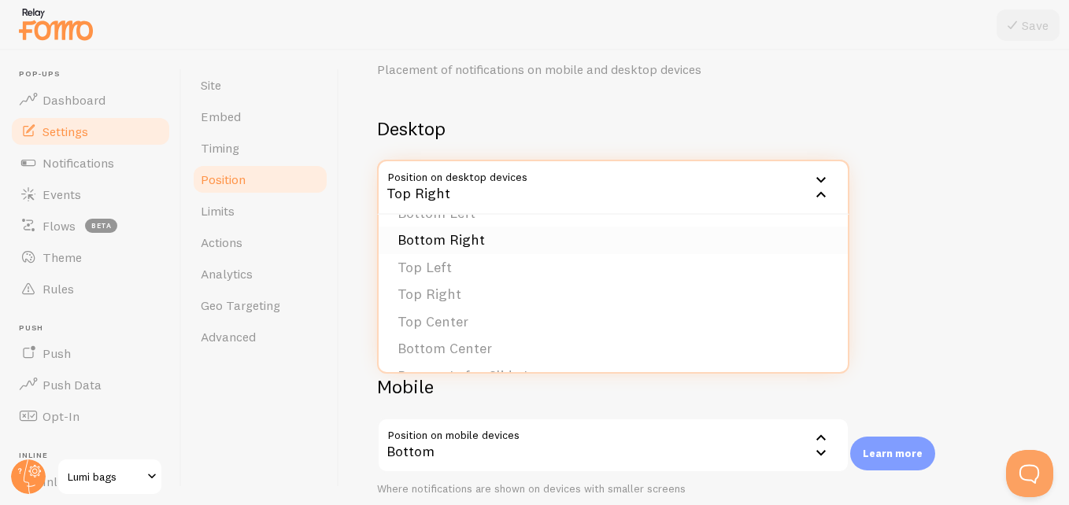
scroll to position [25, 0]
click at [687, 265] on li "Top Left" at bounding box center [613, 268] width 469 height 28
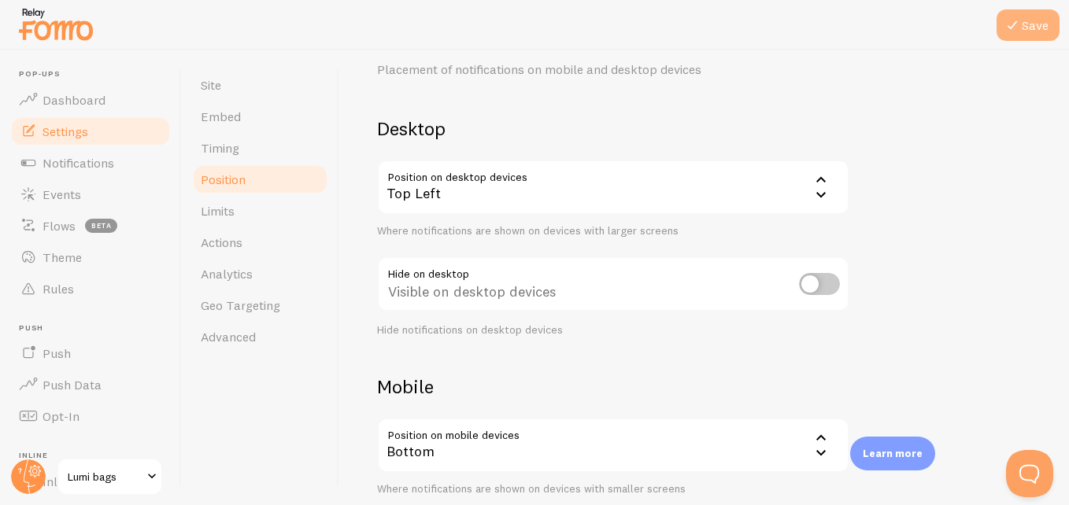
click at [1027, 39] on button "Save" at bounding box center [1028, 24] width 63 height 31
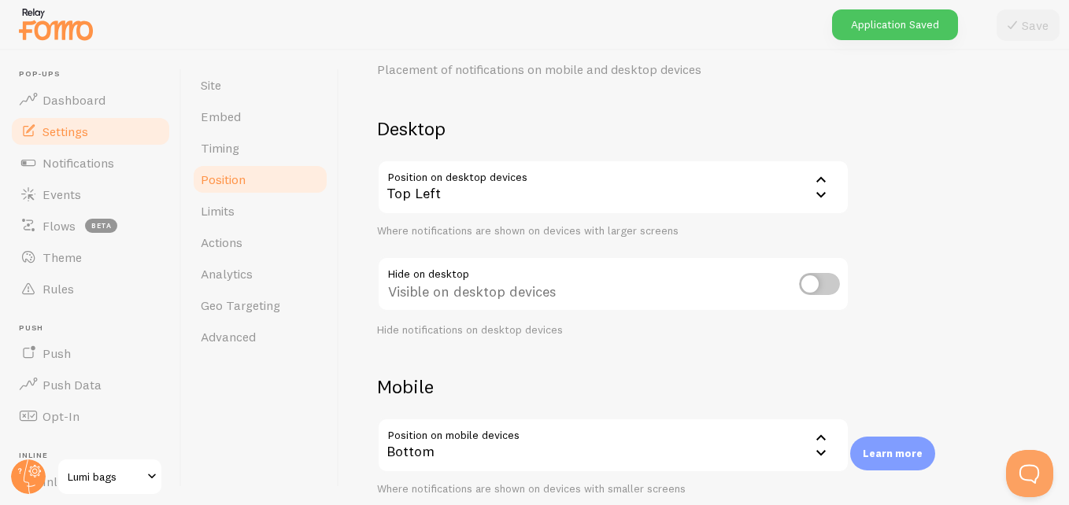
click at [761, 186] on div "Top Left" at bounding box center [613, 187] width 472 height 55
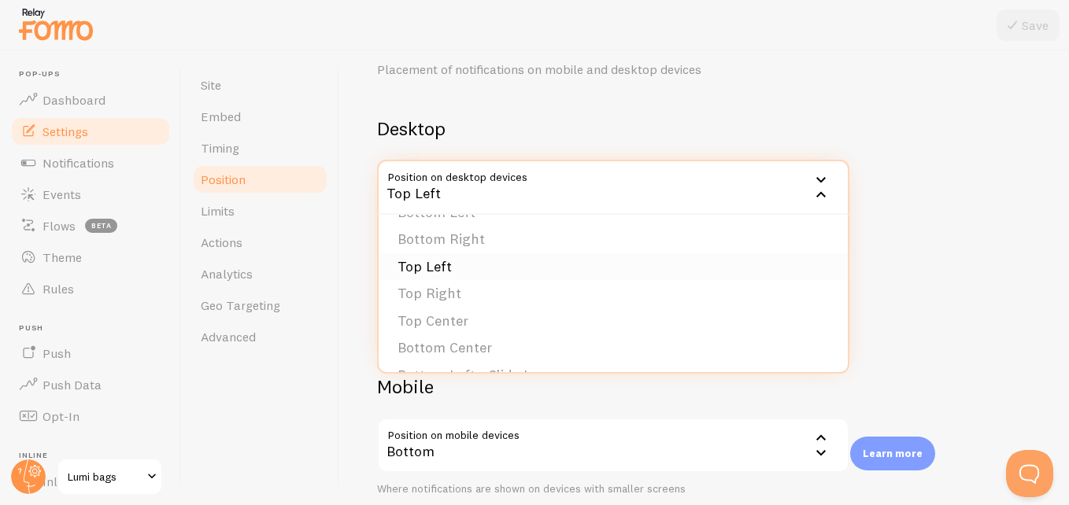
scroll to position [0, 0]
click at [763, 227] on li "Bottom Left" at bounding box center [613, 238] width 469 height 28
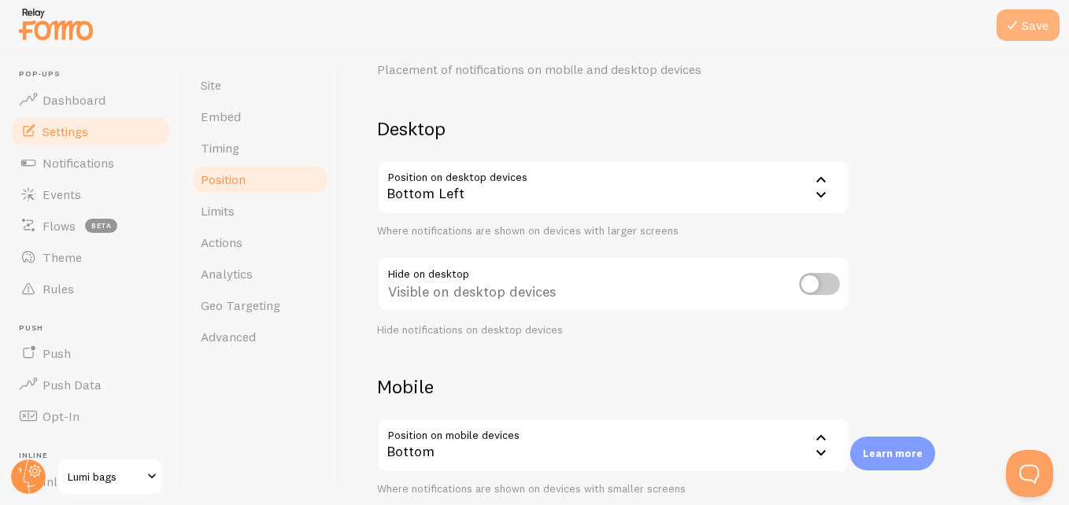
click at [1009, 26] on icon at bounding box center [1012, 25] width 19 height 19
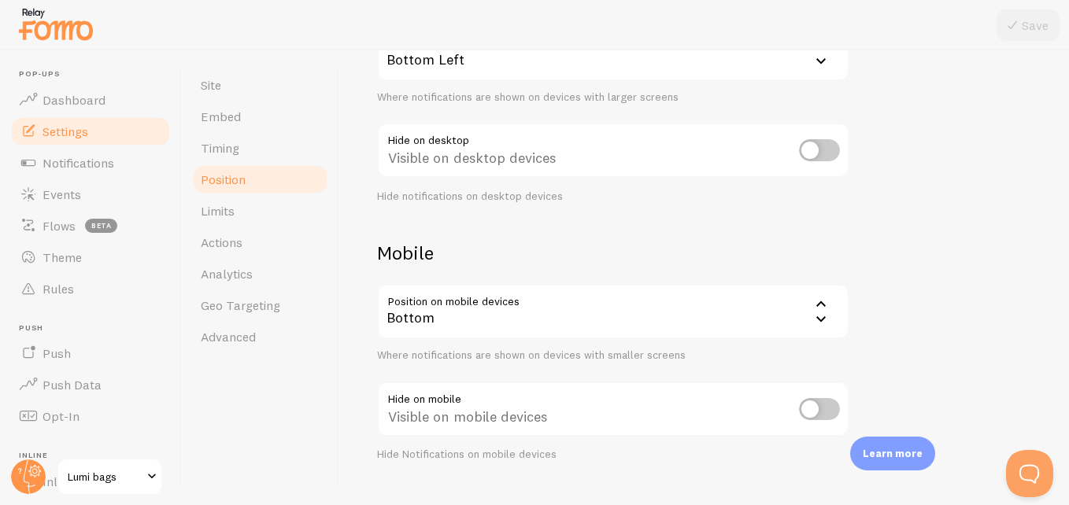
scroll to position [199, 0]
click at [761, 315] on div "Bottom" at bounding box center [613, 310] width 472 height 55
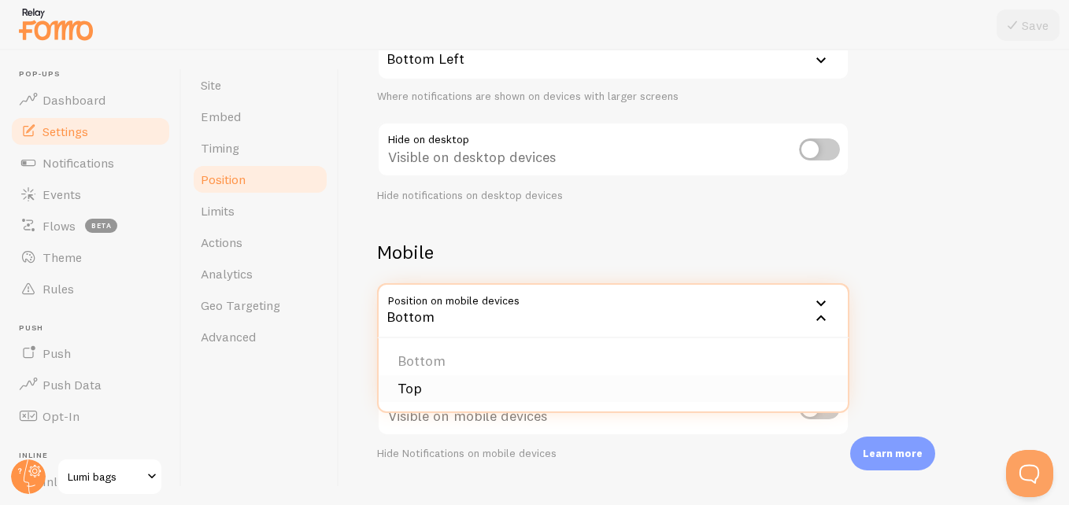
click at [664, 387] on li "Top" at bounding box center [613, 390] width 469 height 28
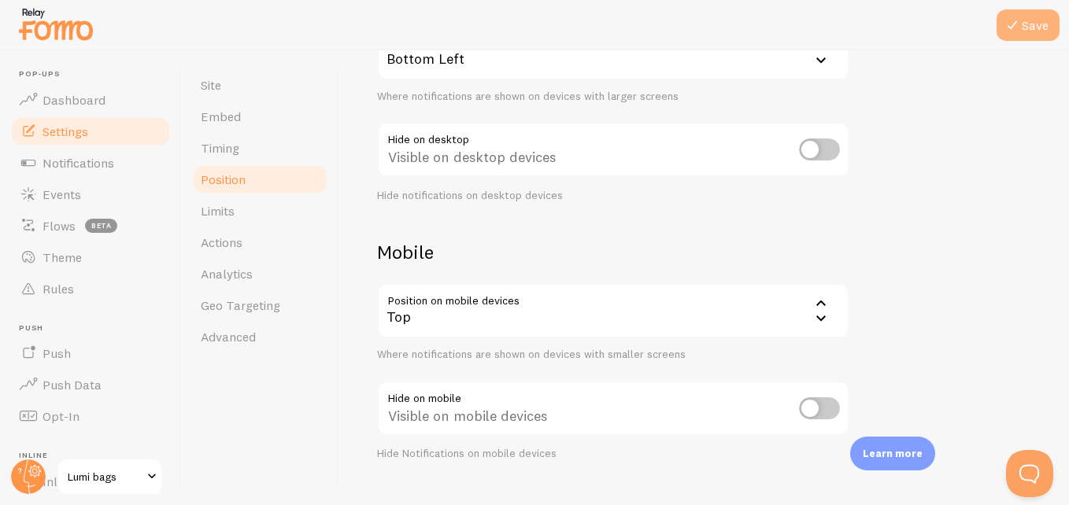
click at [1034, 28] on button "Save" at bounding box center [1028, 24] width 63 height 31
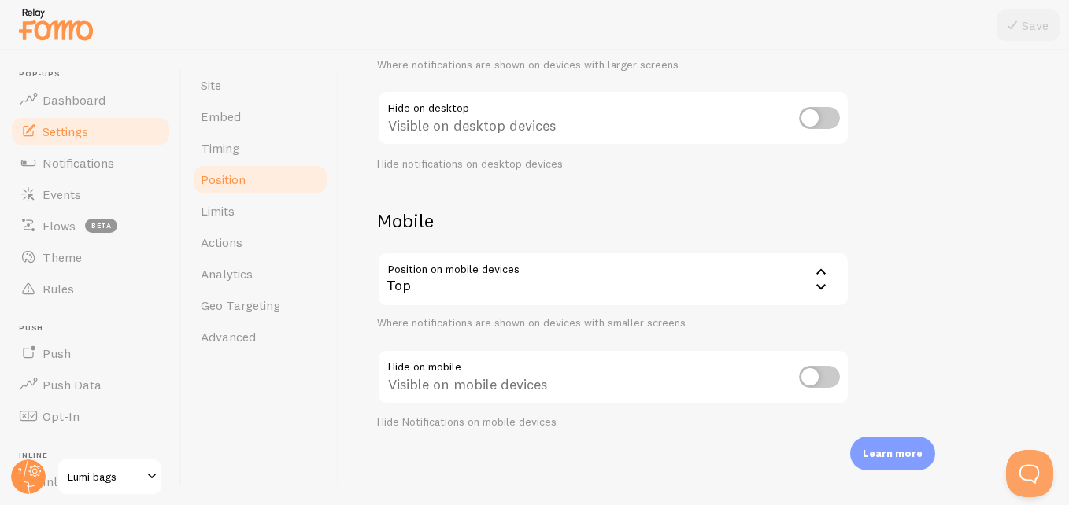
click at [774, 294] on div "Top" at bounding box center [613, 279] width 472 height 55
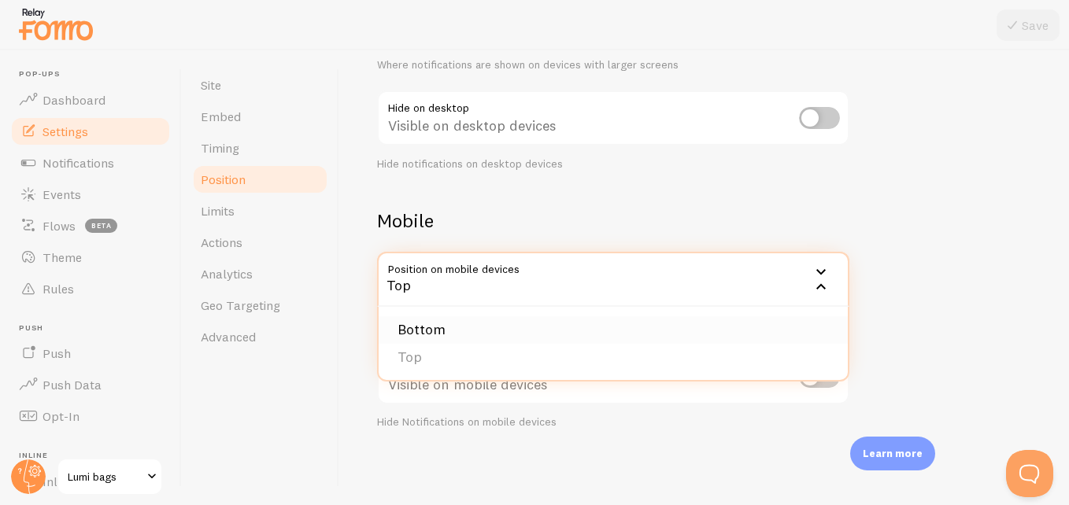
click at [762, 335] on li "Bottom" at bounding box center [613, 330] width 469 height 28
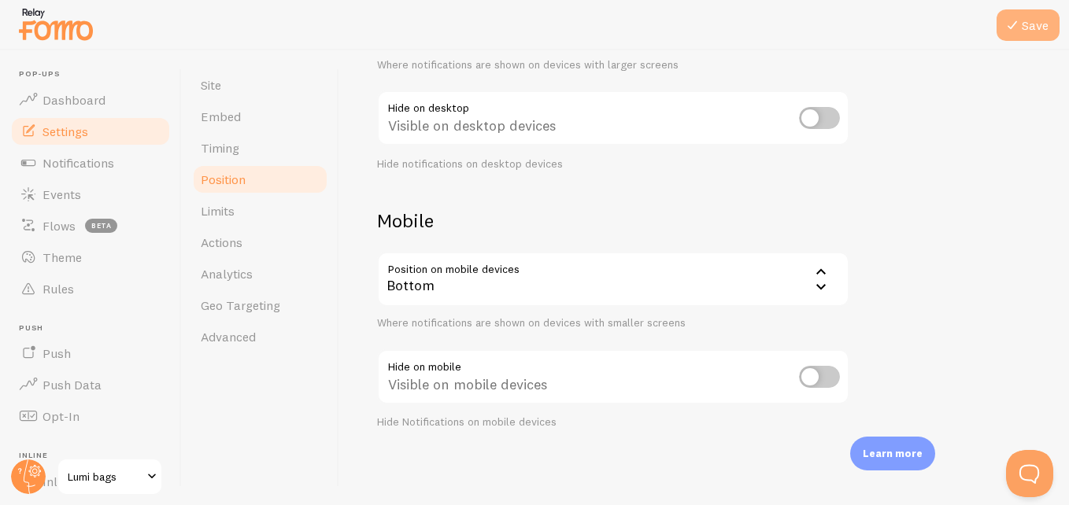
click at [1031, 20] on button "Save" at bounding box center [1028, 24] width 63 height 31
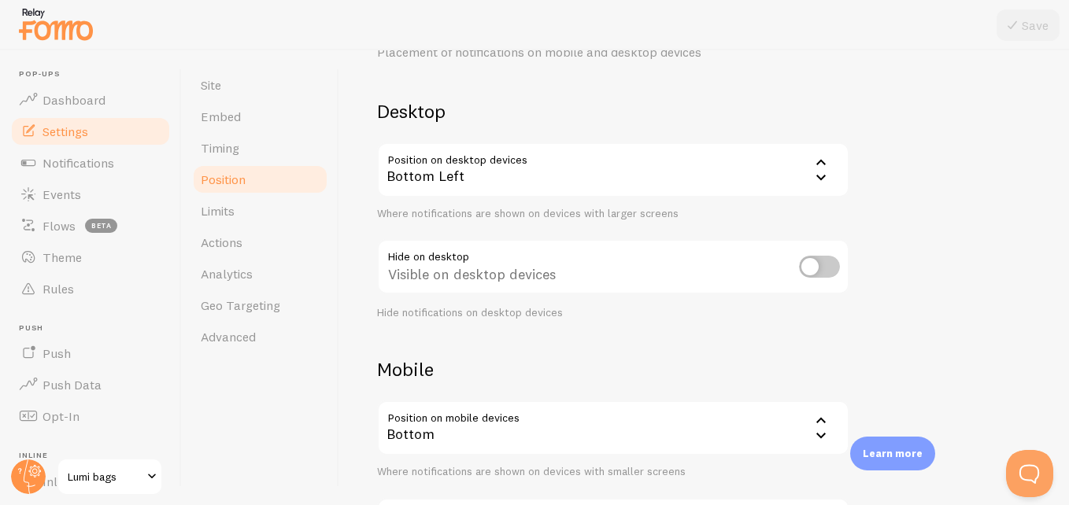
scroll to position [81, 0]
click at [619, 190] on div "Bottom Left" at bounding box center [613, 170] width 472 height 55
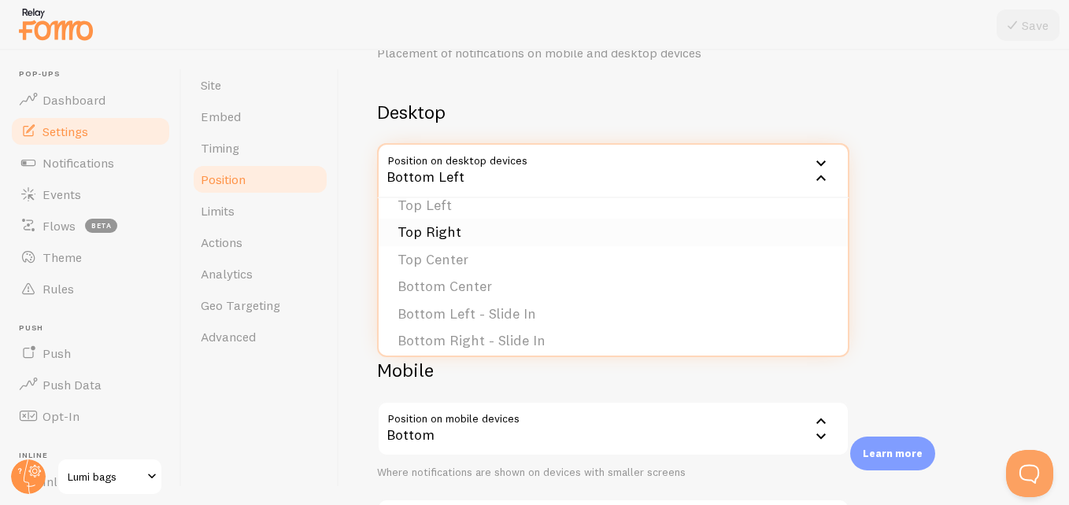
scroll to position [0, 0]
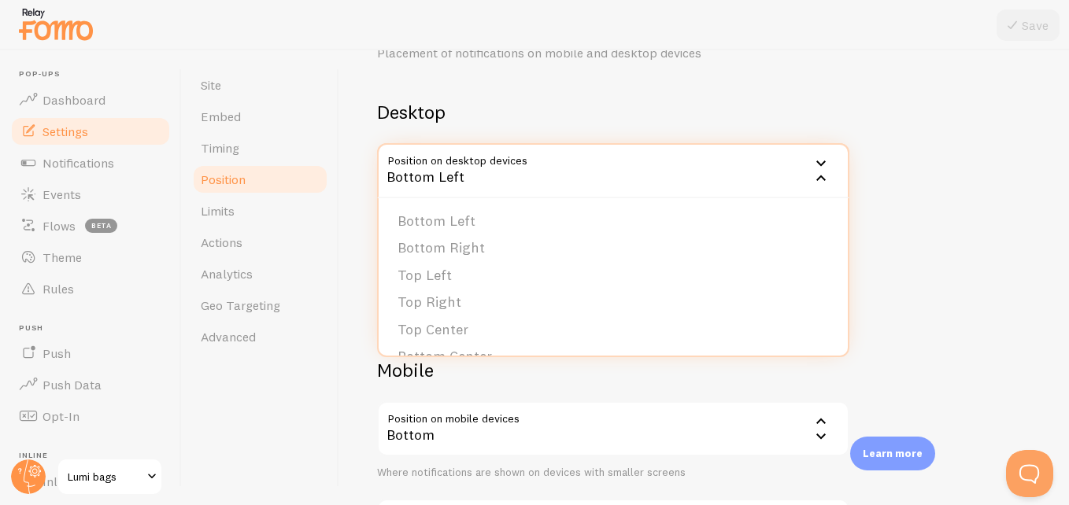
click at [918, 200] on div "Devices & Position Placement of notifications on mobile and desktop devices Des…" at bounding box center [704, 293] width 654 height 572
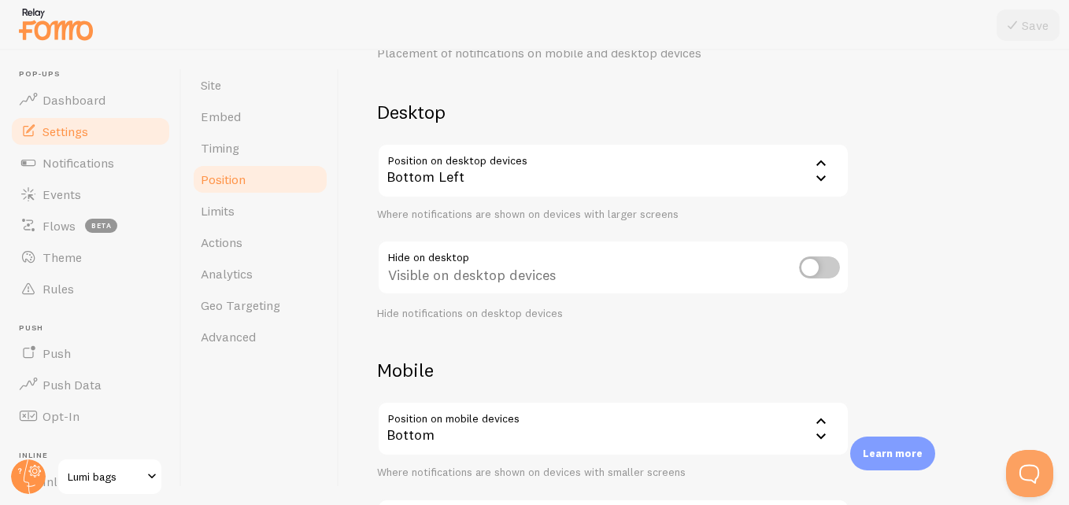
scroll to position [231, 0]
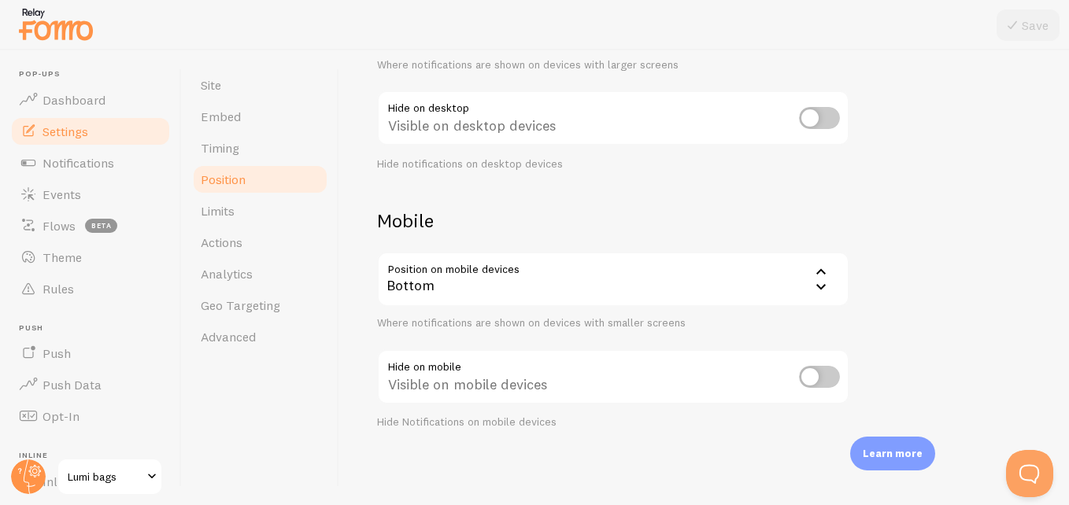
click at [816, 268] on icon at bounding box center [821, 272] width 19 height 19
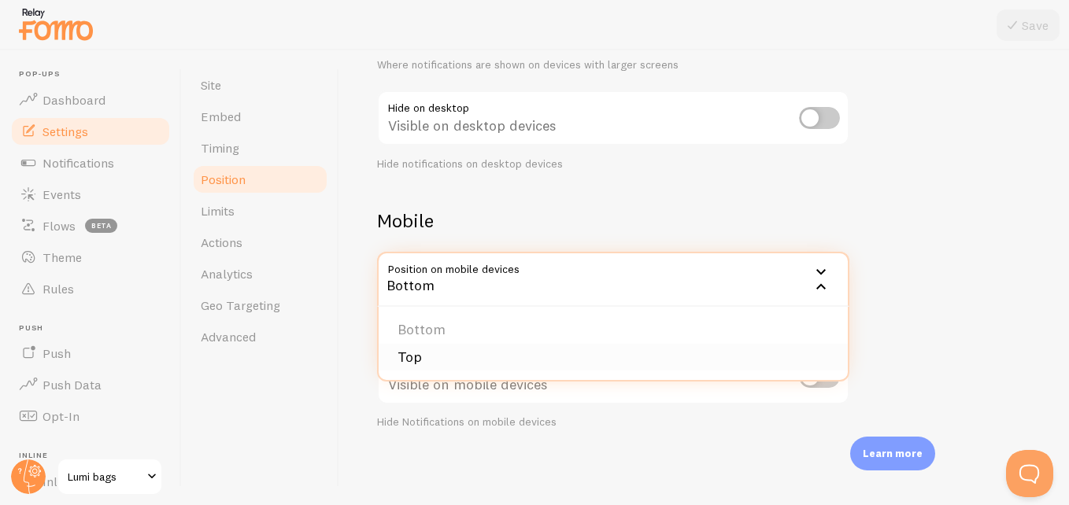
click at [785, 349] on li "Top" at bounding box center [613, 358] width 469 height 28
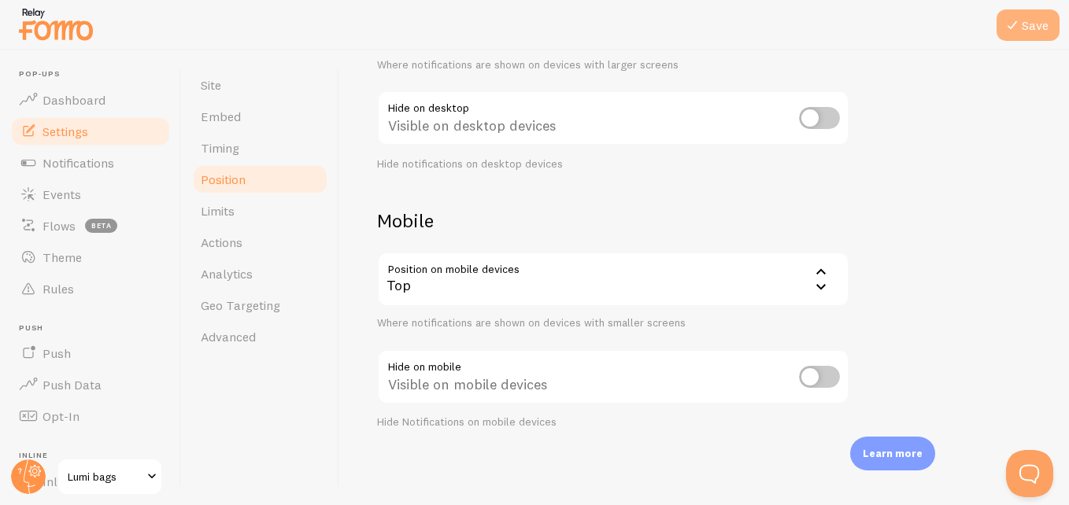
click at [1012, 32] on icon at bounding box center [1012, 25] width 19 height 19
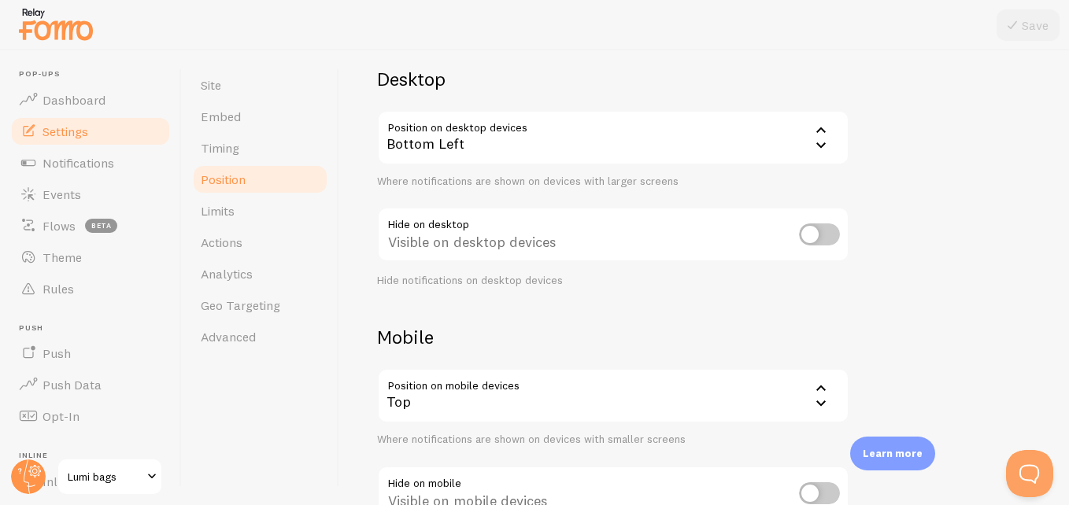
scroll to position [115, 0]
click at [737, 137] on div "Bottom Left" at bounding box center [613, 136] width 472 height 55
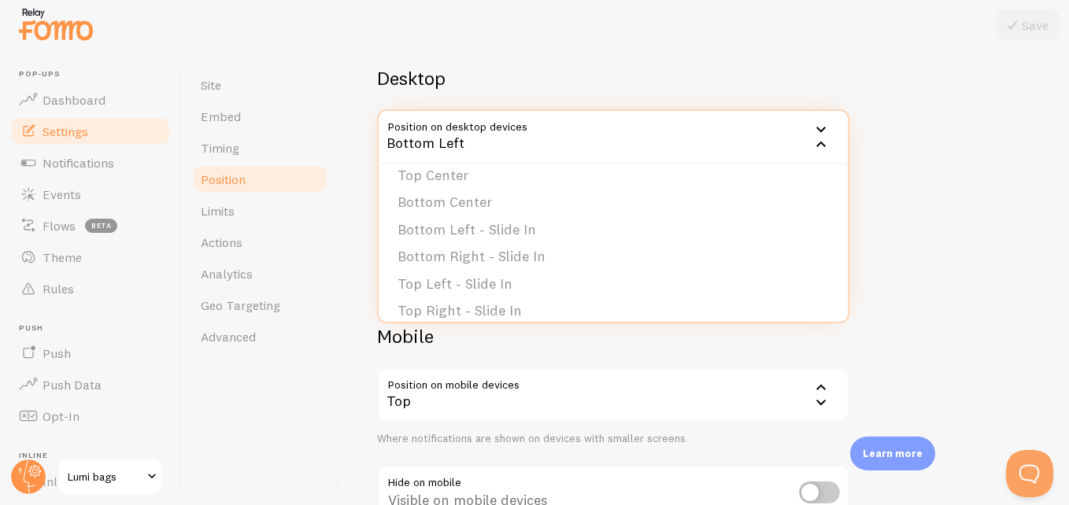
scroll to position [123, 0]
click at [986, 180] on div "Devices & Position Placement of notifications on mobile and desktop devices Des…" at bounding box center [704, 259] width 654 height 572
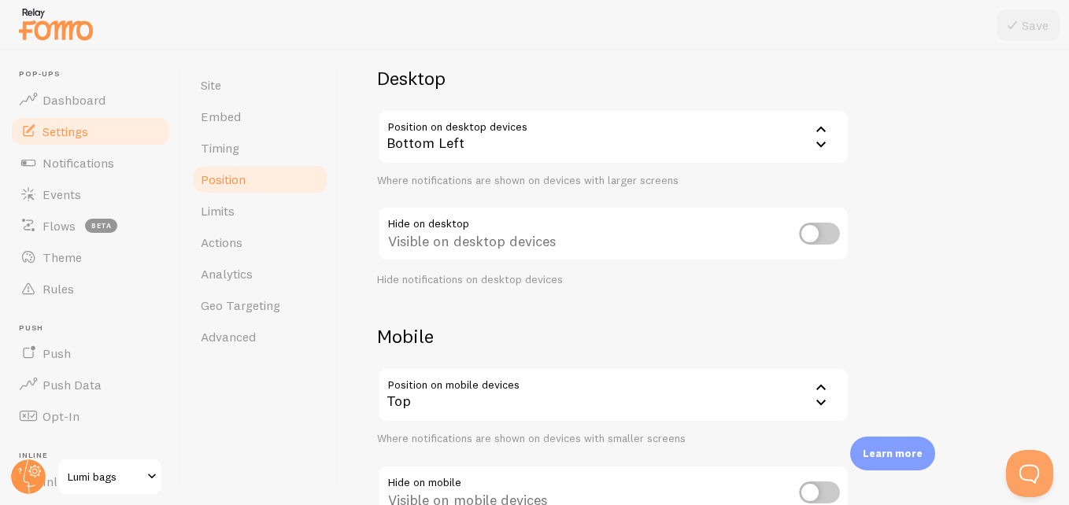
click at [823, 238] on input "checkbox" at bounding box center [819, 234] width 41 height 22
checkbox input "true"
click at [1003, 30] on icon at bounding box center [1012, 25] width 19 height 19
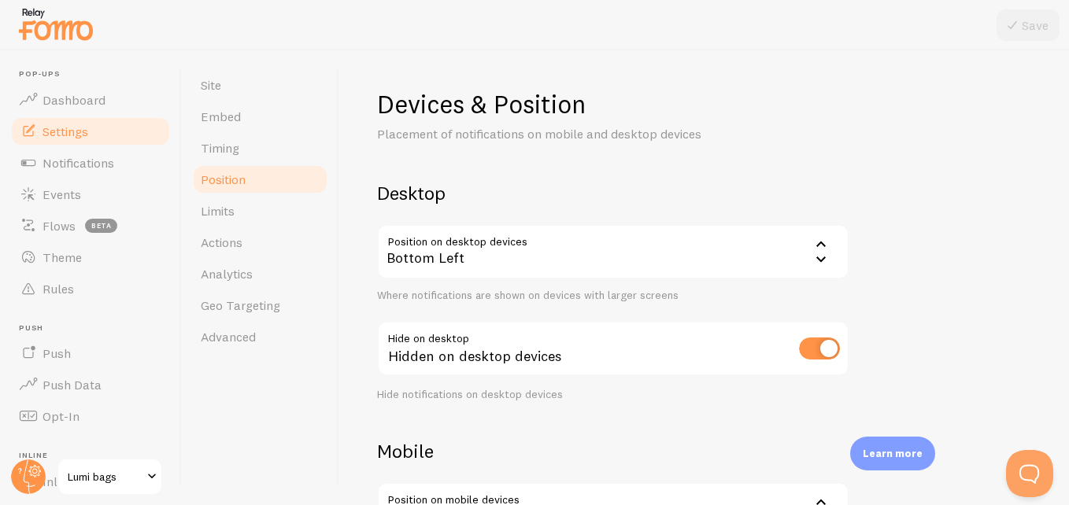
scroll to position [231, 0]
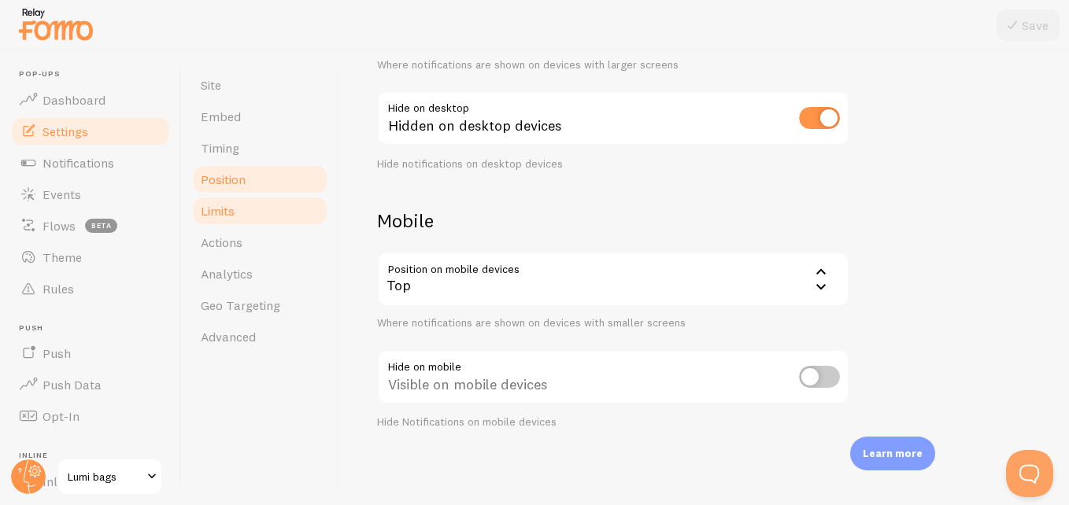
click at [283, 200] on link "Limits" at bounding box center [260, 210] width 138 height 31
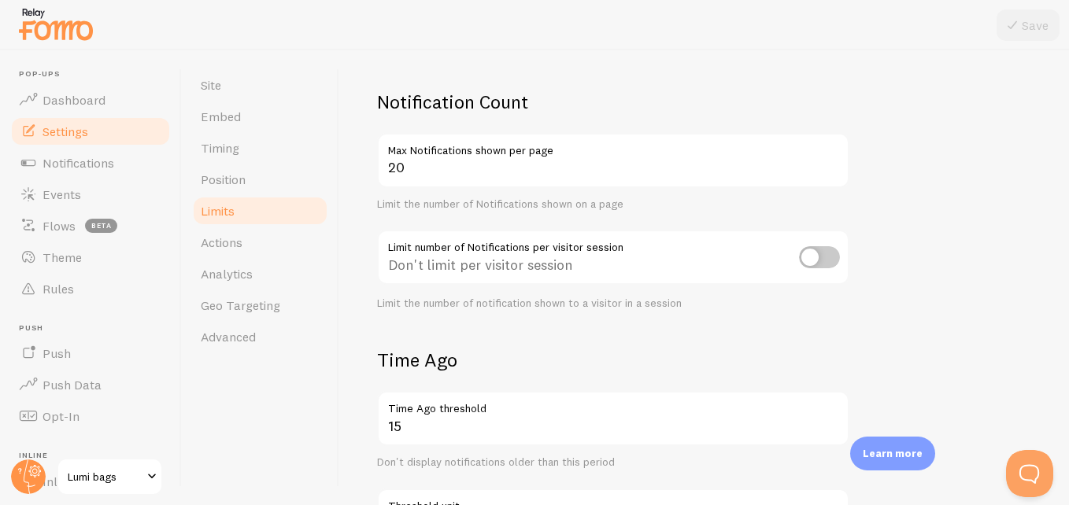
scroll to position [92, 0]
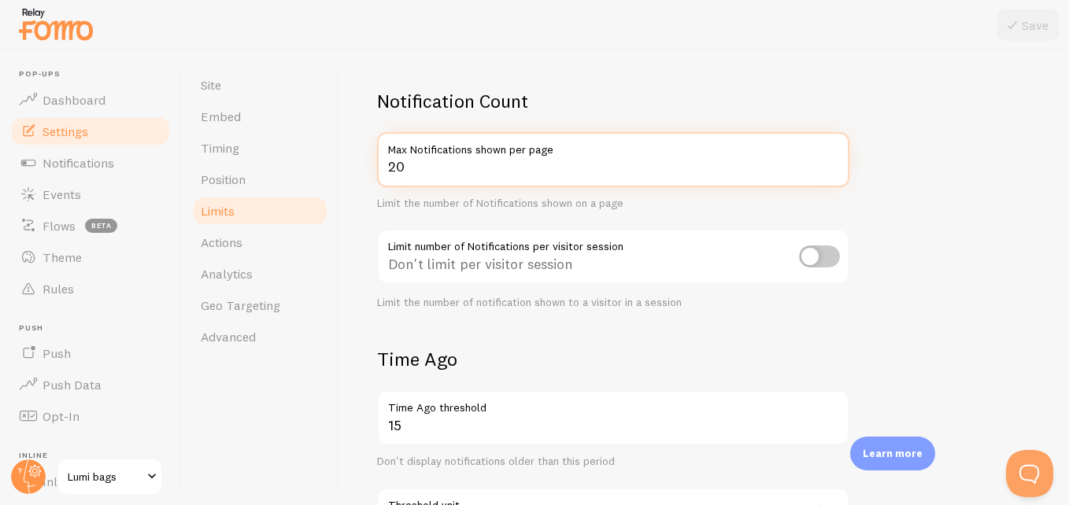
click at [503, 163] on input "20" at bounding box center [613, 159] width 472 height 55
type input "2"
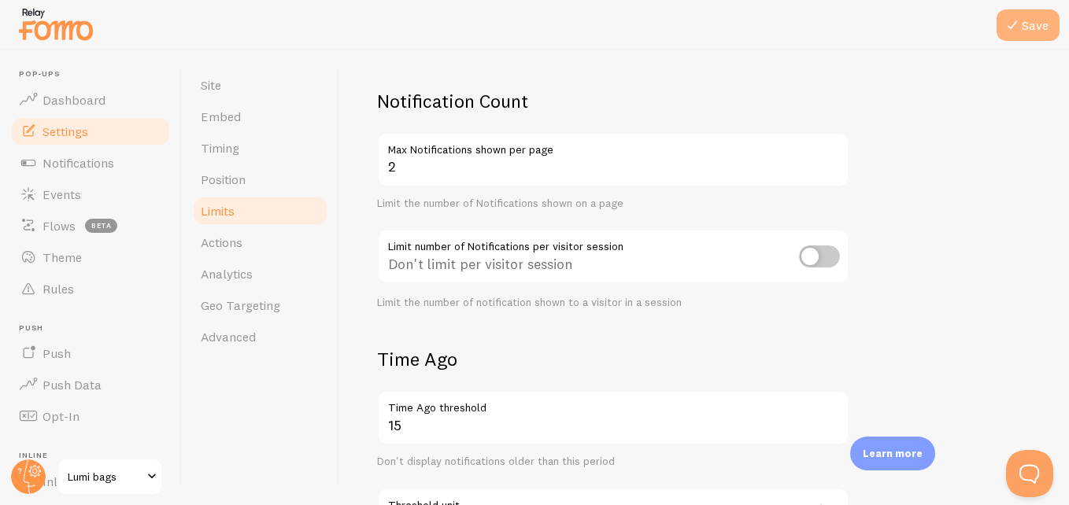
click at [1009, 24] on icon at bounding box center [1012, 25] width 19 height 19
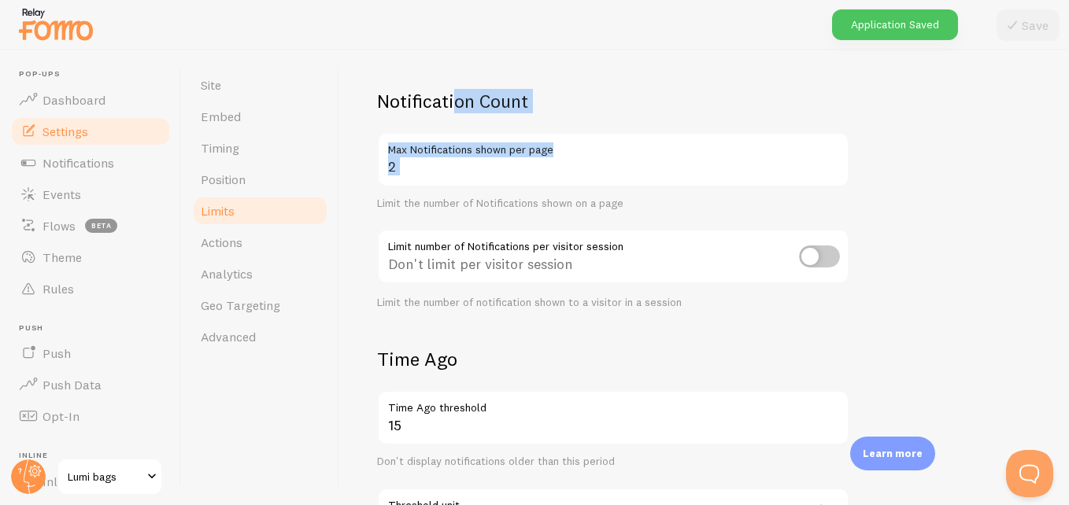
drag, startPoint x: 387, startPoint y: 100, endPoint x: 593, endPoint y: 151, distance: 211.8
click at [593, 151] on div "Notification Count 2 Max Notifications shown per page Limit the number of Notif…" at bounding box center [613, 199] width 472 height 220
copy div "otification Count Max Notifications shown per page"
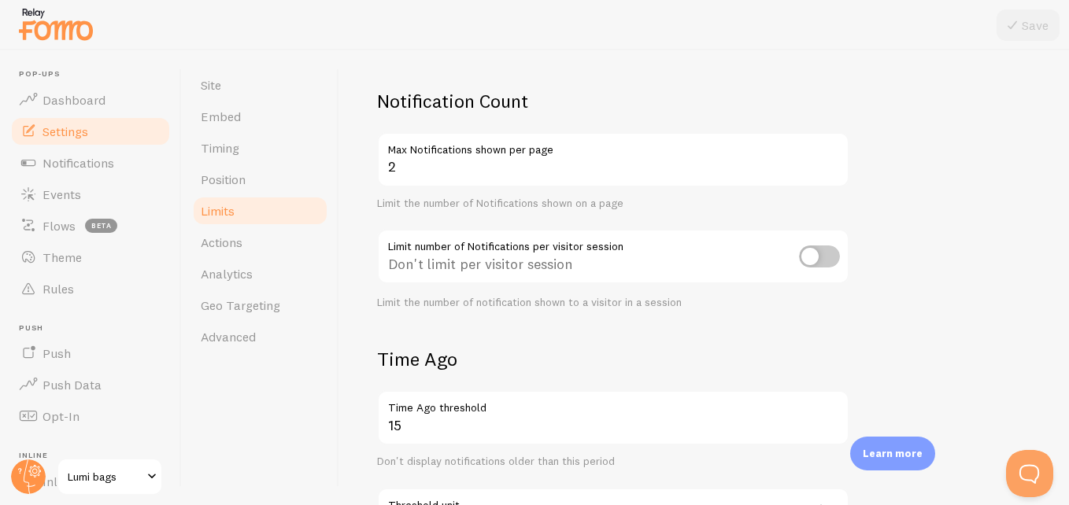
click at [620, 384] on div "Time Ago 15 Time Ago threshold Don't display notifications older than this peri…" at bounding box center [613, 456] width 472 height 219
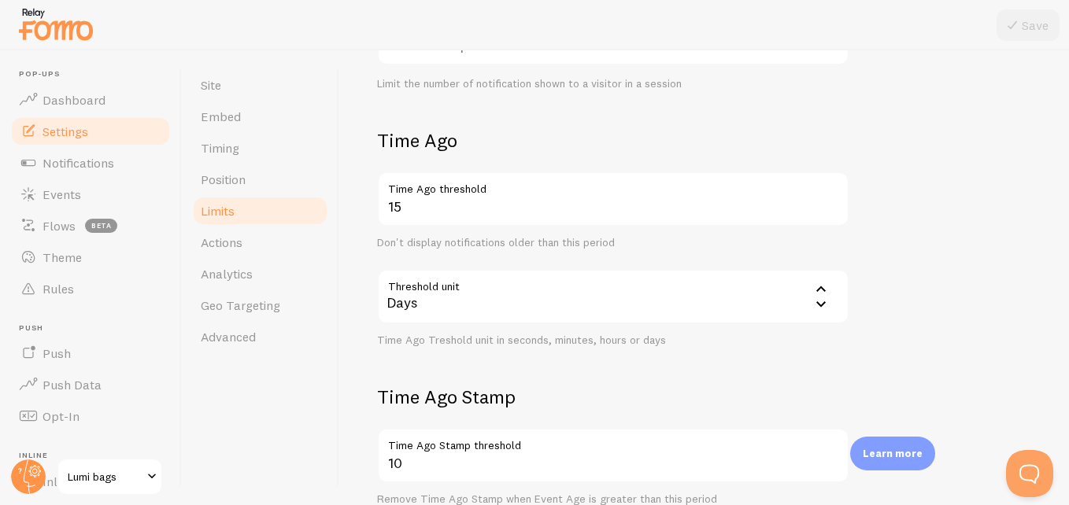
scroll to position [312, 0]
drag, startPoint x: 380, startPoint y: 187, endPoint x: 497, endPoint y: 197, distance: 116.9
click at [497, 197] on label "Time Ago threshold" at bounding box center [613, 184] width 472 height 27
copy label "Time Ago threshold"
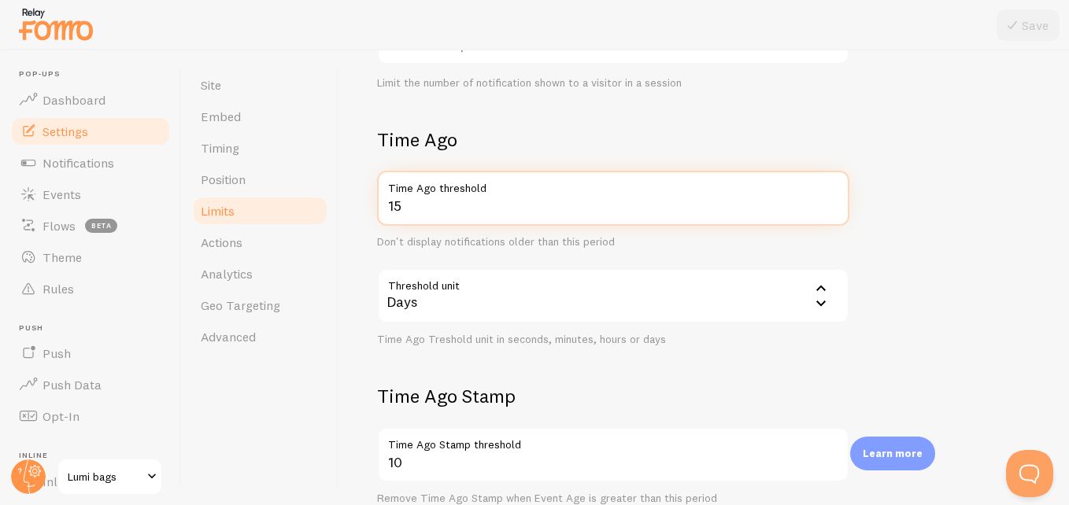
click at [461, 205] on input "15" at bounding box center [613, 198] width 472 height 55
type input "1"
type input "2"
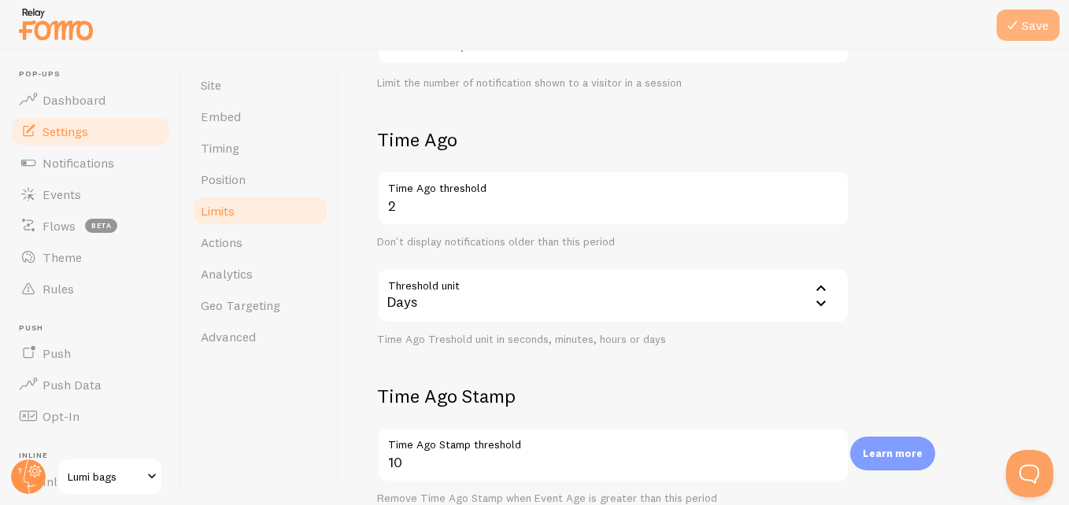
click at [1018, 21] on icon at bounding box center [1012, 25] width 19 height 19
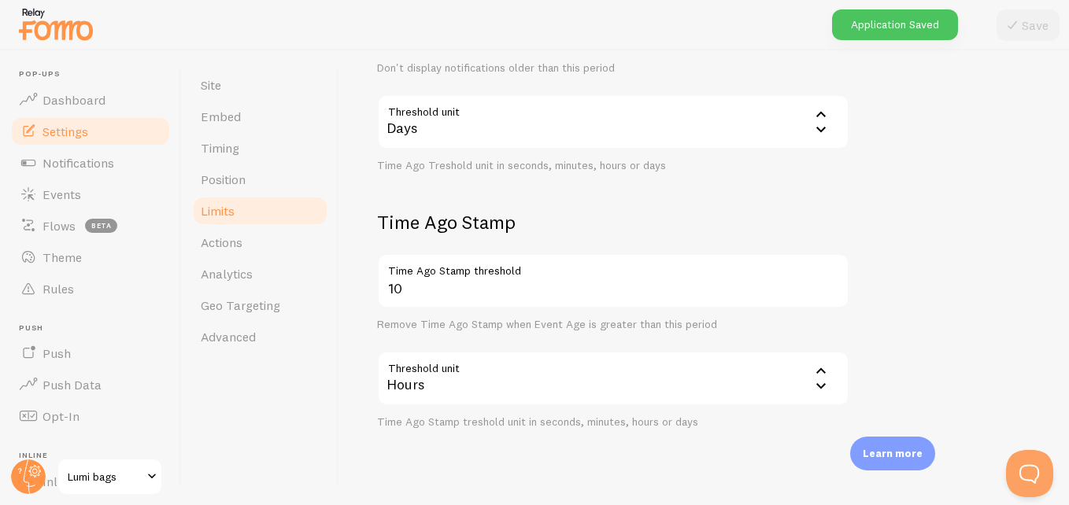
scroll to position [487, 0]
drag, startPoint x: 385, startPoint y: 128, endPoint x: 443, endPoint y: 128, distance: 58.3
click at [443, 128] on div "Days" at bounding box center [613, 121] width 472 height 55
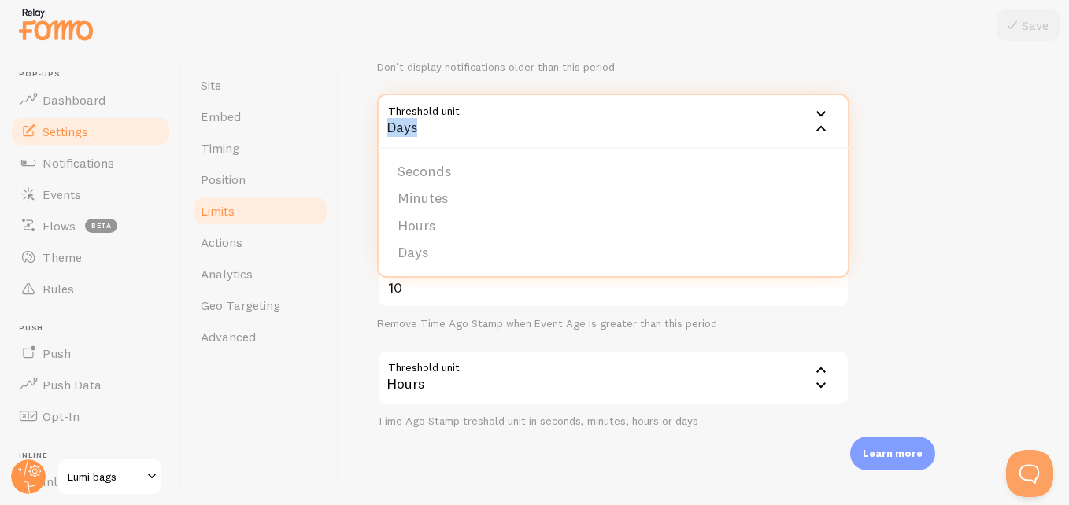
drag, startPoint x: 443, startPoint y: 128, endPoint x: 353, endPoint y: 97, distance: 95.9
click at [353, 97] on div "Limits Notification control and limitations Notification Count 2 Max Notificati…" at bounding box center [704, 277] width 730 height 455
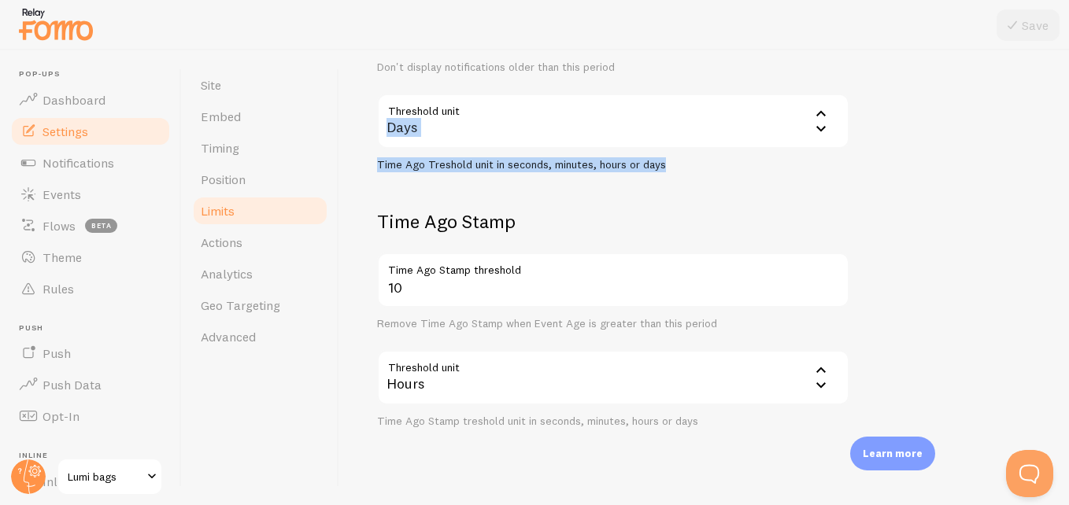
drag, startPoint x: 387, startPoint y: 109, endPoint x: 714, endPoint y: 161, distance: 331.6
click at [714, 161] on div "Threshold unit 86400 Days Seconds Minutes Hours Days Time Ago Treshold unit in …" at bounding box center [613, 133] width 472 height 79
copy div "Days Seconds Minutes Hours Days Time Ago Treshold unit in seconds, minutes, hou…"
click at [473, 120] on div "Days" at bounding box center [613, 121] width 472 height 55
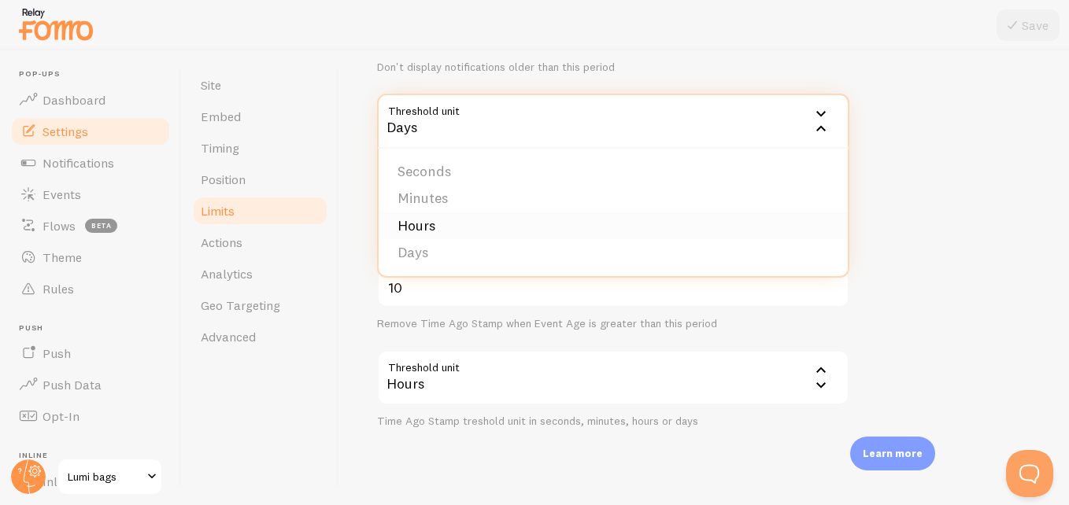
click at [470, 231] on li "Hours" at bounding box center [613, 227] width 469 height 28
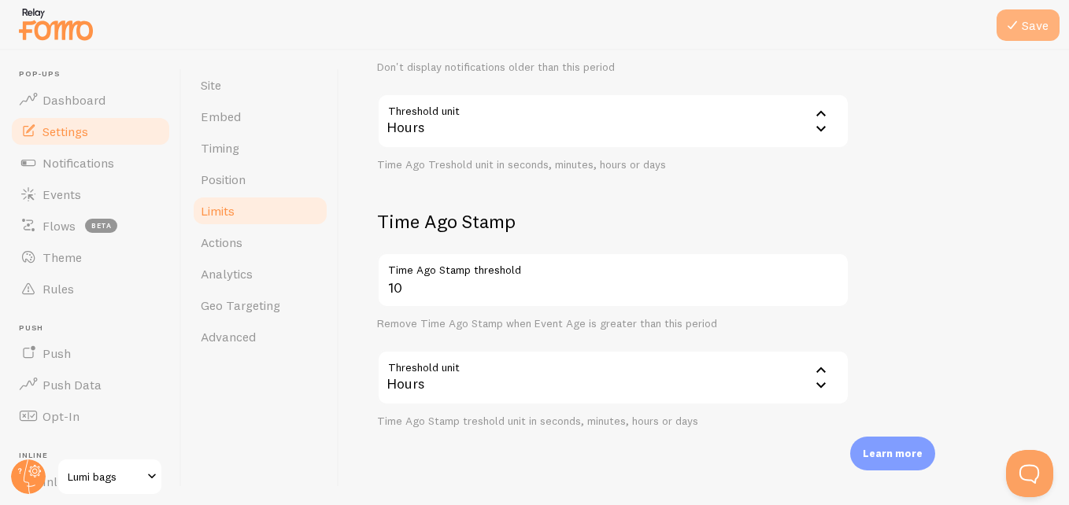
click at [1015, 24] on icon at bounding box center [1012, 25] width 19 height 19
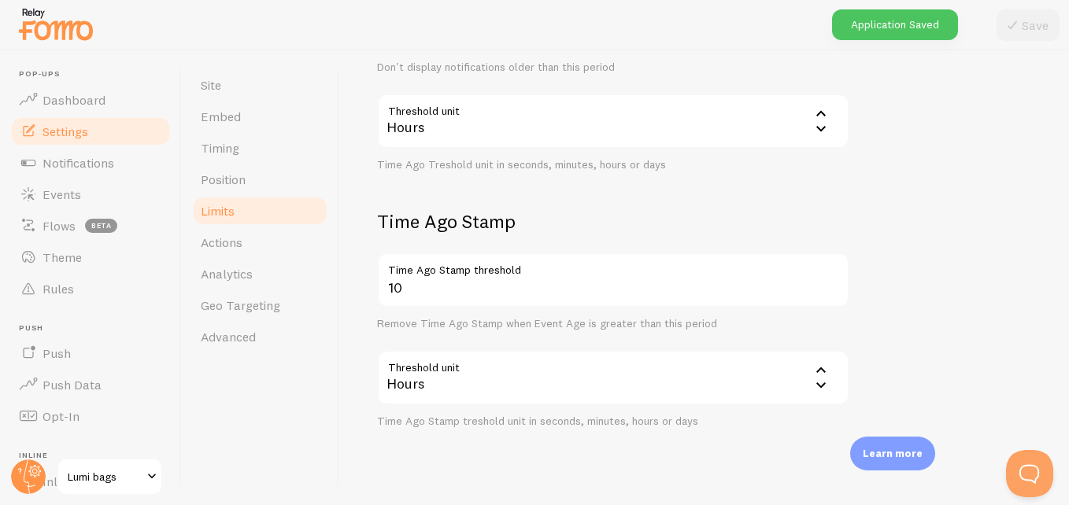
scroll to position [516, 0]
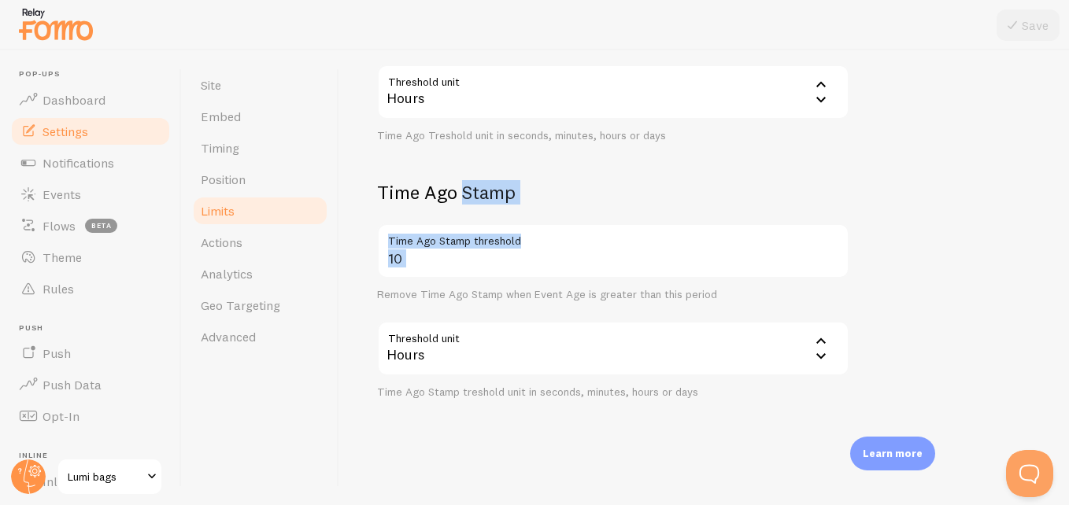
drag, startPoint x: 376, startPoint y: 192, endPoint x: 526, endPoint y: 242, distance: 157.6
click at [526, 242] on div "Limits Notification control and limitations Notification Count 2 Max Notificati…" at bounding box center [704, 277] width 730 height 455
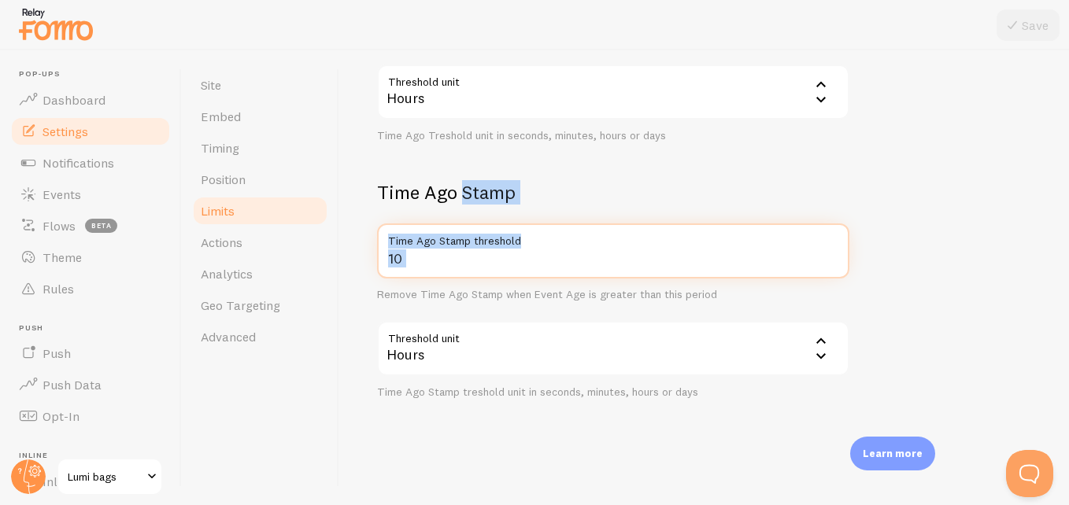
click at [530, 274] on input "10" at bounding box center [613, 251] width 472 height 55
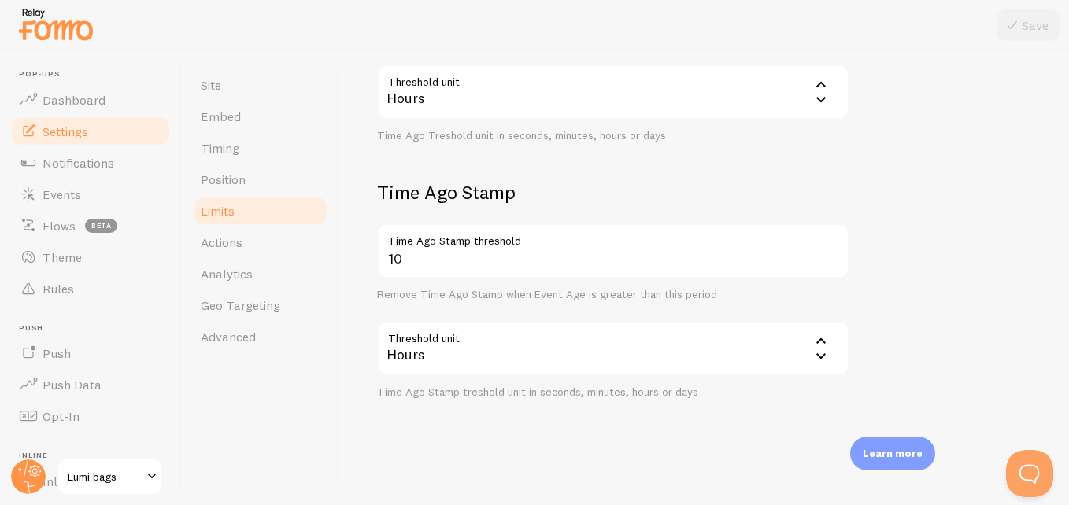
click at [575, 309] on div "10 Time Ago Stamp threshold Remove Time Ago Stamp when Event Age is greater tha…" at bounding box center [613, 312] width 472 height 176
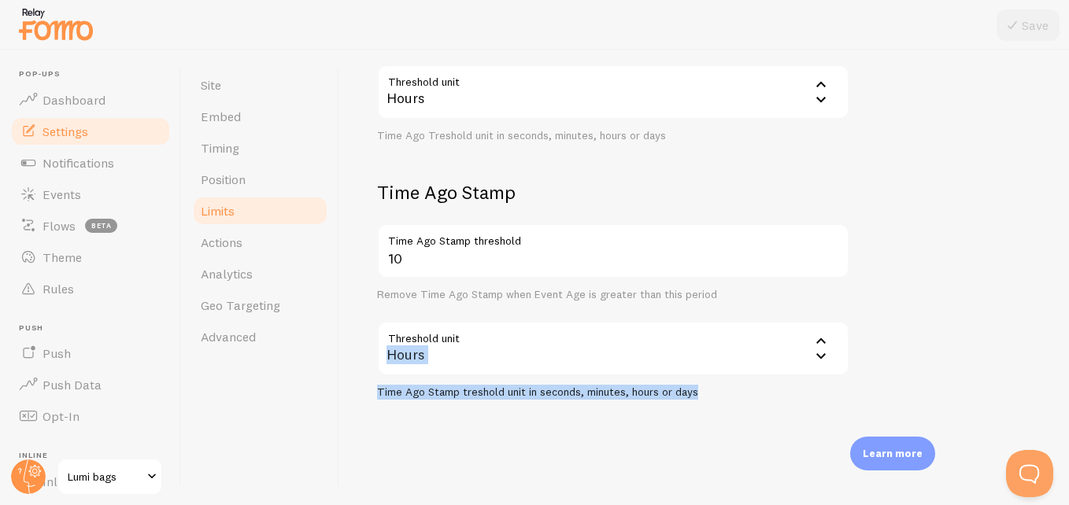
drag, startPoint x: 387, startPoint y: 331, endPoint x: 731, endPoint y: 404, distance: 350.8
click at [731, 404] on div "Limits Notification control and limitations Notification Count 2 Max Notificati…" at bounding box center [704, 277] width 730 height 455
click at [513, 357] on div "Hours" at bounding box center [613, 348] width 472 height 55
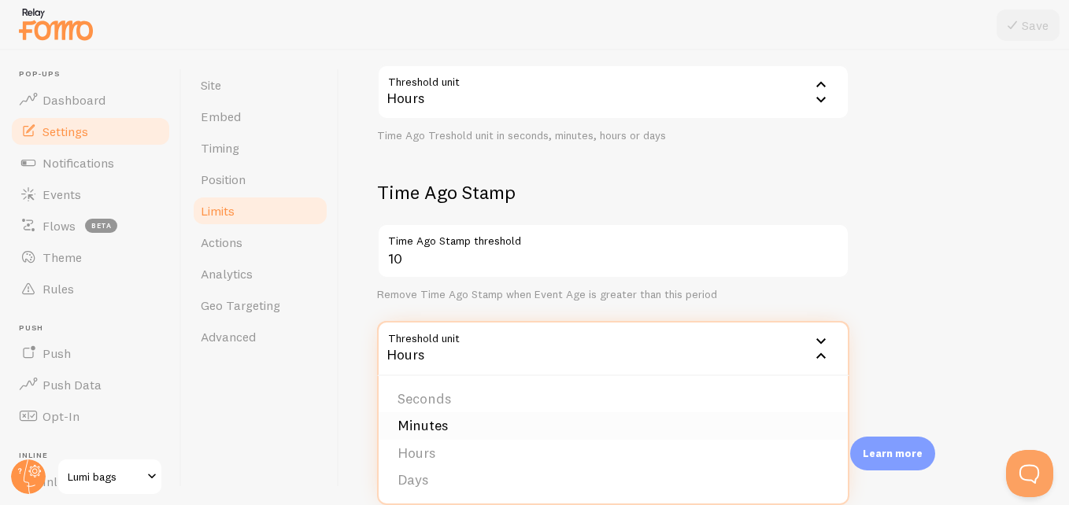
click at [516, 419] on li "Minutes" at bounding box center [613, 427] width 469 height 28
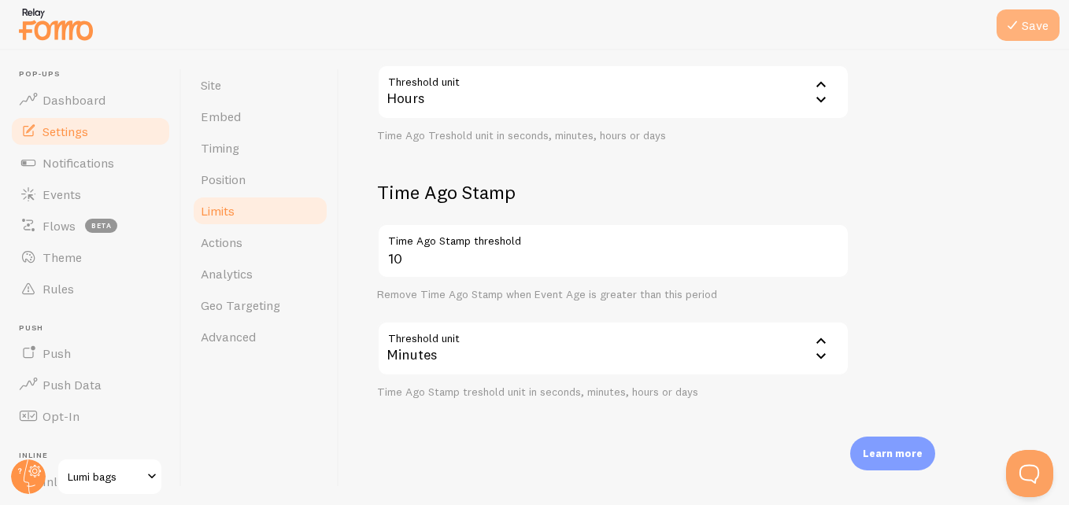
click at [1039, 17] on button "Save" at bounding box center [1028, 24] width 63 height 31
click at [259, 238] on link "Actions" at bounding box center [260, 242] width 138 height 31
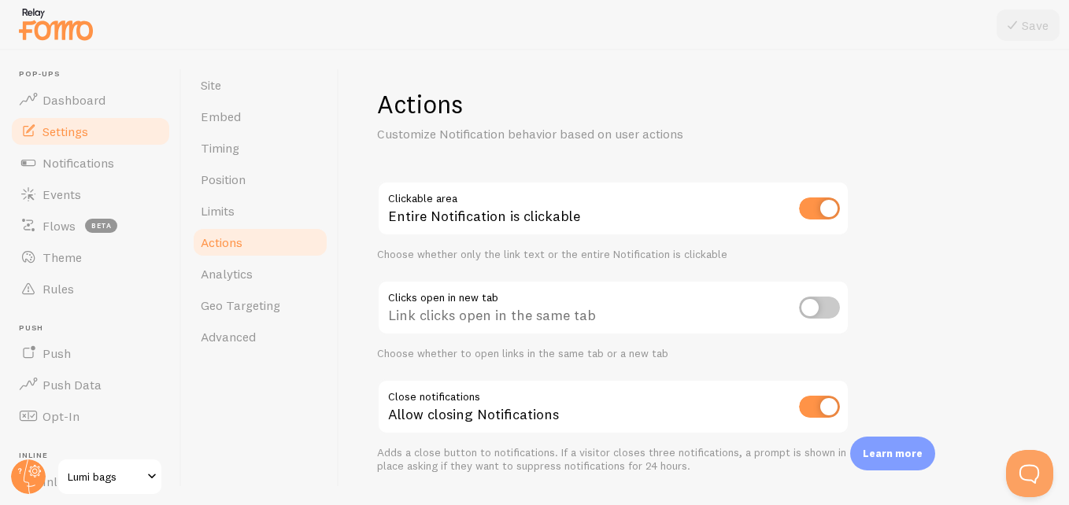
scroll to position [44, 0]
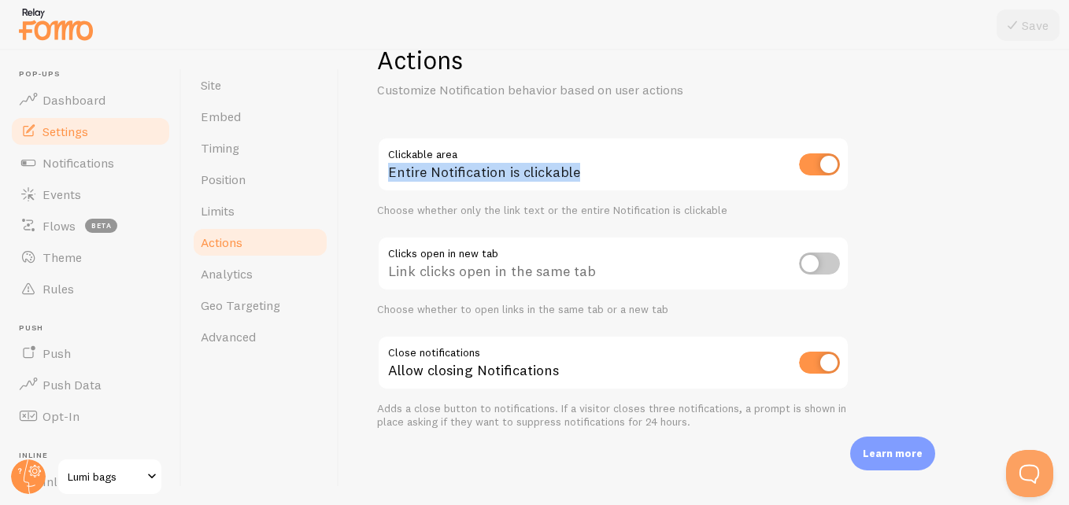
drag, startPoint x: 383, startPoint y: 145, endPoint x: 643, endPoint y: 187, distance: 263.3
click at [643, 187] on div "Entire Notification is clickable" at bounding box center [613, 165] width 472 height 57
click at [831, 165] on input "checkbox" at bounding box center [819, 165] width 41 height 22
checkbox input "false"
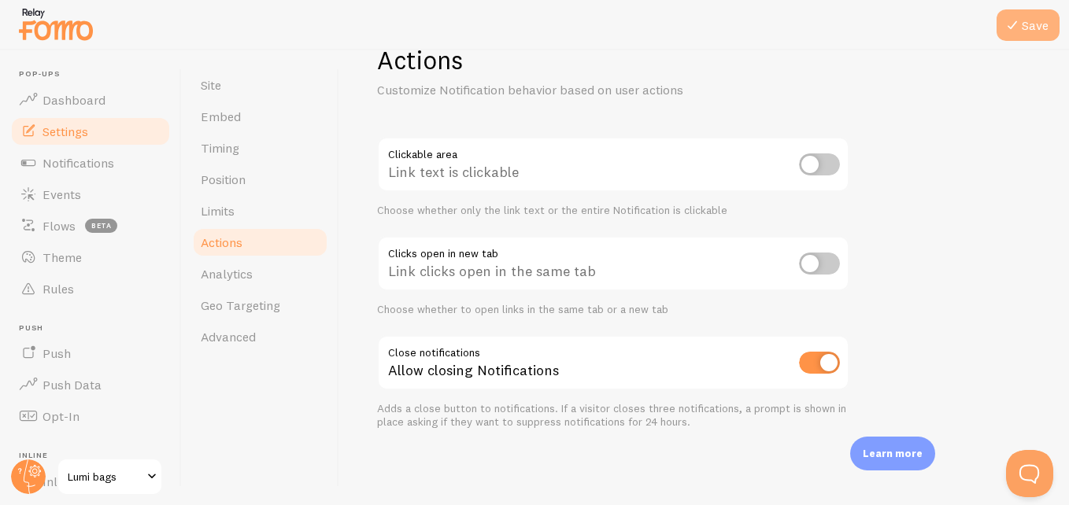
click at [1014, 31] on icon at bounding box center [1012, 25] width 19 height 19
drag, startPoint x: 387, startPoint y: 350, endPoint x: 576, endPoint y: 376, distance: 189.8
click at [576, 376] on div "Allow closing Notifications" at bounding box center [613, 363] width 472 height 57
click at [390, 372] on div "Allow closing Notifications" at bounding box center [613, 363] width 472 height 57
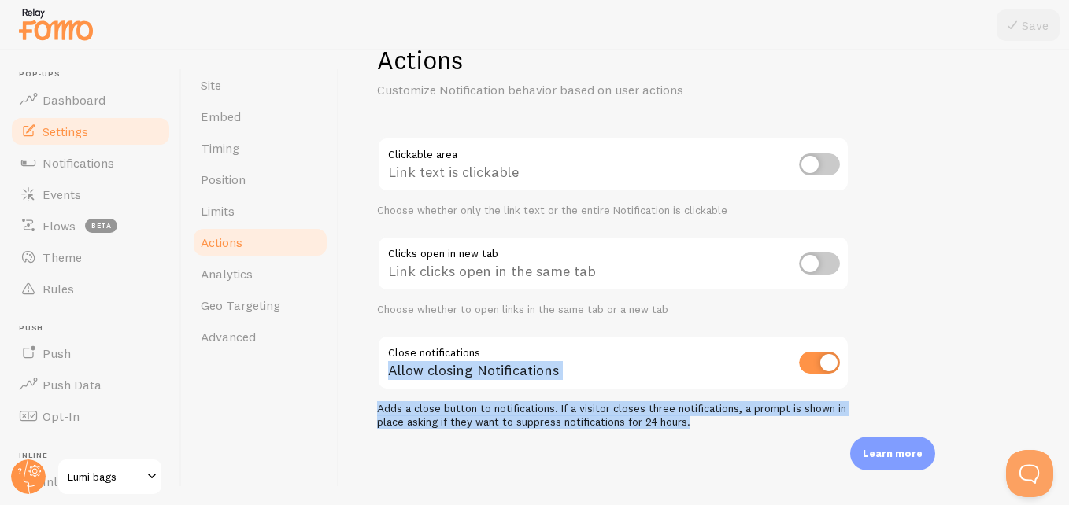
drag, startPoint x: 390, startPoint y: 372, endPoint x: 741, endPoint y: 435, distance: 355.8
click at [741, 435] on div "Actions Customize Notification behavior based on user actions Clickable area Li…" at bounding box center [704, 277] width 730 height 455
click at [351, 329] on div "Actions Customize Notification behavior based on user actions Clickable area Li…" at bounding box center [704, 277] width 730 height 455
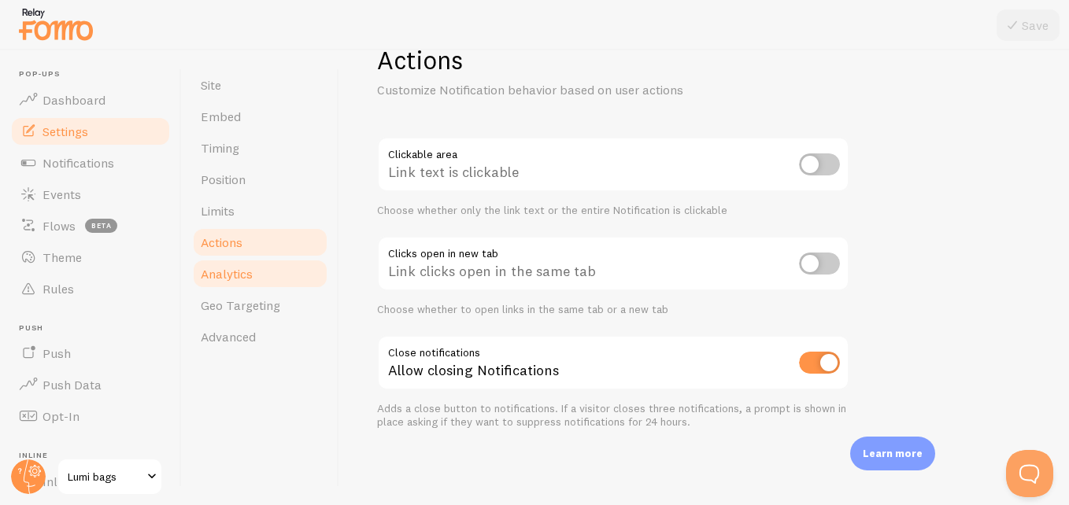
click at [272, 260] on link "Analytics" at bounding box center [260, 273] width 138 height 31
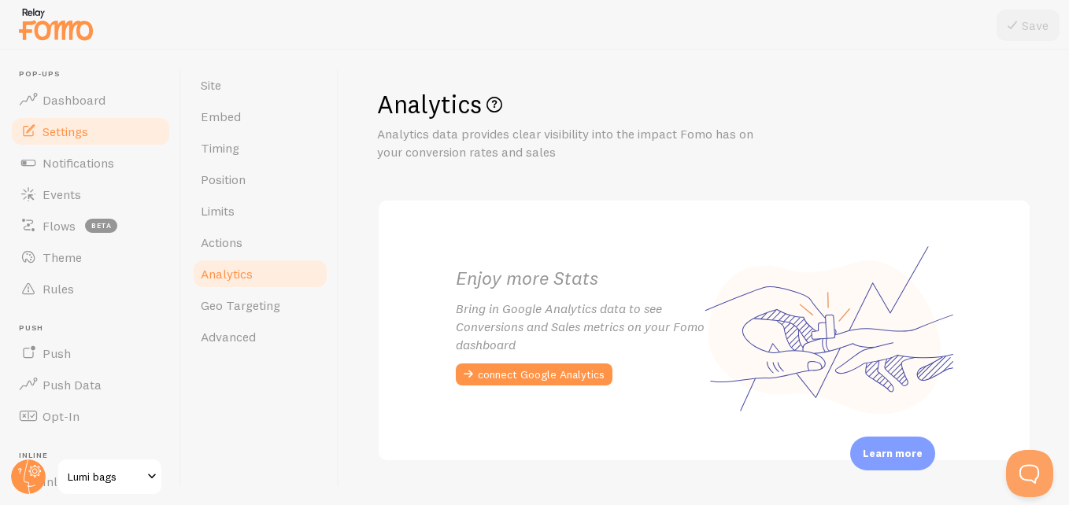
scroll to position [32, 0]
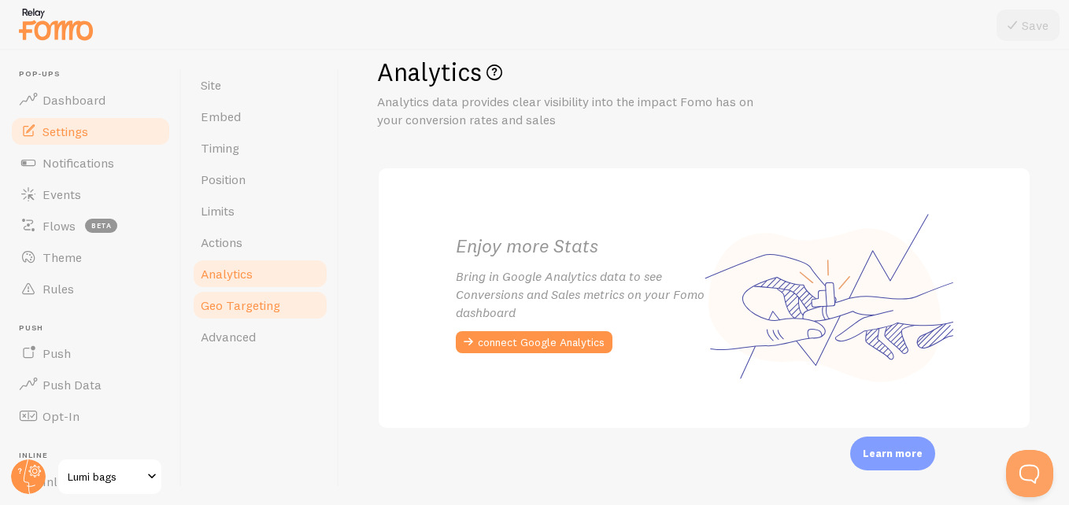
click at [291, 294] on link "Geo Targeting" at bounding box center [260, 305] width 138 height 31
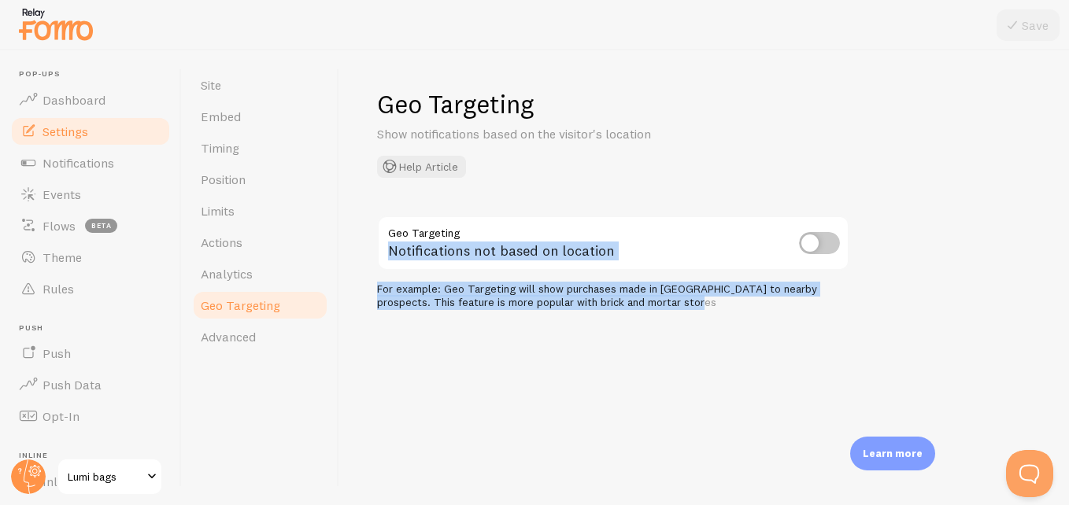
drag, startPoint x: 391, startPoint y: 229, endPoint x: 664, endPoint y: 322, distance: 288.6
click at [664, 322] on div "Geo Targeting Show notifications based on the visitor's location Help Article G…" at bounding box center [704, 277] width 730 height 455
drag, startPoint x: 664, startPoint y: 322, endPoint x: 820, endPoint y: 247, distance: 172.9
click at [820, 247] on input "checkbox" at bounding box center [819, 243] width 41 height 22
checkbox input "true"
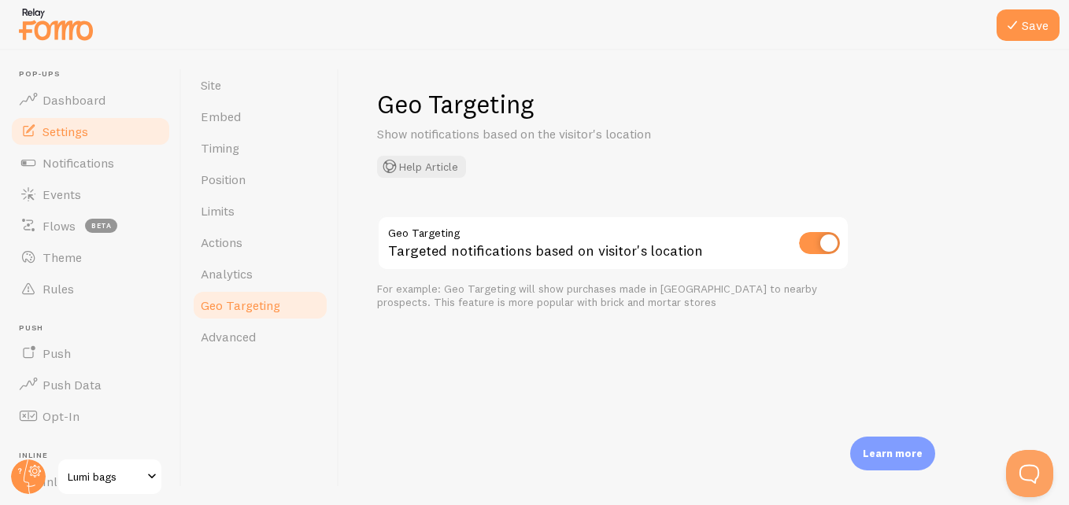
click at [1044, 9] on div at bounding box center [534, 25] width 1069 height 50
click at [1044, 20] on button "Save" at bounding box center [1028, 24] width 63 height 31
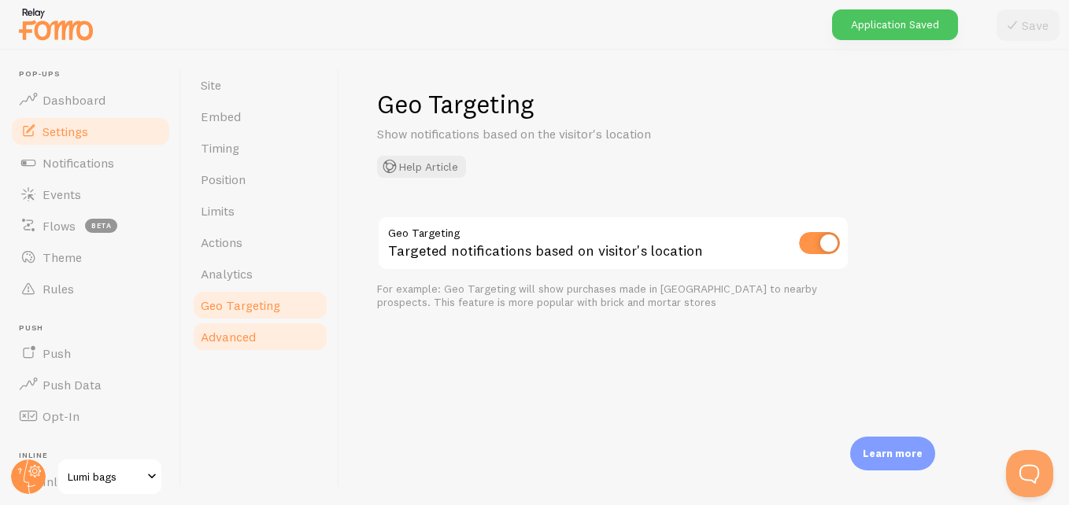
click at [236, 347] on link "Advanced" at bounding box center [260, 336] width 138 height 31
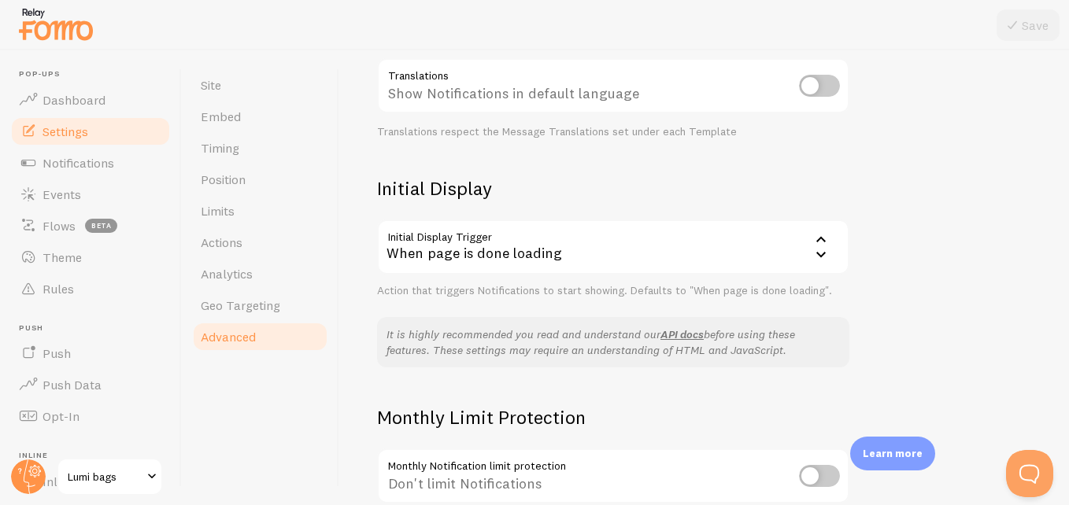
scroll to position [239, 0]
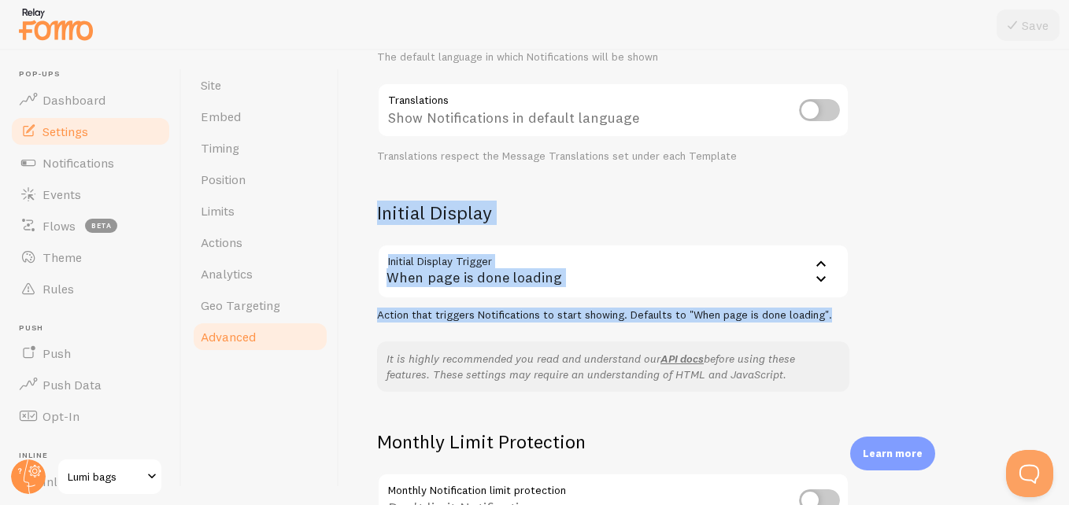
drag, startPoint x: 373, startPoint y: 214, endPoint x: 950, endPoint y: 320, distance: 586.8
click at [950, 320] on div "Advanced Advanced options Language & Translations Help Article Language en Engl…" at bounding box center [704, 277] width 730 height 455
click at [510, 228] on div "Initial Display Initial Display Trigger onload When page is done loading When p…" at bounding box center [613, 261] width 472 height 121
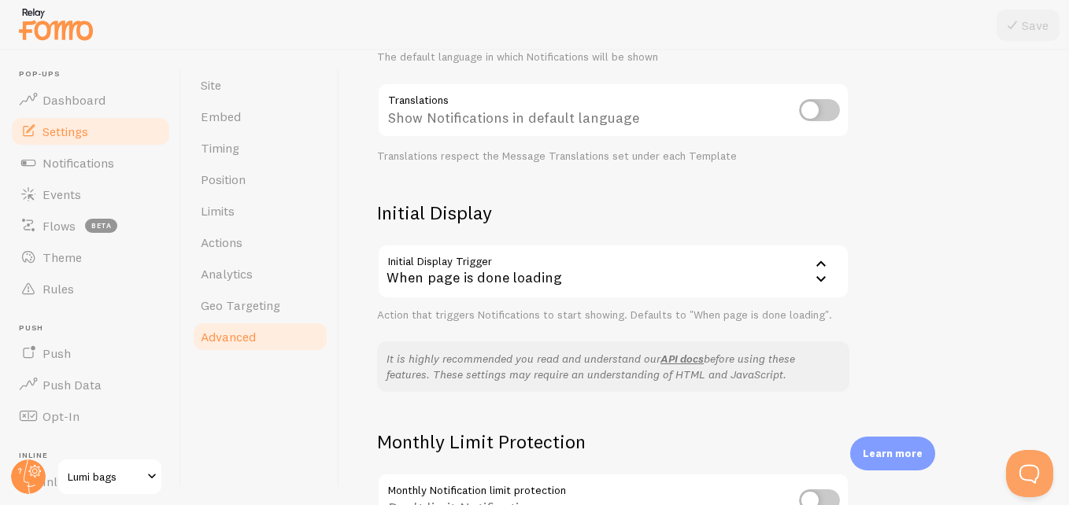
scroll to position [408, 0]
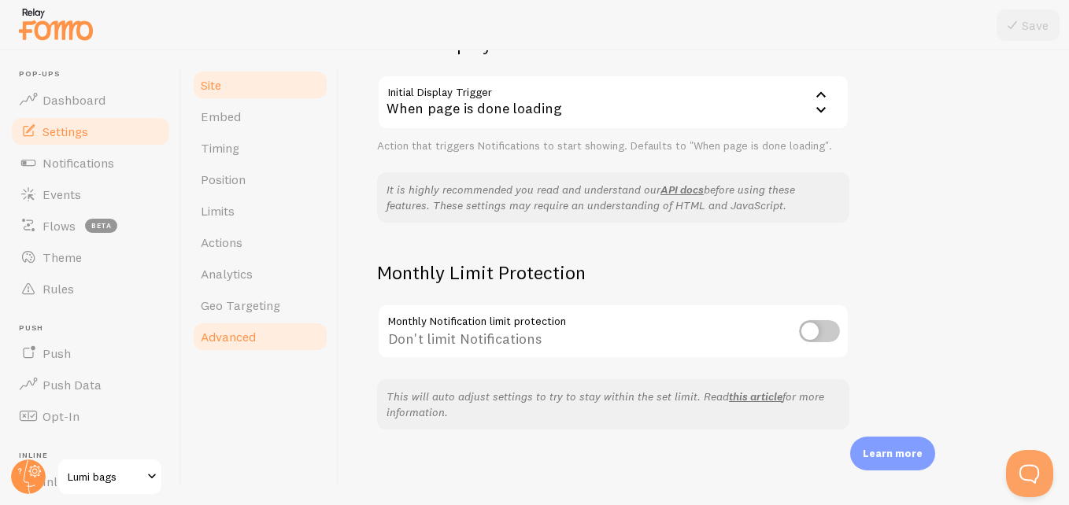
click at [244, 80] on link "Site" at bounding box center [260, 84] width 138 height 31
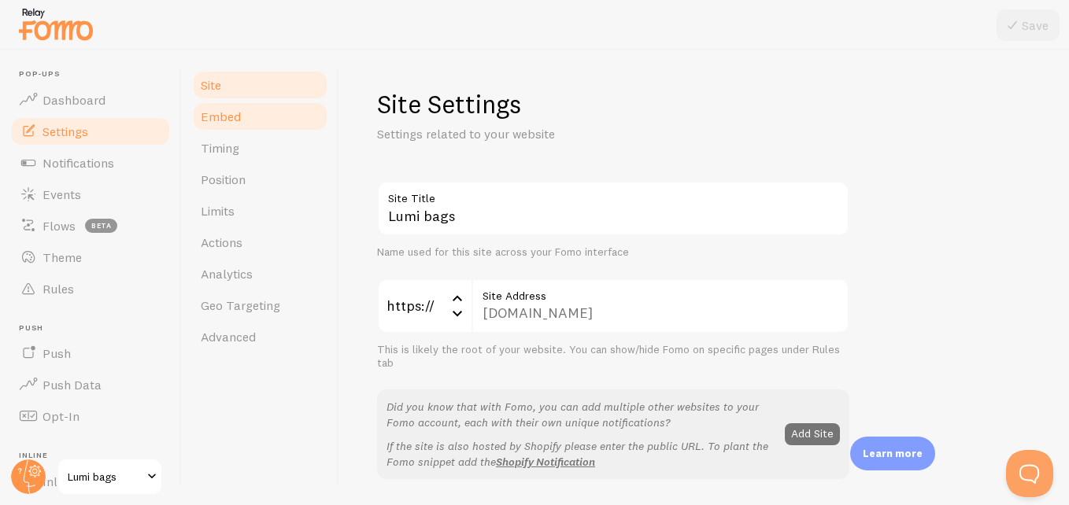
click at [294, 120] on link "Embed" at bounding box center [260, 116] width 138 height 31
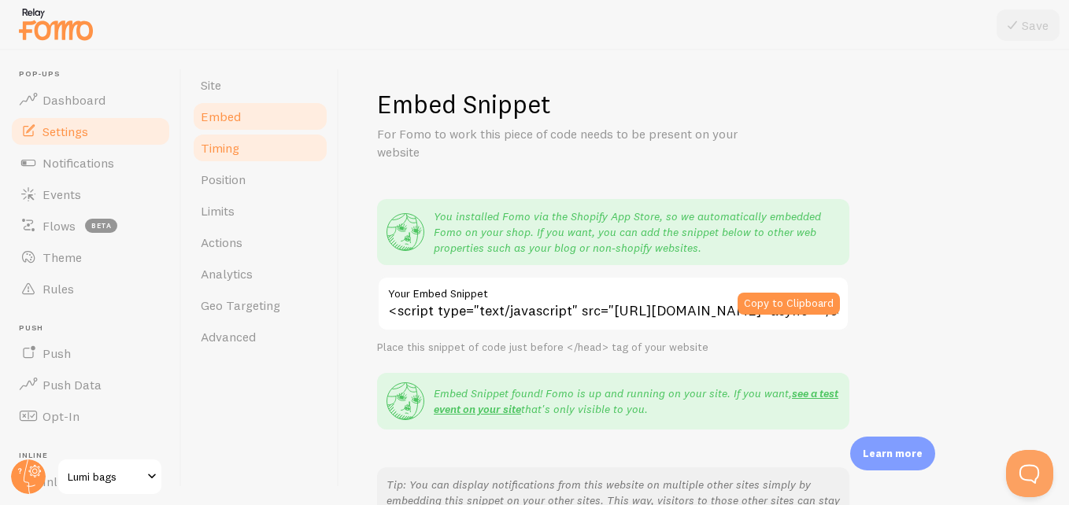
click at [280, 151] on link "Timing" at bounding box center [260, 147] width 138 height 31
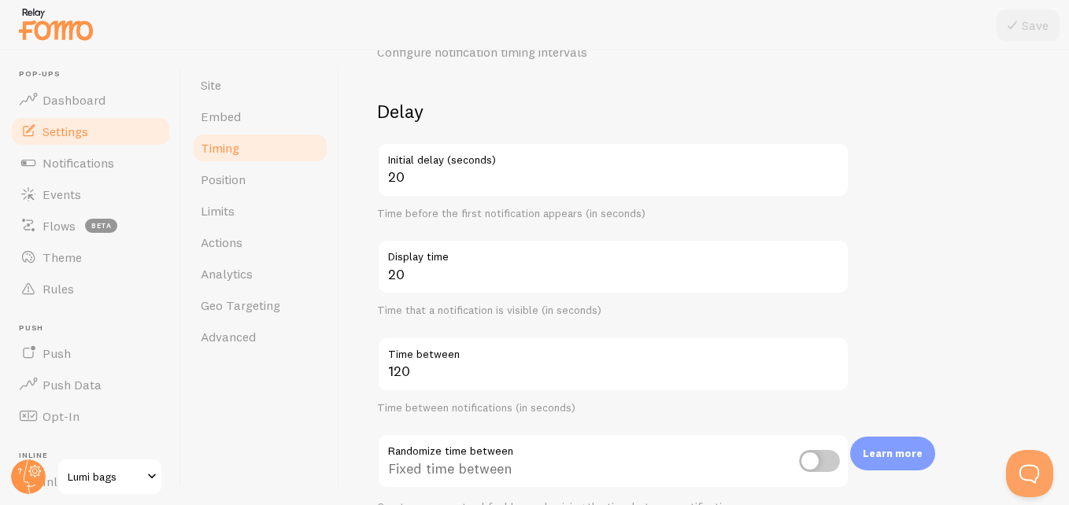
scroll to position [83, 0]
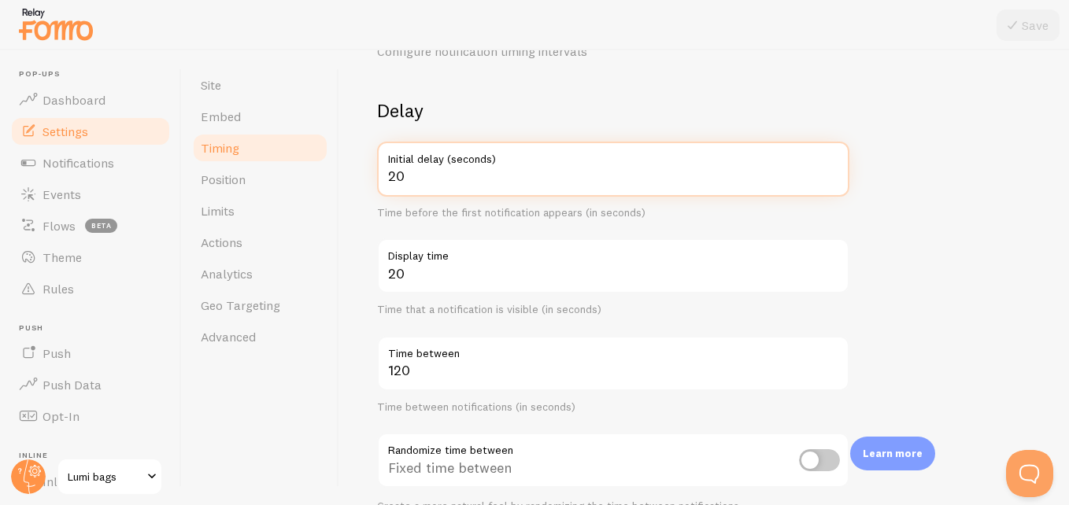
click at [458, 185] on input "20" at bounding box center [613, 169] width 472 height 55
type input "2"
type input "6"
type input "120"
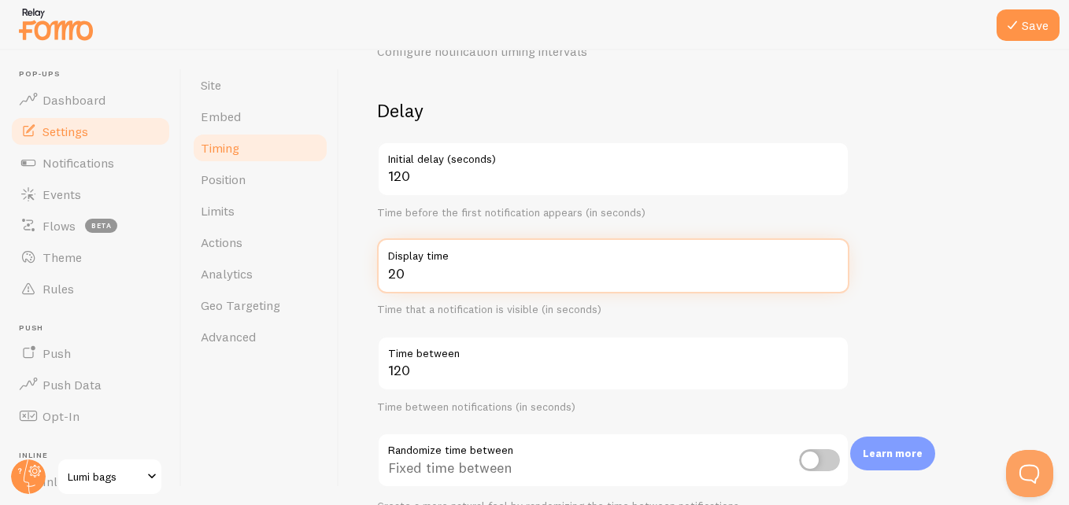
click at [513, 279] on input "20" at bounding box center [613, 266] width 472 height 55
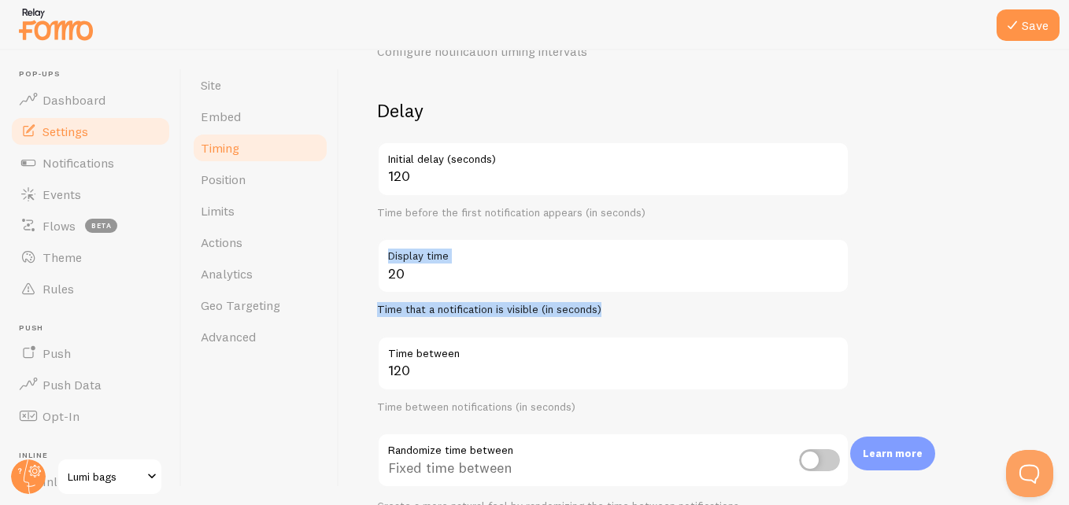
drag, startPoint x: 388, startPoint y: 248, endPoint x: 601, endPoint y: 317, distance: 224.3
click at [601, 317] on div "Delay 120 Initial delay (seconds) Time before the first notification appears (i…" at bounding box center [613, 305] width 472 height 415
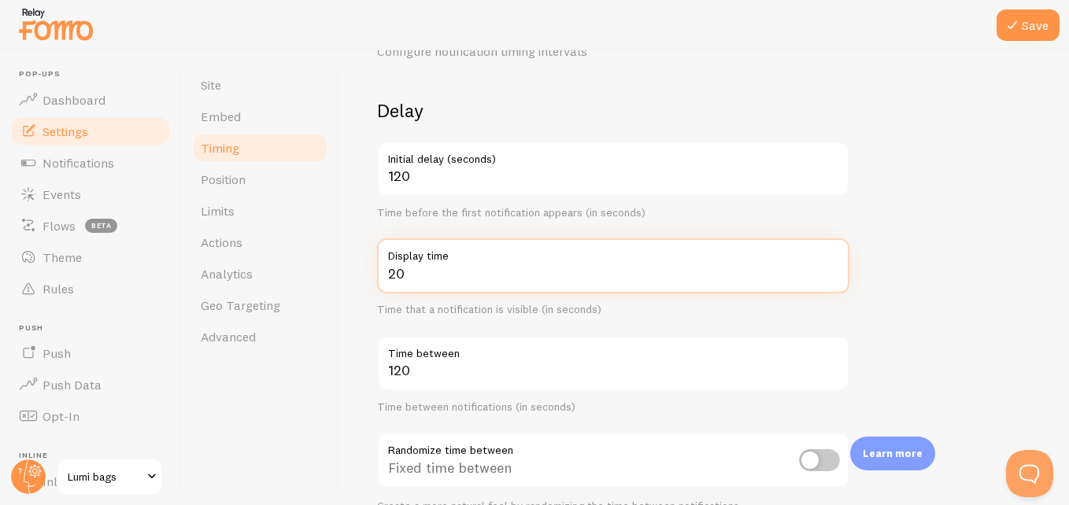
click at [450, 282] on input "20" at bounding box center [613, 266] width 472 height 55
type input "2"
type input "1"
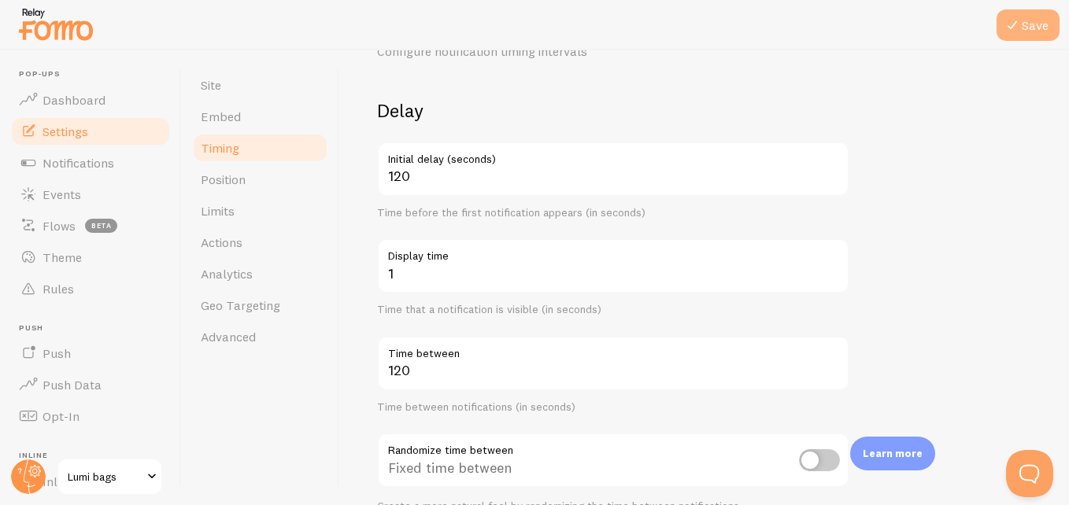
click at [1016, 36] on button "Save" at bounding box center [1028, 24] width 63 height 31
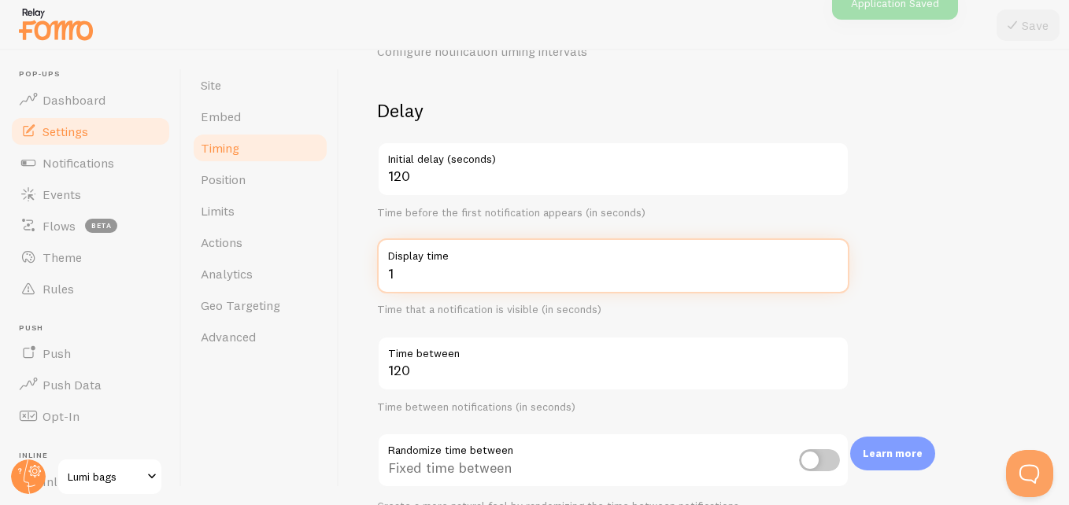
click at [442, 279] on input "1" at bounding box center [613, 266] width 472 height 55
type input "3"
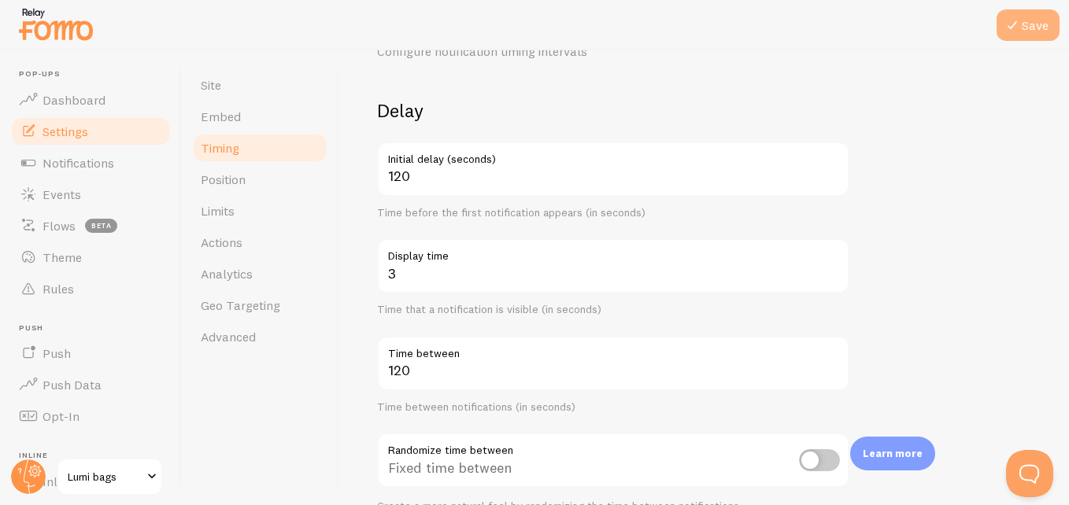
click at [1034, 19] on button "Save" at bounding box center [1028, 24] width 63 height 31
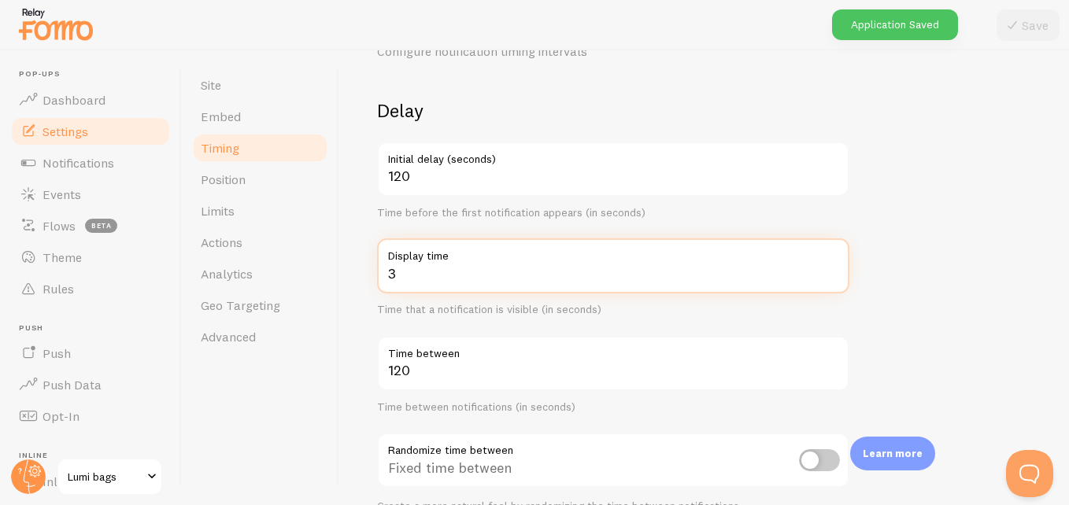
click at [636, 272] on input "3" at bounding box center [613, 266] width 472 height 55
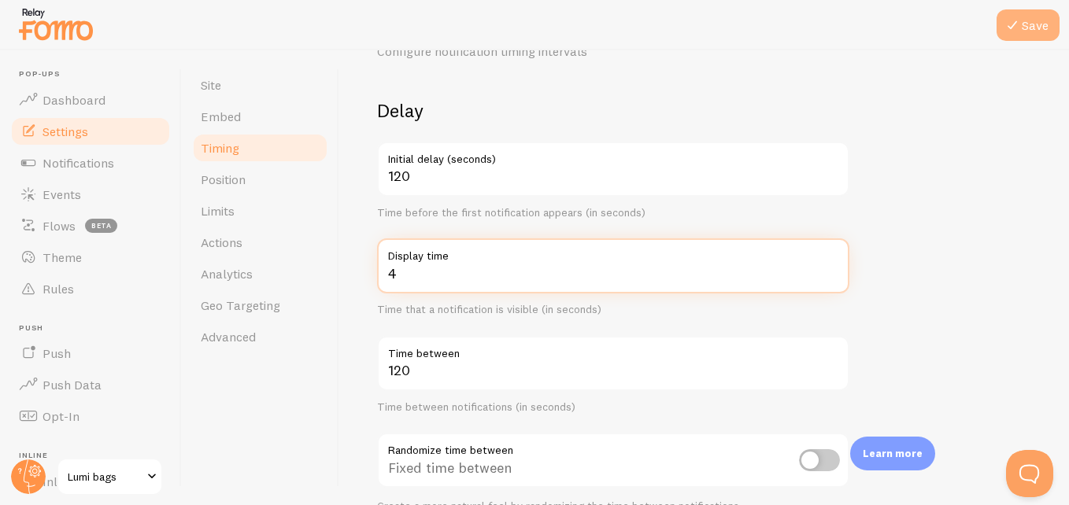
type input "4"
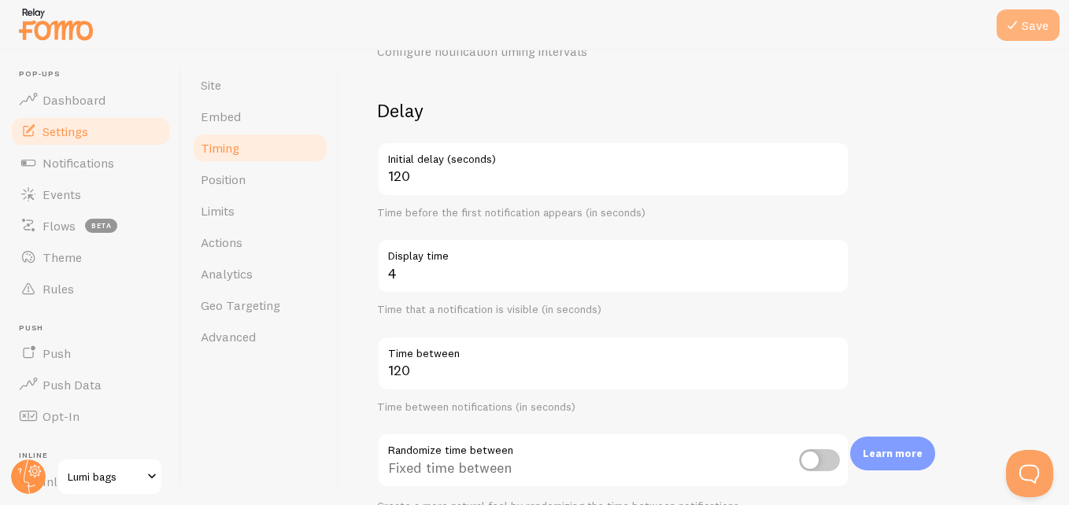
click at [1044, 35] on button "Save" at bounding box center [1028, 24] width 63 height 31
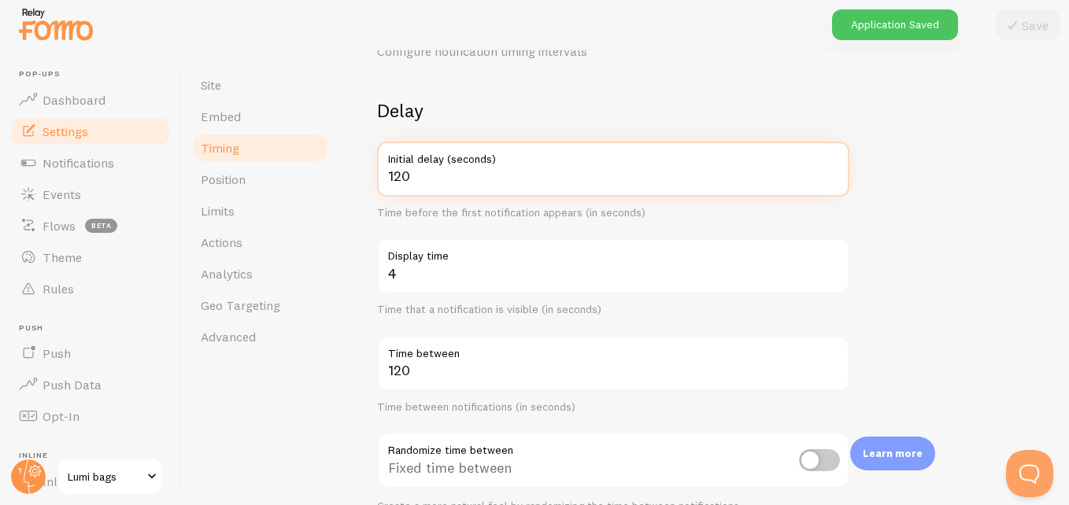
click at [512, 186] on input "120" at bounding box center [613, 169] width 472 height 55
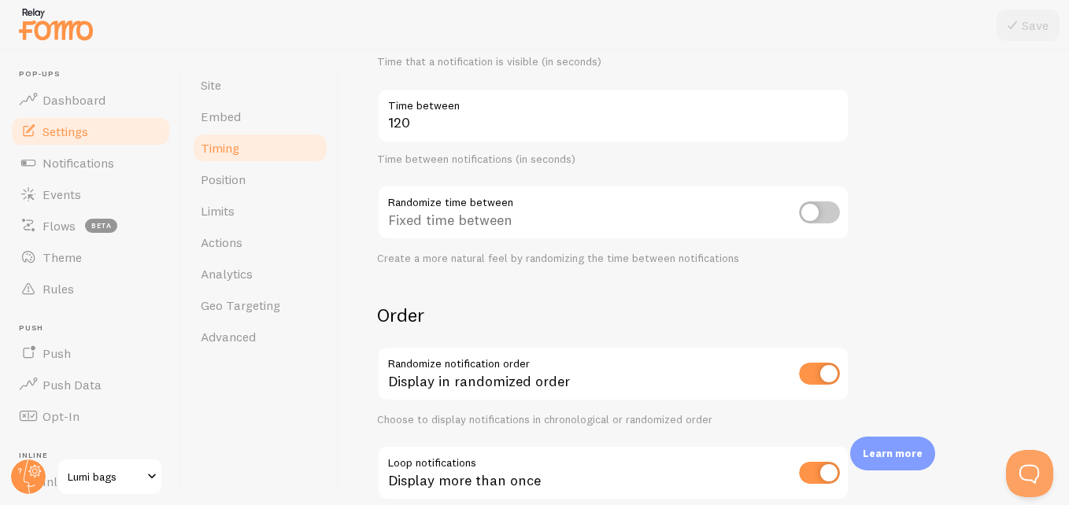
scroll to position [221, 0]
